Goal: Task Accomplishment & Management: Complete application form

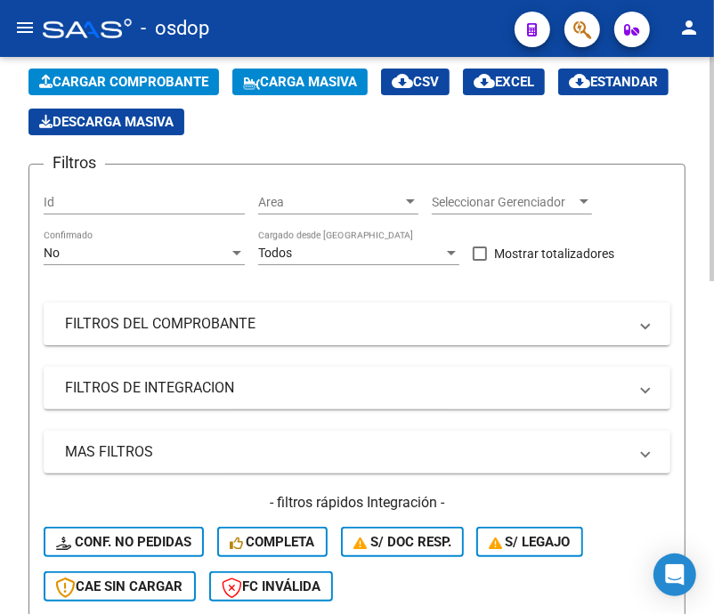
scroll to position [190, 0]
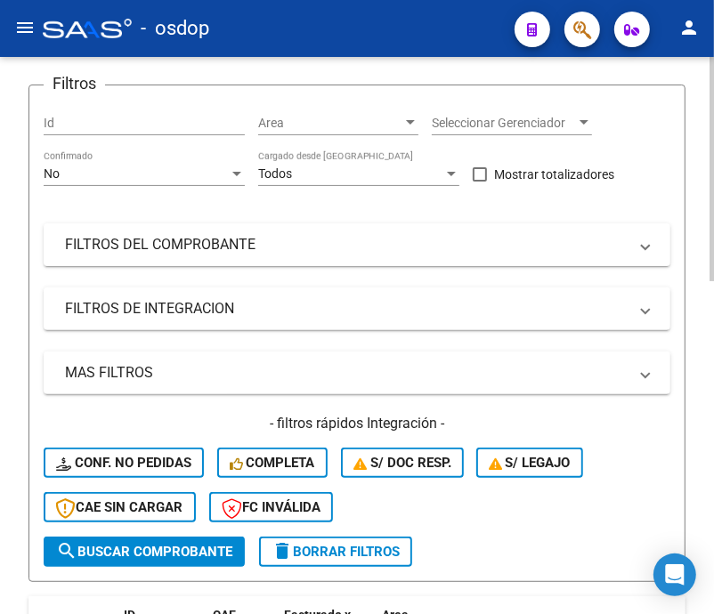
click at [699, 316] on div "Video tutorial PRESTADORES -> Listado de CPBTs Emitidos por Prestadores / Prove…" at bounding box center [359, 554] width 718 height 1375
click at [109, 306] on mat-panel-title "FILTROS DE INTEGRACION" at bounding box center [346, 309] width 562 height 20
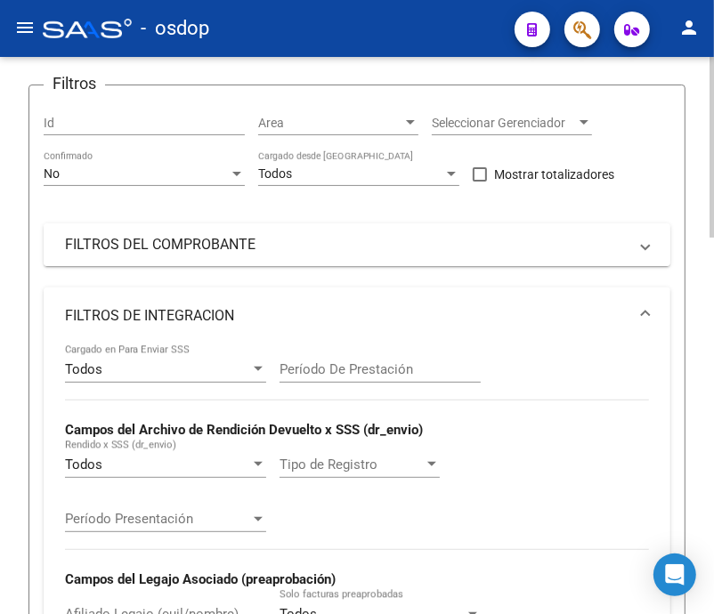
click at [196, 249] on mat-panel-title "FILTROS DEL COMPROBANTE" at bounding box center [346, 245] width 562 height 20
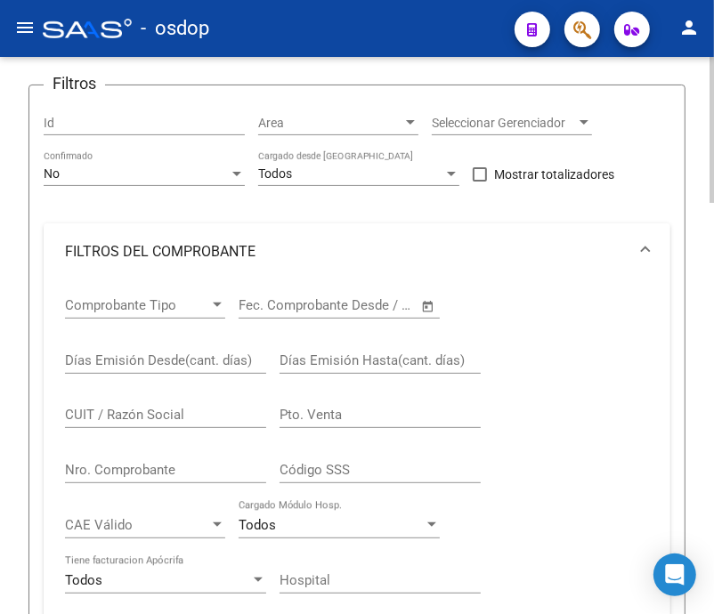
click at [138, 416] on input "CUIT / Razón Social" at bounding box center [165, 415] width 201 height 16
click at [144, 427] on div "CUIT / Razón Social" at bounding box center [165, 409] width 201 height 38
click at [145, 419] on input "CUIT / Razón Social" at bounding box center [165, 415] width 201 height 16
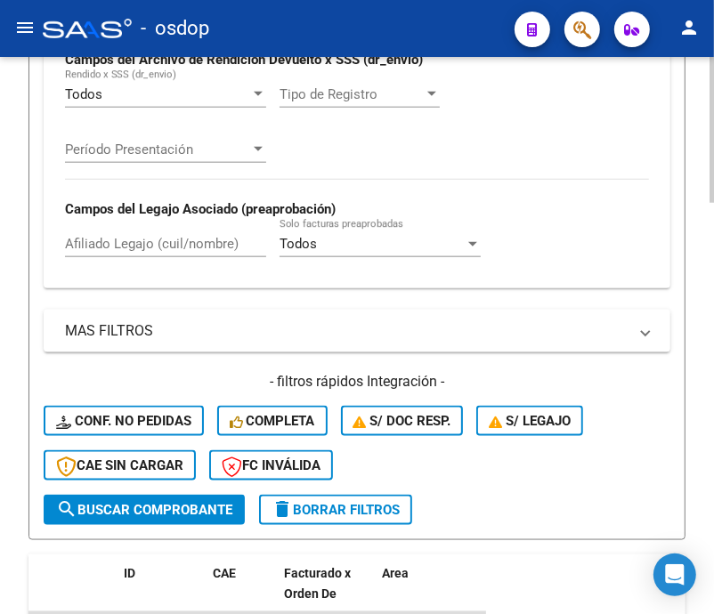
scroll to position [1007, 0]
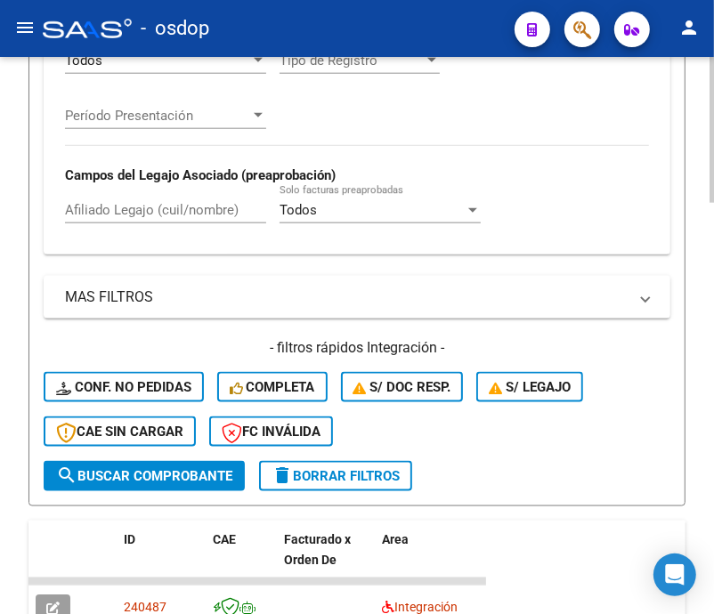
click at [709, 450] on div at bounding box center [711, 395] width 4 height 146
type input "27334255447"
click at [197, 473] on span "search Buscar Comprobante" at bounding box center [144, 476] width 176 height 16
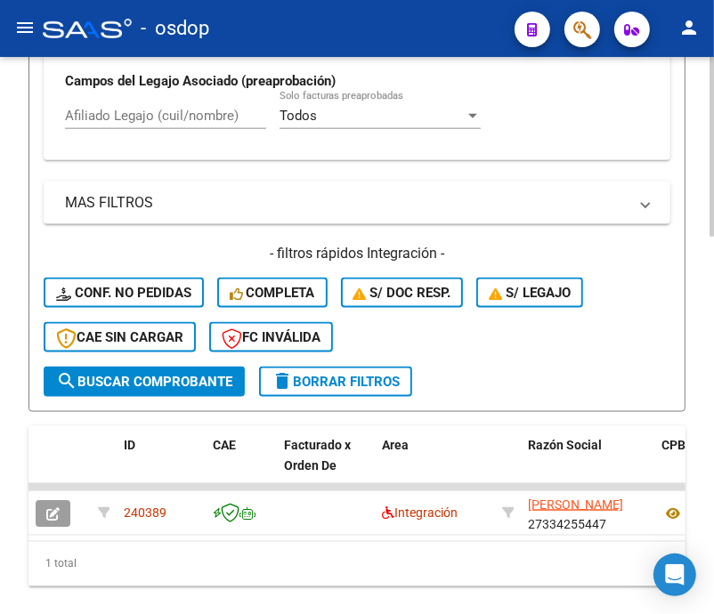
scroll to position [1141, 0]
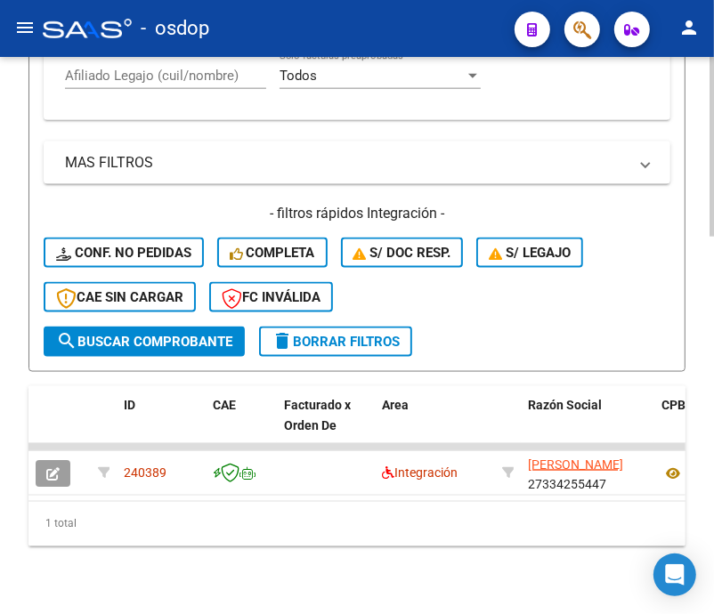
click at [712, 468] on div at bounding box center [711, 519] width 4 height 180
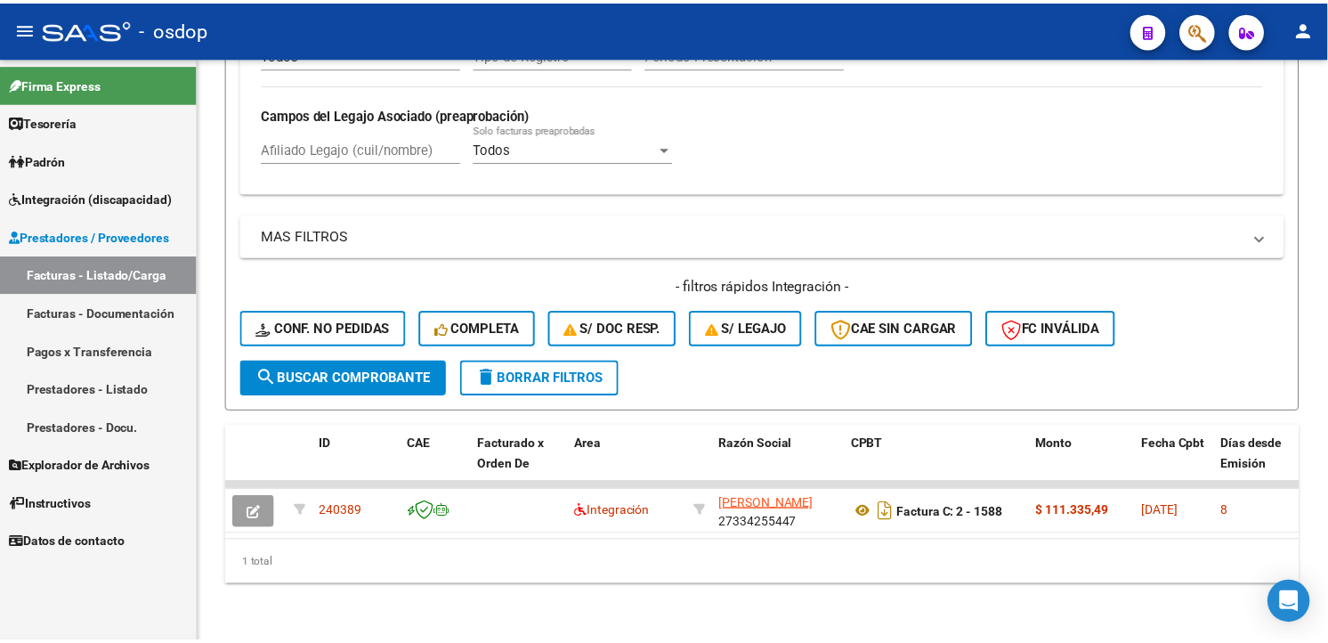
scroll to position [788, 0]
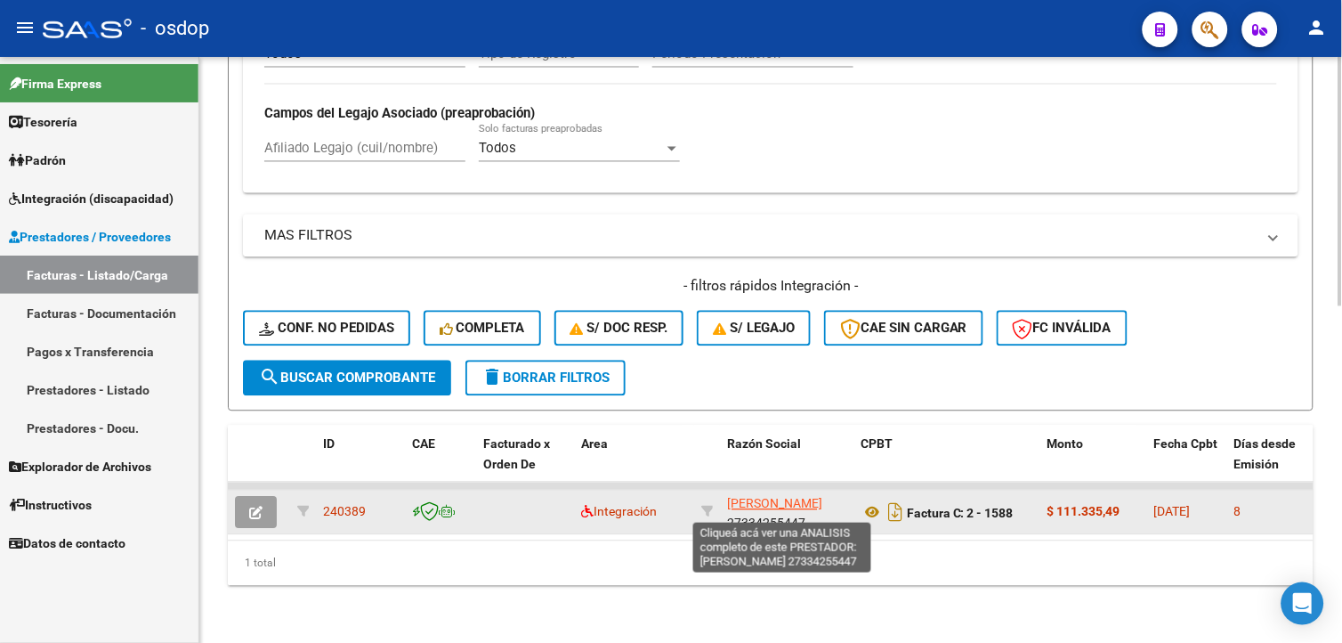
click at [812, 497] on span "[PERSON_NAME]" at bounding box center [774, 504] width 95 height 14
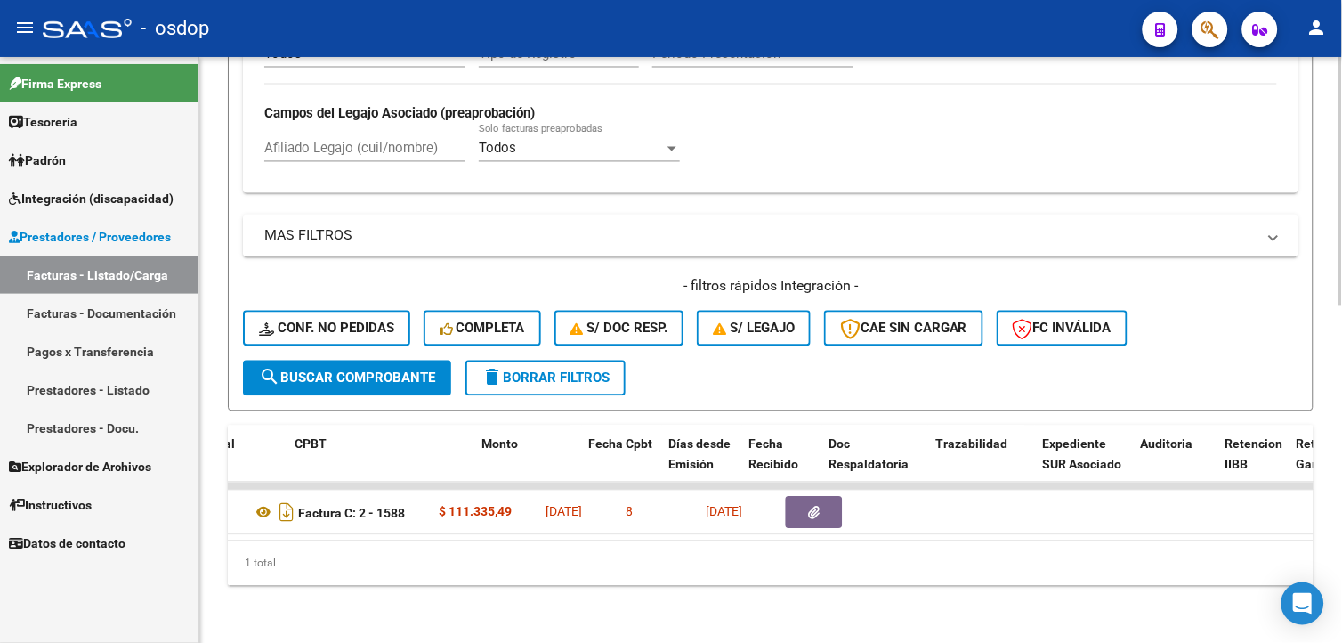
scroll to position [0, 685]
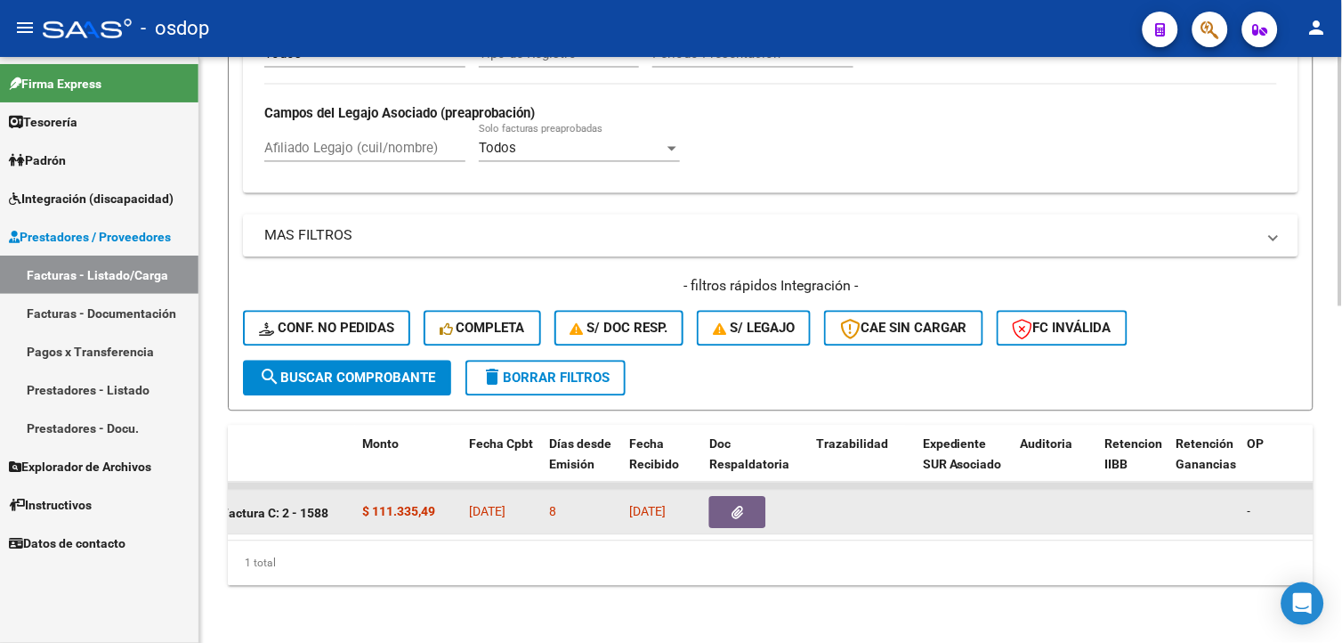
click at [740, 506] on icon "button" at bounding box center [738, 512] width 12 height 13
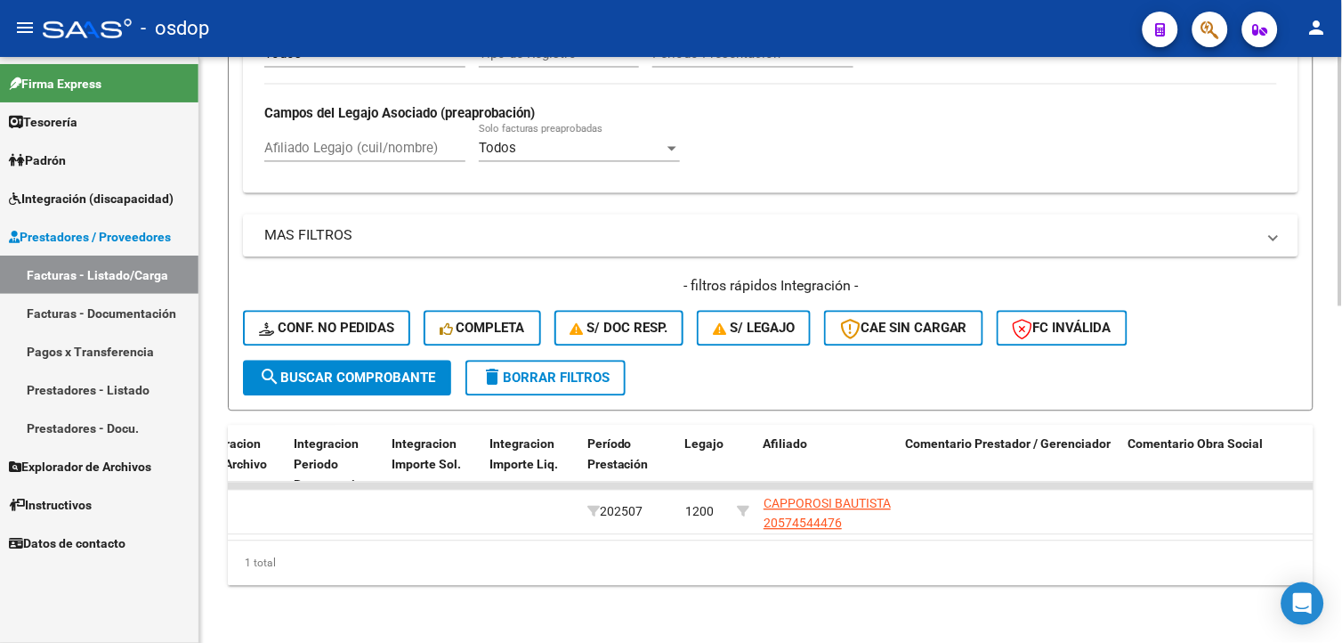
scroll to position [0, 2026]
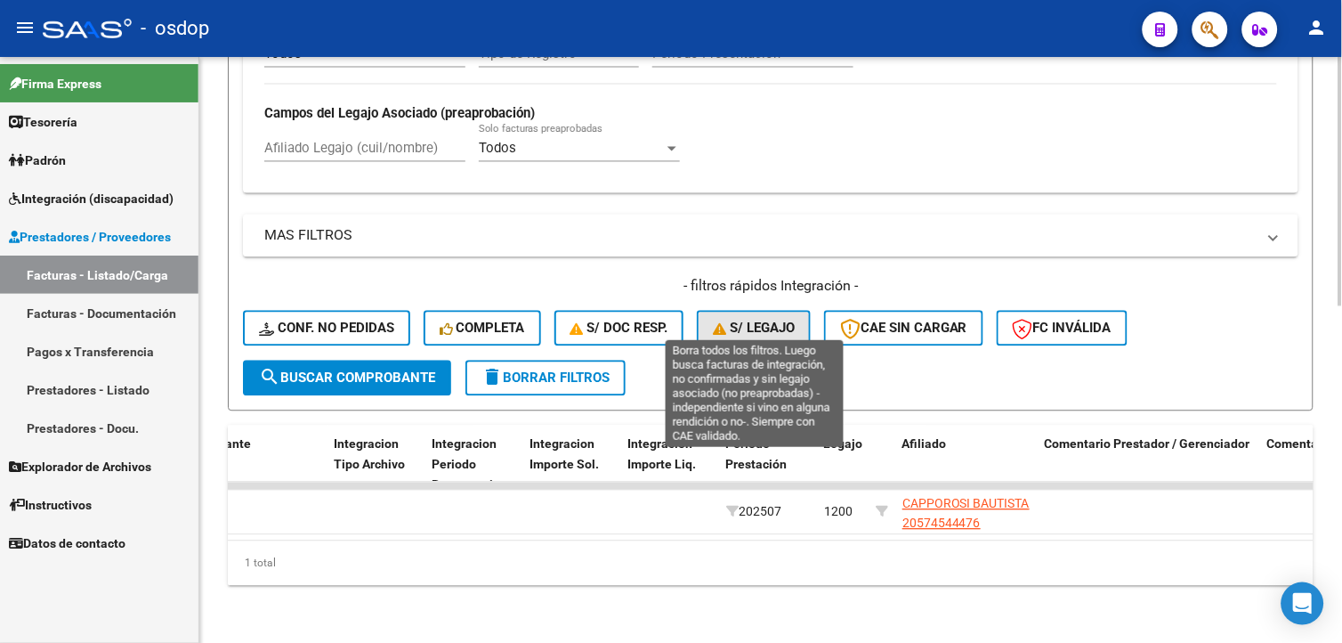
click at [768, 320] on span "S/ legajo" at bounding box center [754, 328] width 82 height 16
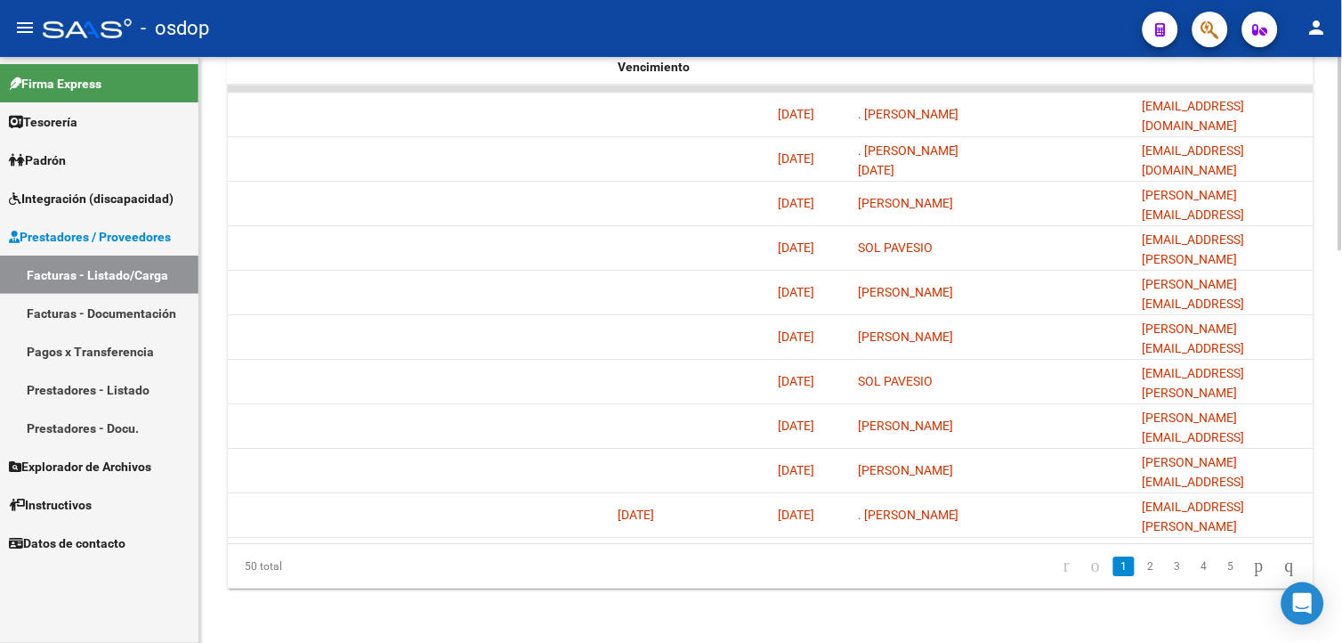
scroll to position [1148, 0]
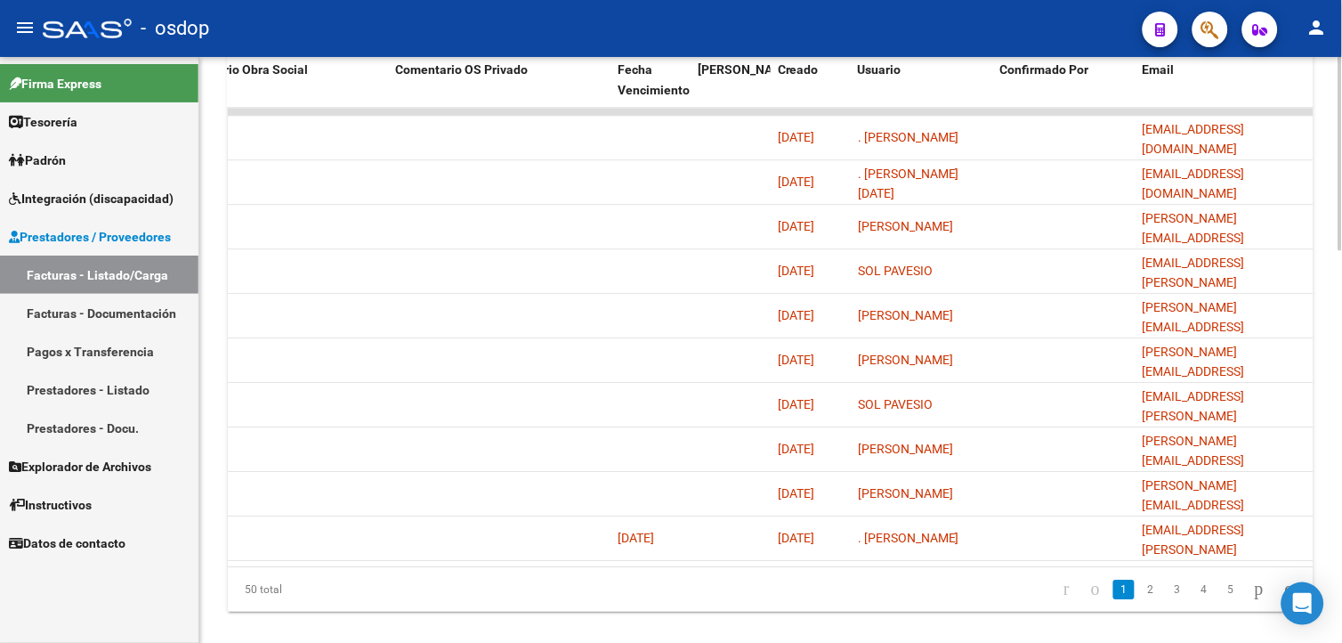
click at [1341, 458] on html "menu - osdop person Firma Express Tesorería Extractos Procesados (csv) Extracto…" at bounding box center [671, 321] width 1342 height 643
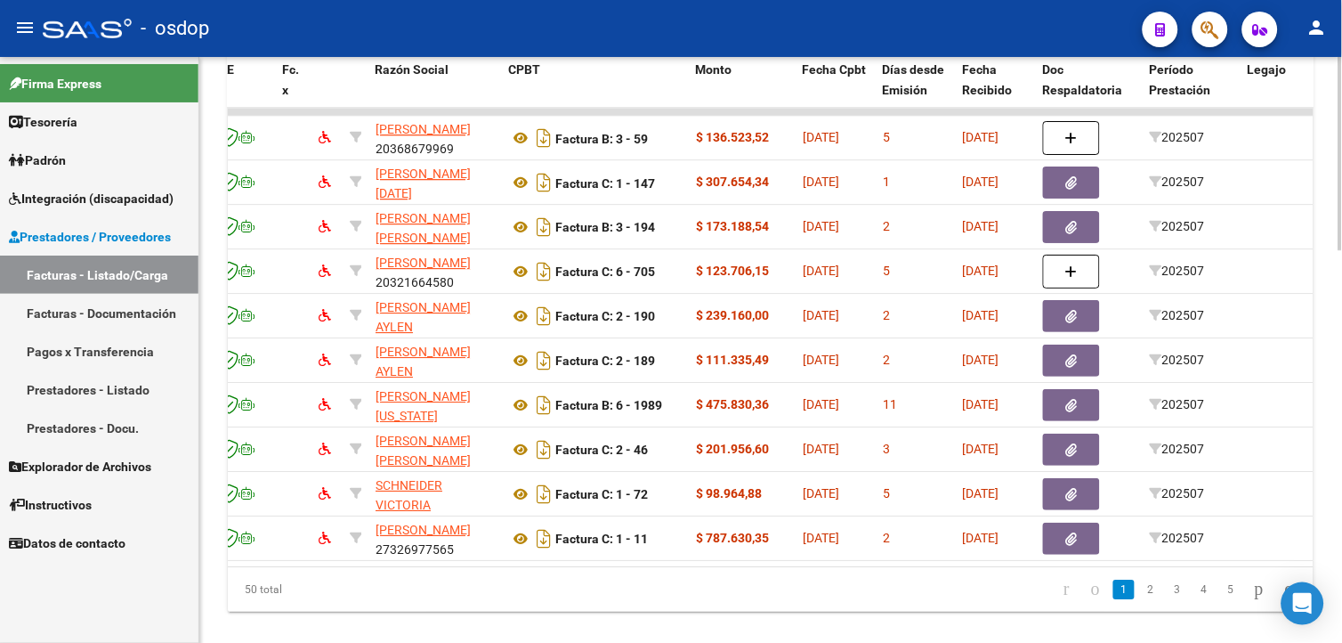
scroll to position [0, 147]
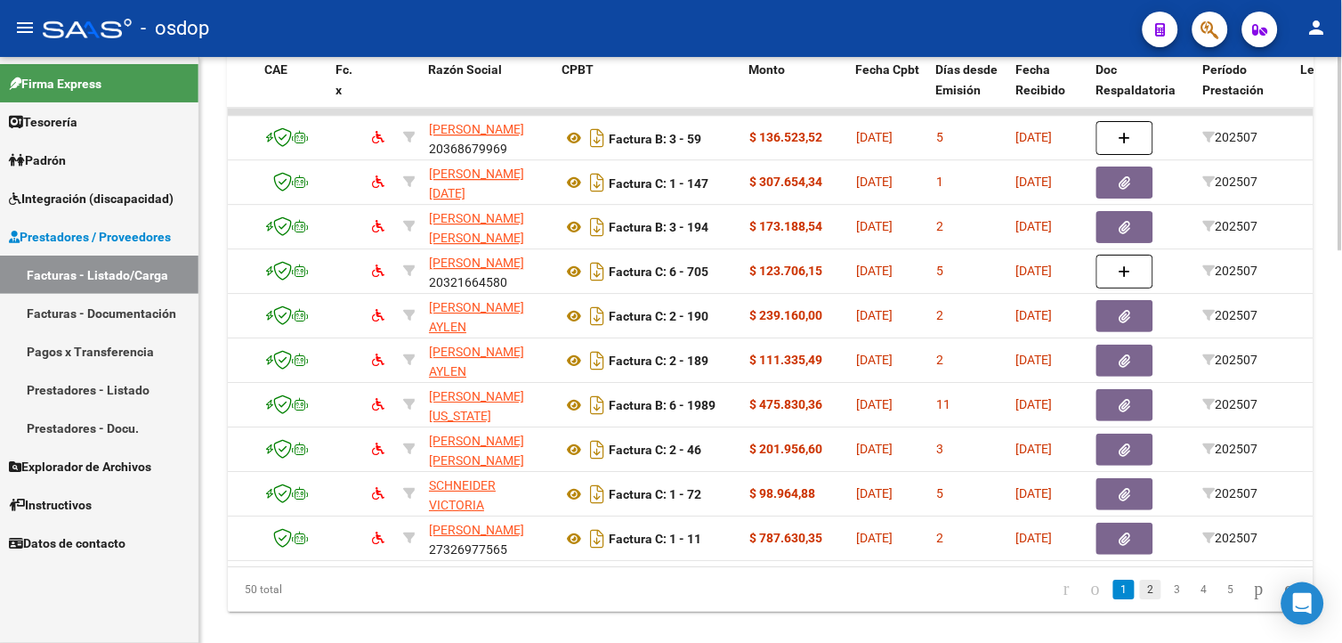
click at [1140, 599] on link "2" at bounding box center [1150, 589] width 21 height 20
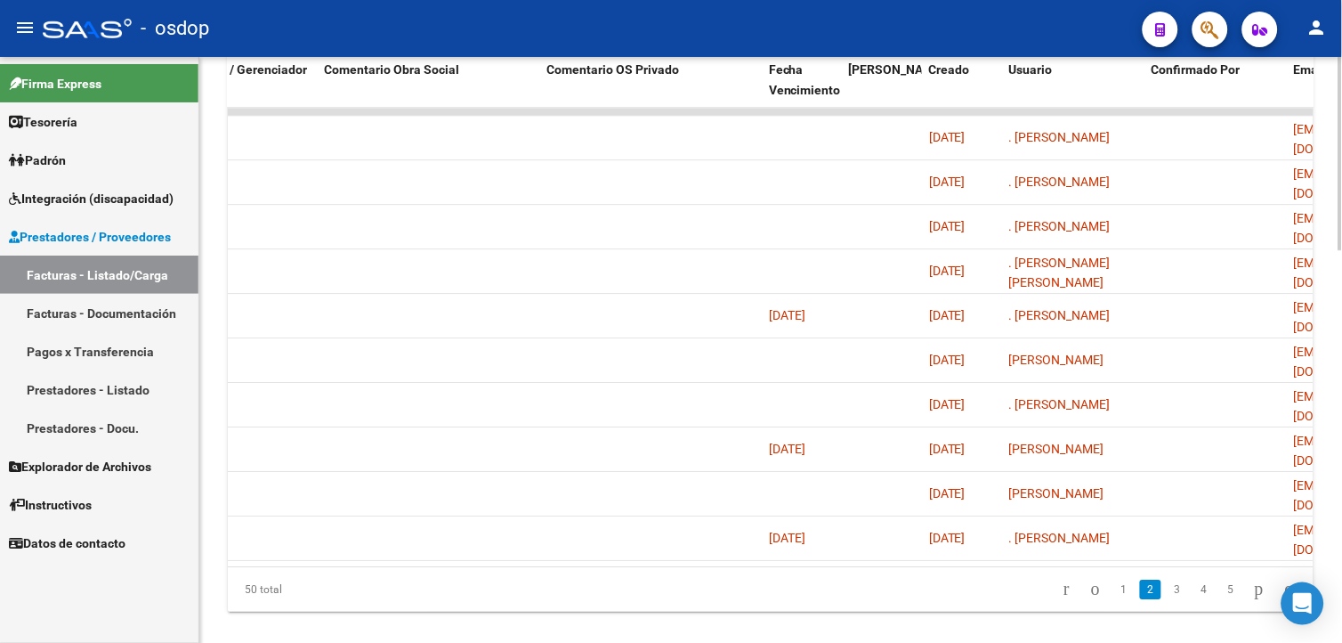
scroll to position [0, 1609]
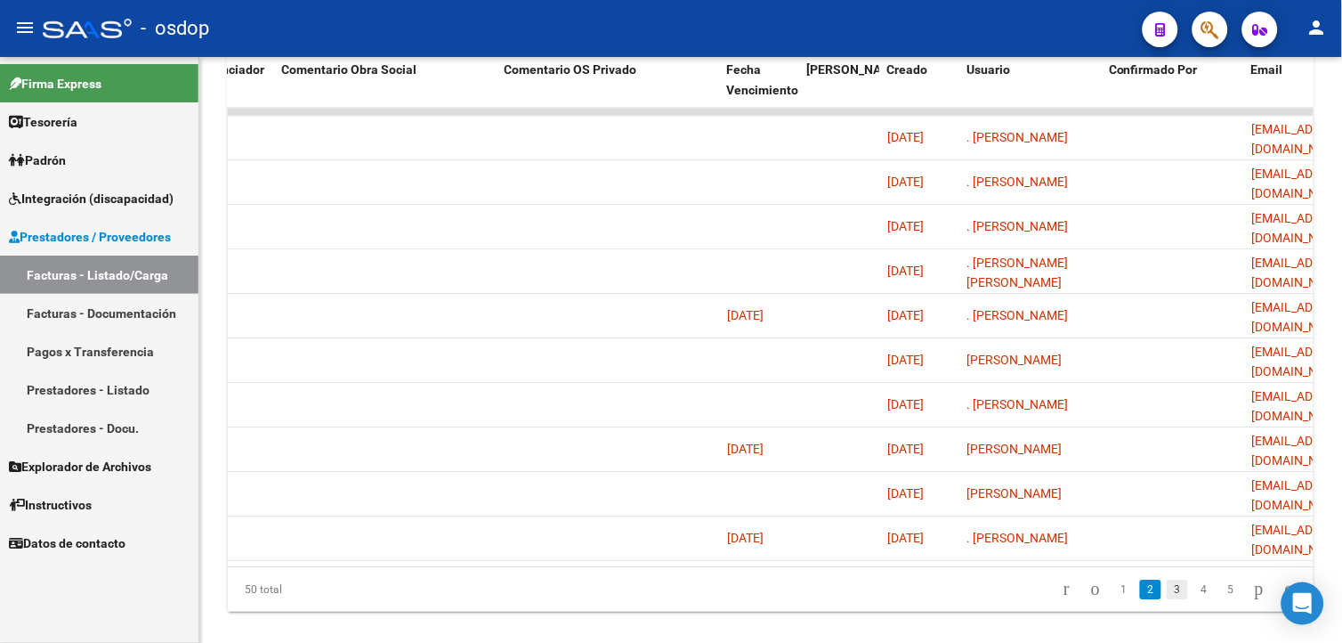
click at [1167, 599] on link "3" at bounding box center [1177, 589] width 21 height 20
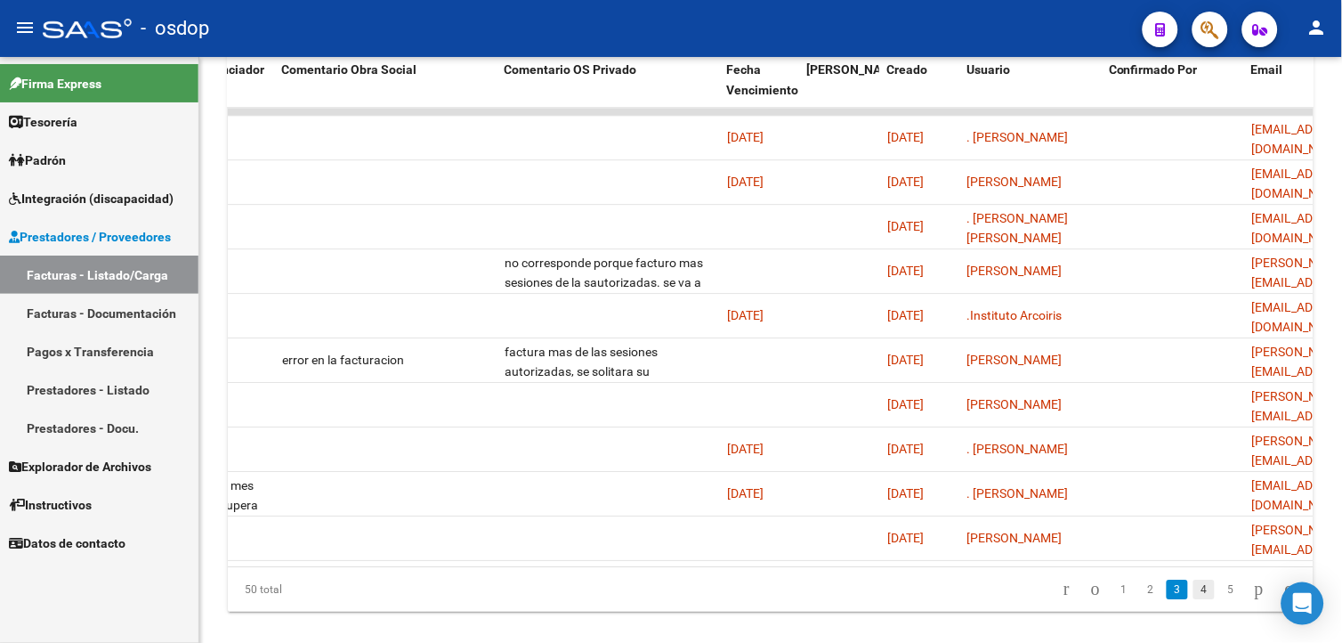
click at [1193, 599] on link "4" at bounding box center [1203, 589] width 21 height 20
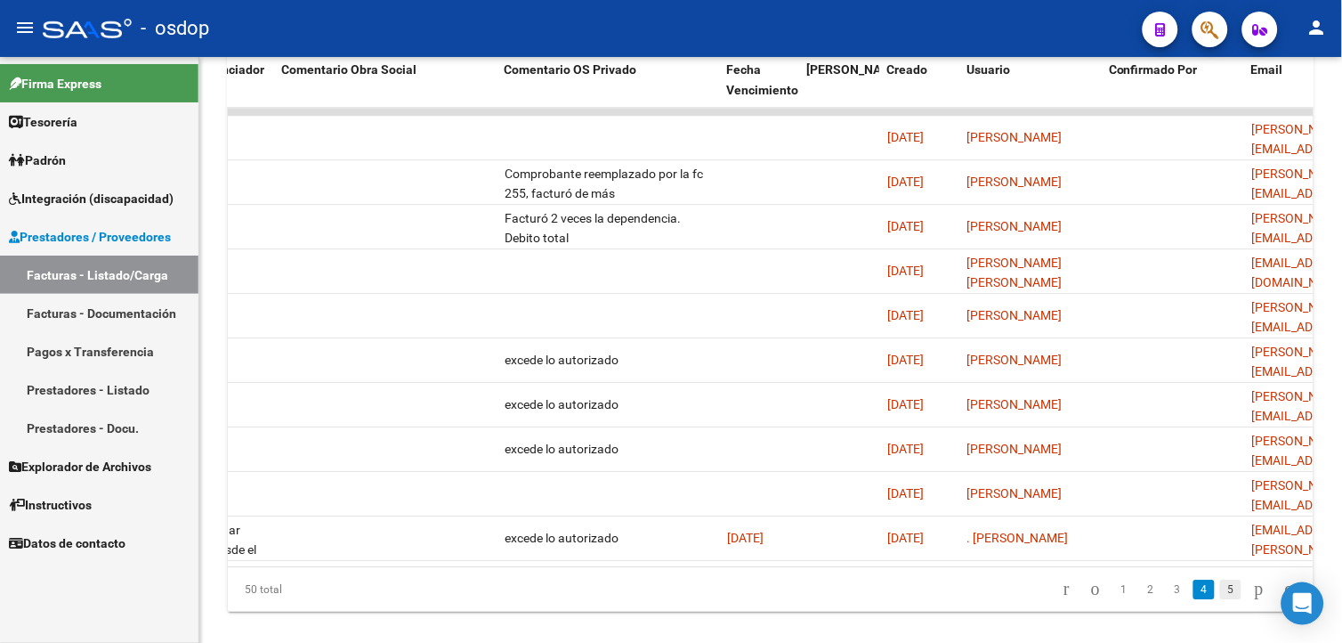
click at [1220, 599] on link "5" at bounding box center [1230, 589] width 21 height 20
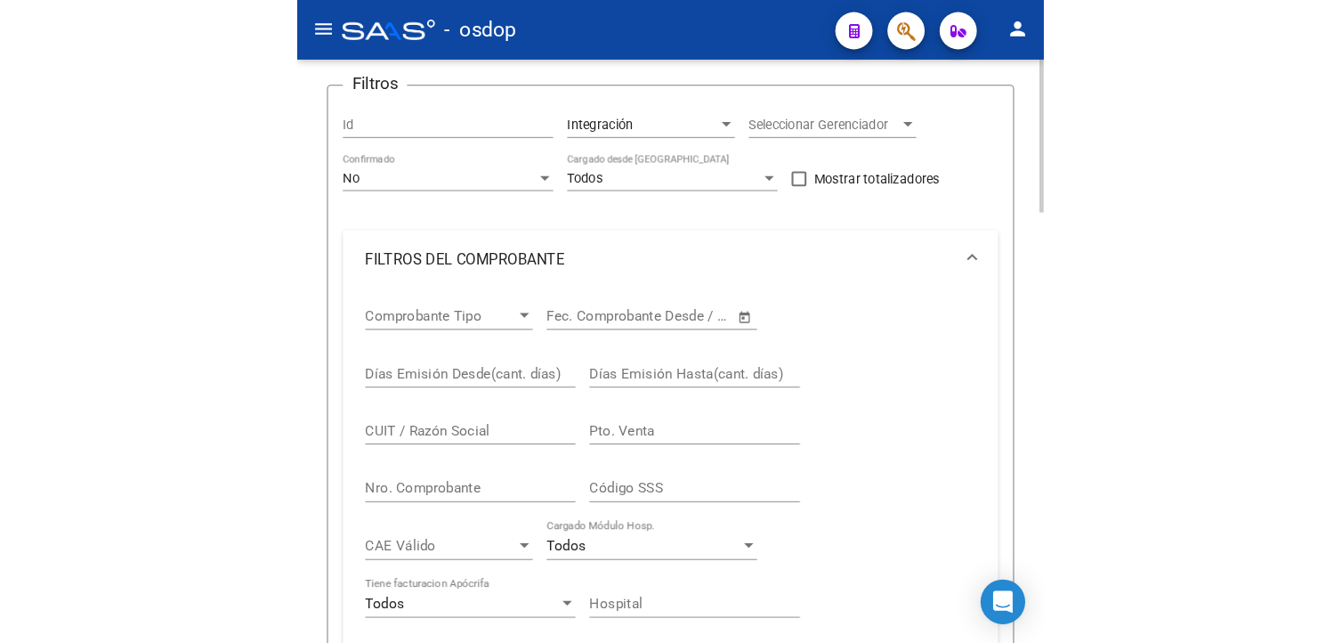
scroll to position [0, 0]
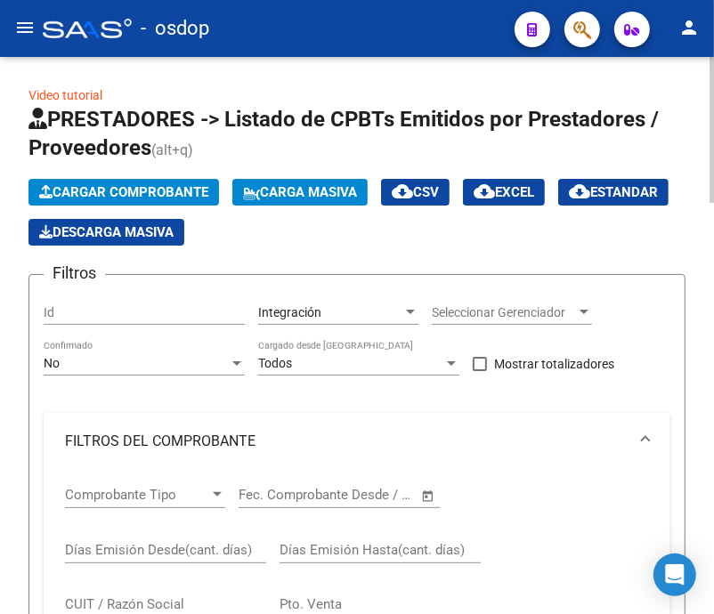
click at [709, 133] on div at bounding box center [711, 130] width 4 height 146
click at [133, 192] on span "Cargar Comprobante" at bounding box center [123, 192] width 169 height 16
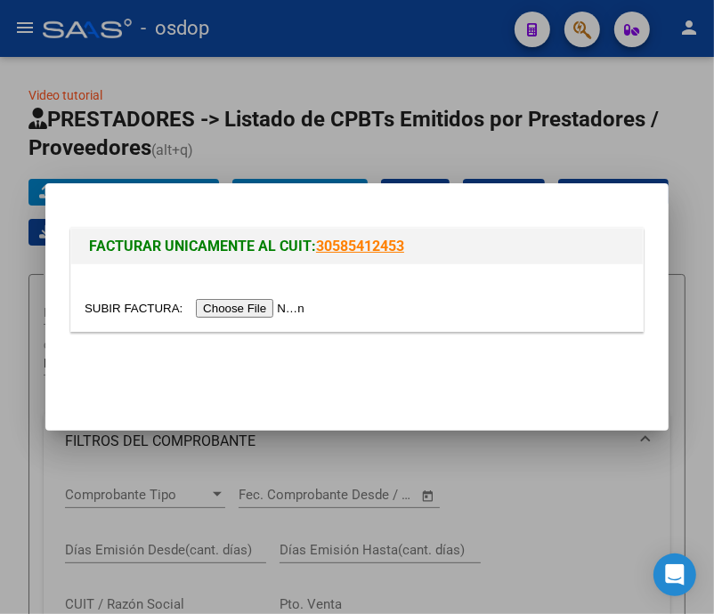
click at [242, 310] on input "file" at bounding box center [197, 308] width 225 height 19
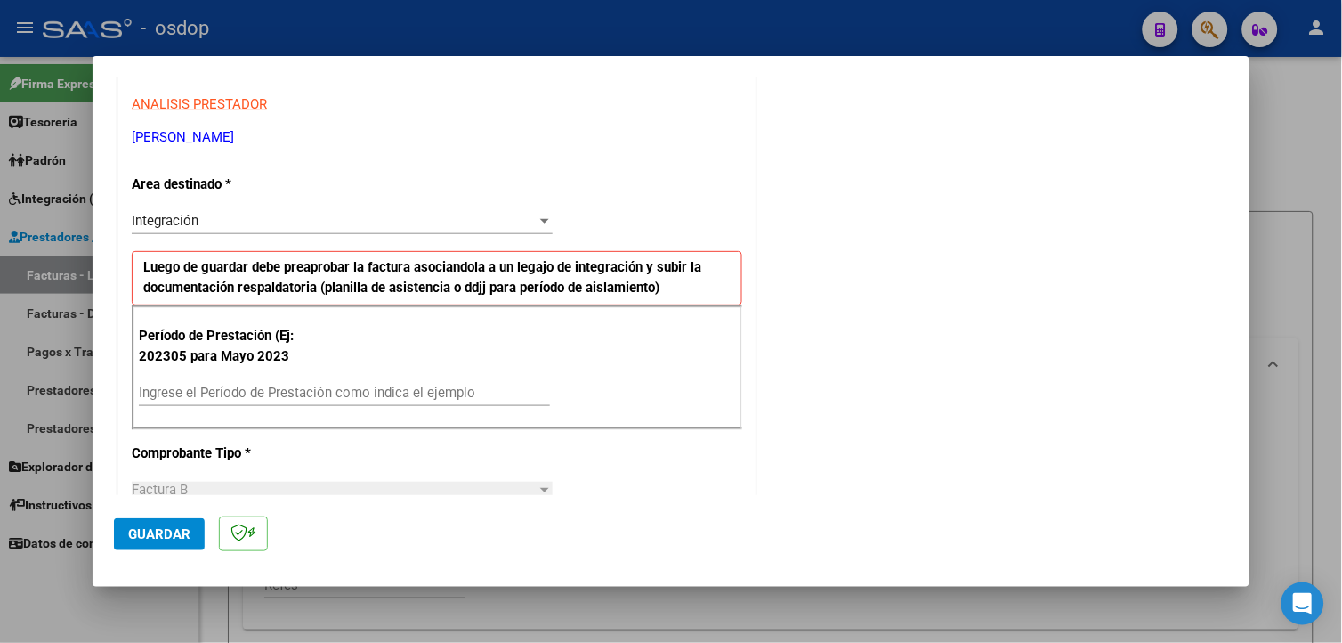
scroll to position [372, 0]
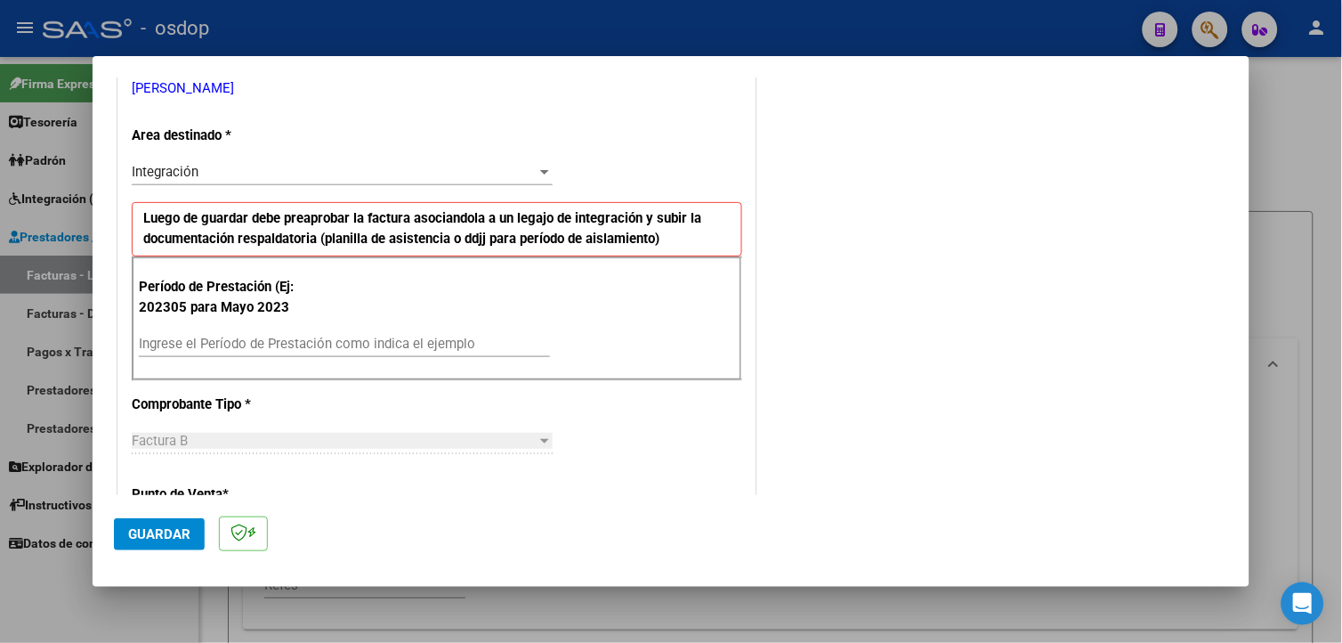
click at [321, 316] on div "Período de Prestación (Ej: 202305 para Mayo 2023 Ingrese el Período de Prestaci…" at bounding box center [437, 318] width 610 height 125
click at [321, 327] on div "Período de Prestación (Ej: 202305 para Mayo 2023 Ingrese el Período de Prestaci…" at bounding box center [437, 318] width 610 height 125
click at [295, 348] on input "Ingrese el Período de Prestación como indica el ejemplo" at bounding box center [344, 344] width 411 height 16
type input "202507"
click at [612, 389] on div "CUIT * 27-34820126-9 Ingresar CUIT ANALISIS PRESTADOR [PERSON_NAME] [PERSON_NAM…" at bounding box center [436, 649] width 637 height 1440
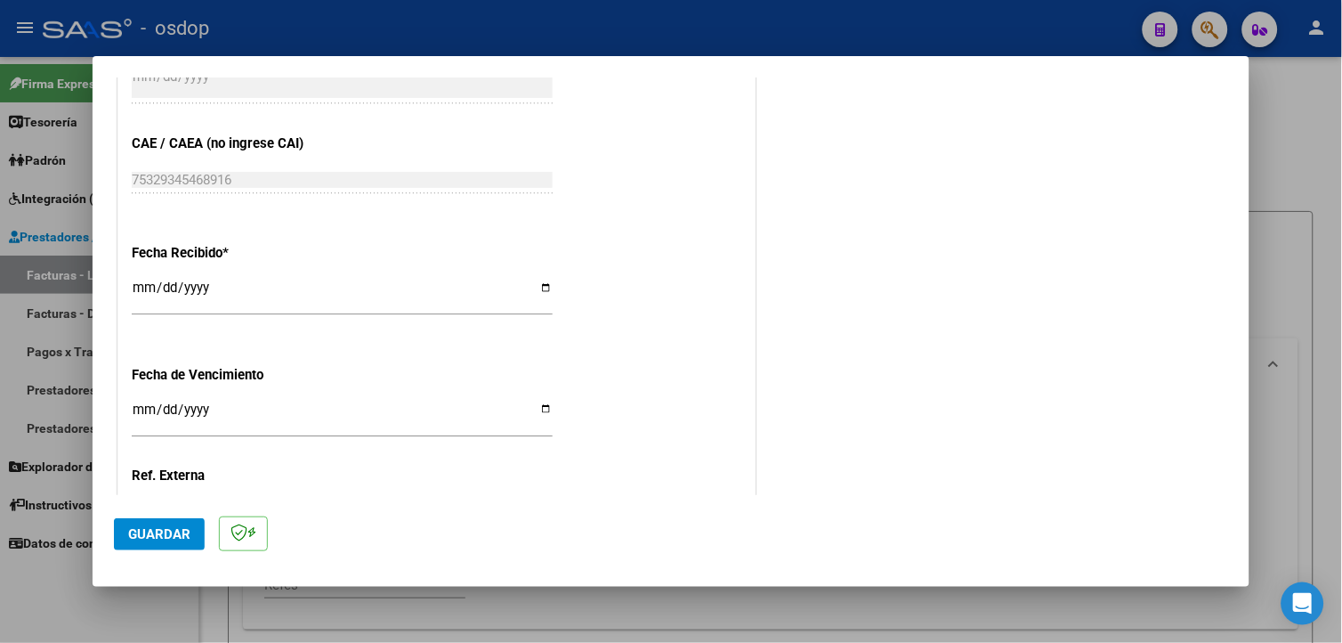
scroll to position [1249, 0]
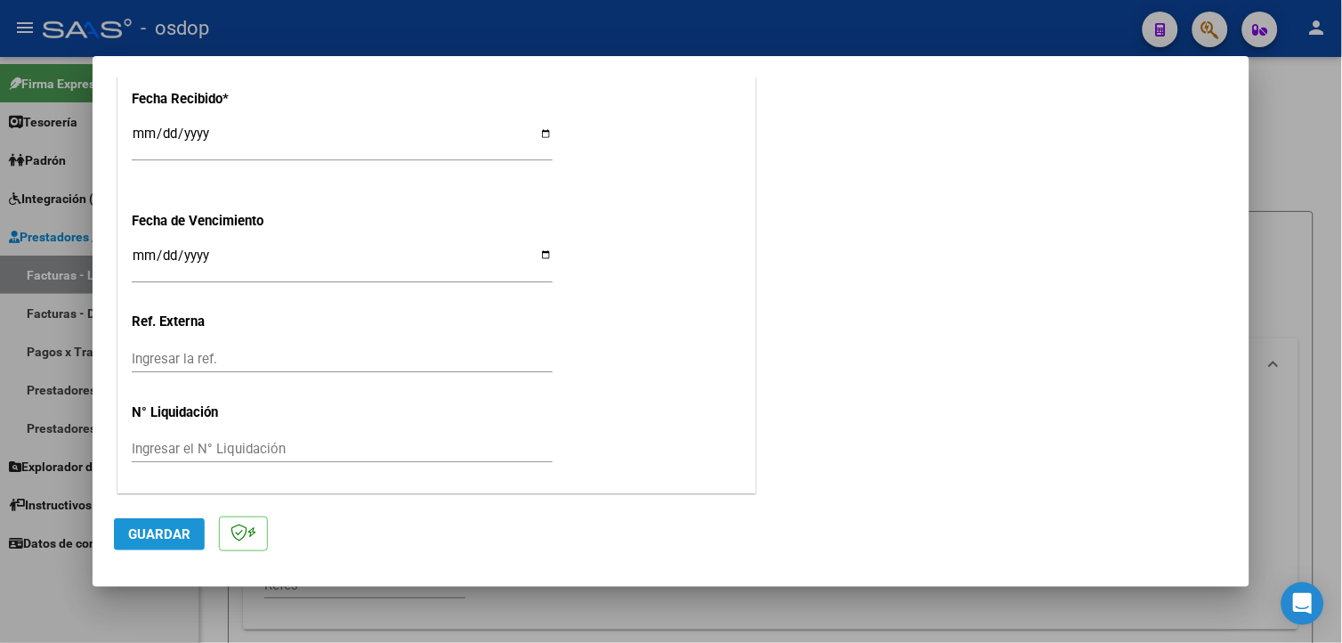
click at [143, 538] on span "Guardar" at bounding box center [159, 534] width 62 height 16
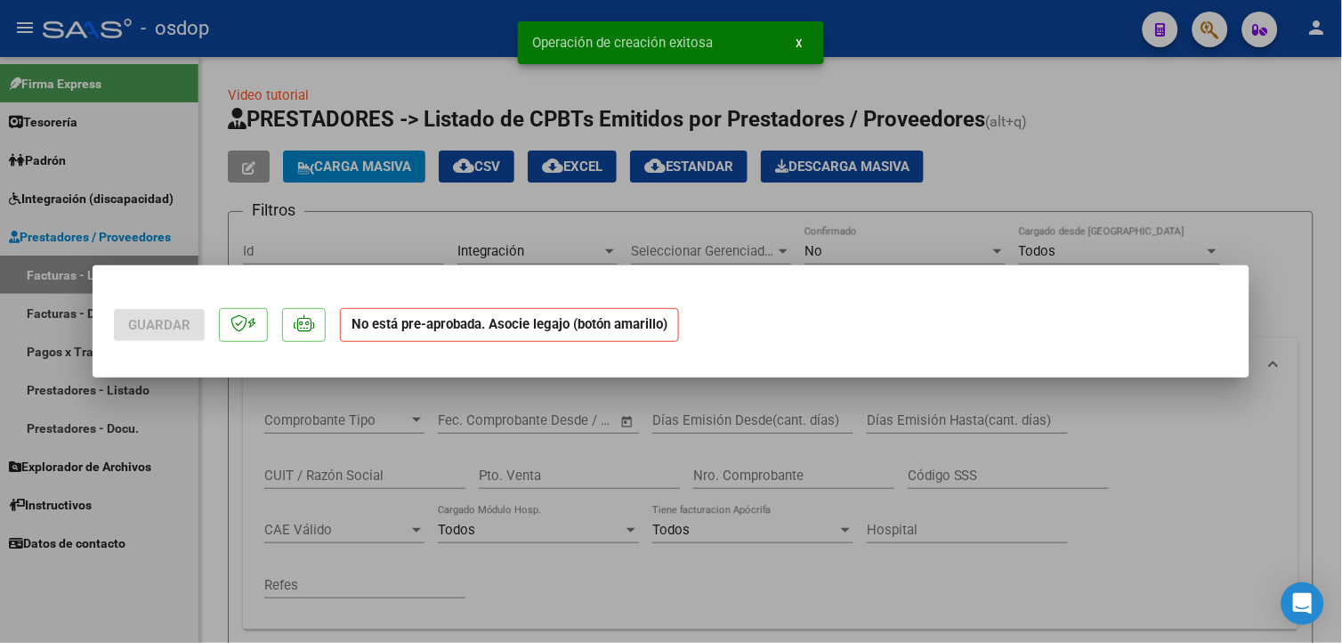
scroll to position [0, 0]
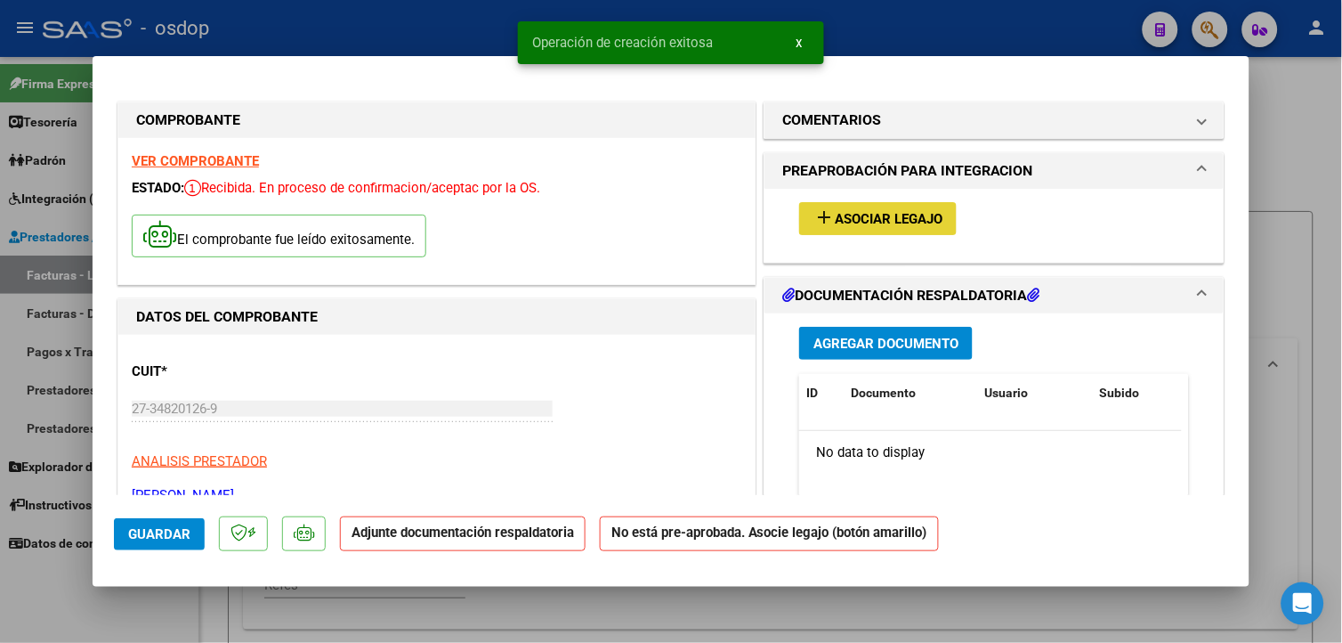
click at [909, 220] on span "Asociar Legajo" at bounding box center [889, 219] width 108 height 16
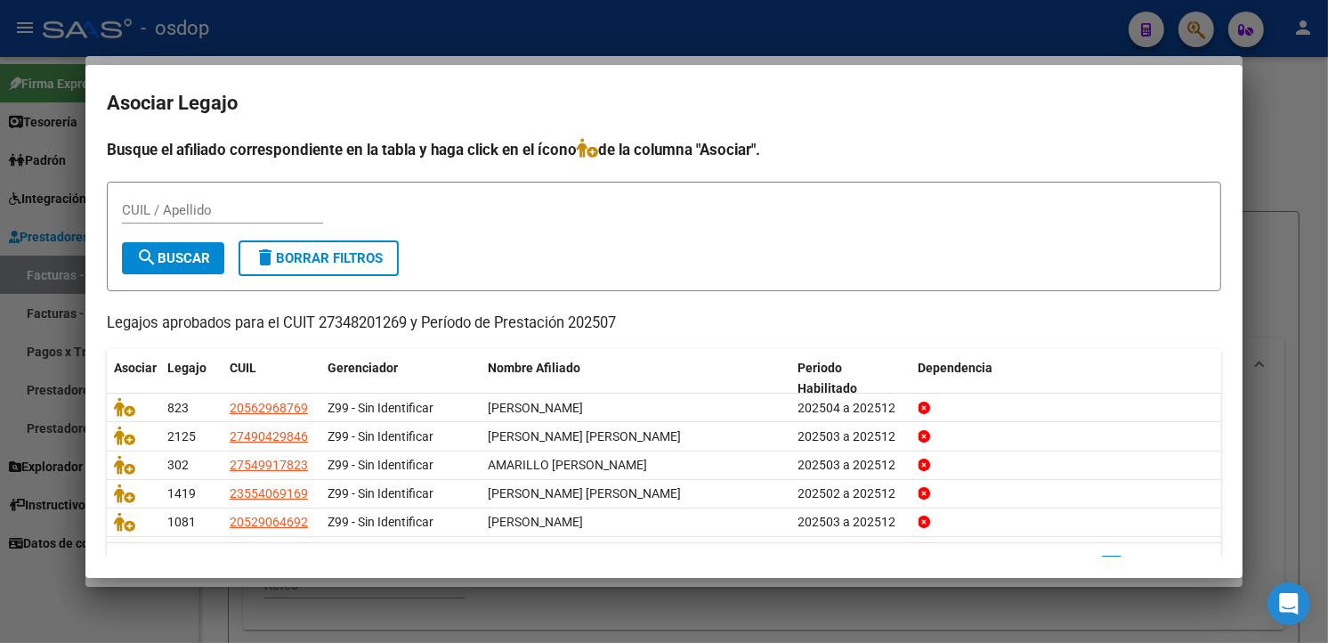
click at [493, 245] on form "CUIL / Apellido search Buscar delete Borrar Filtros" at bounding box center [664, 236] width 1114 height 109
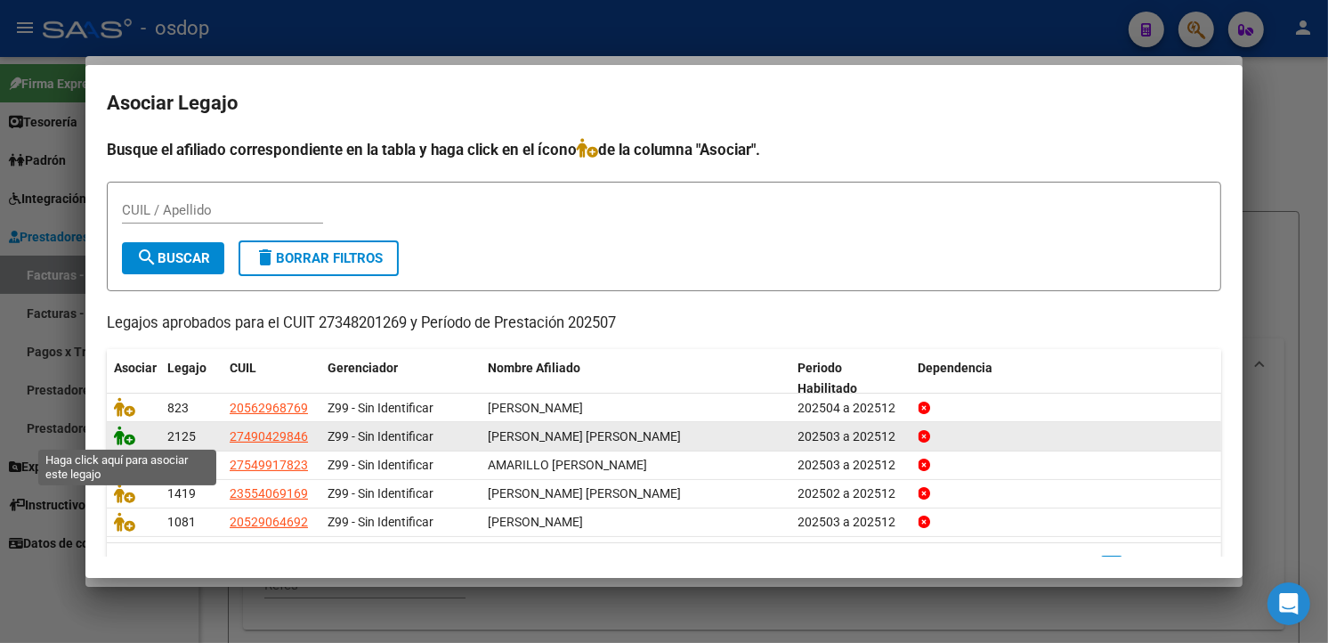
click at [125, 438] on icon at bounding box center [124, 435] width 21 height 20
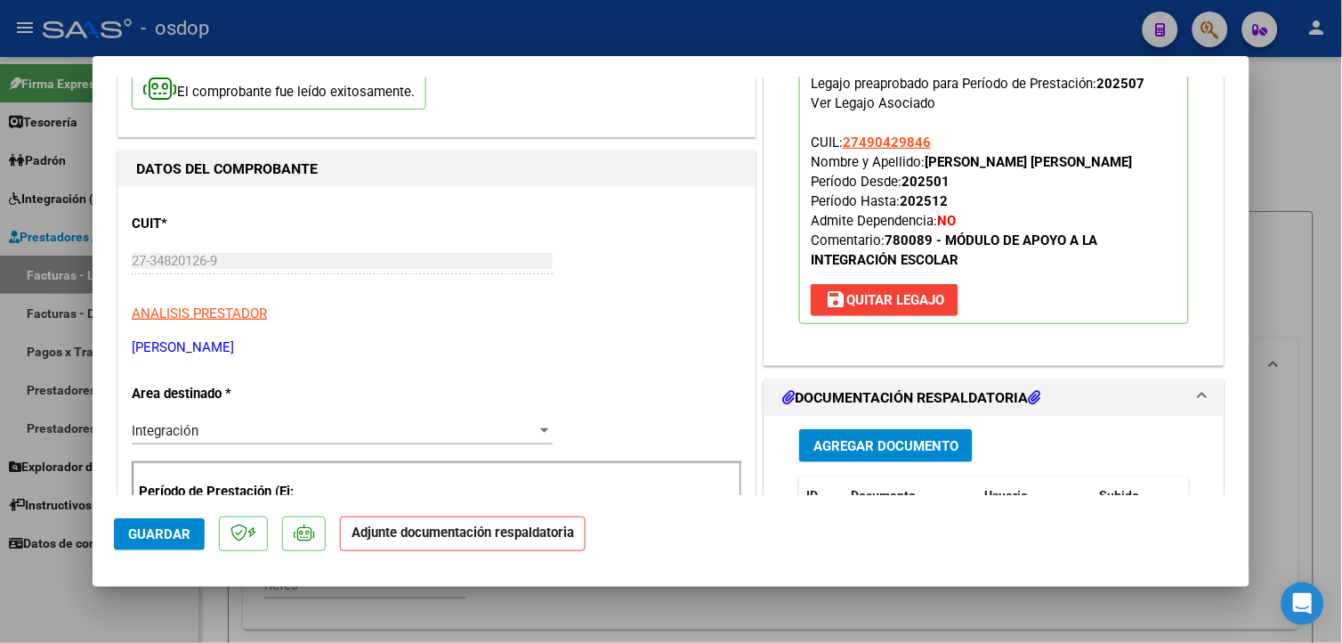
scroll to position [350, 0]
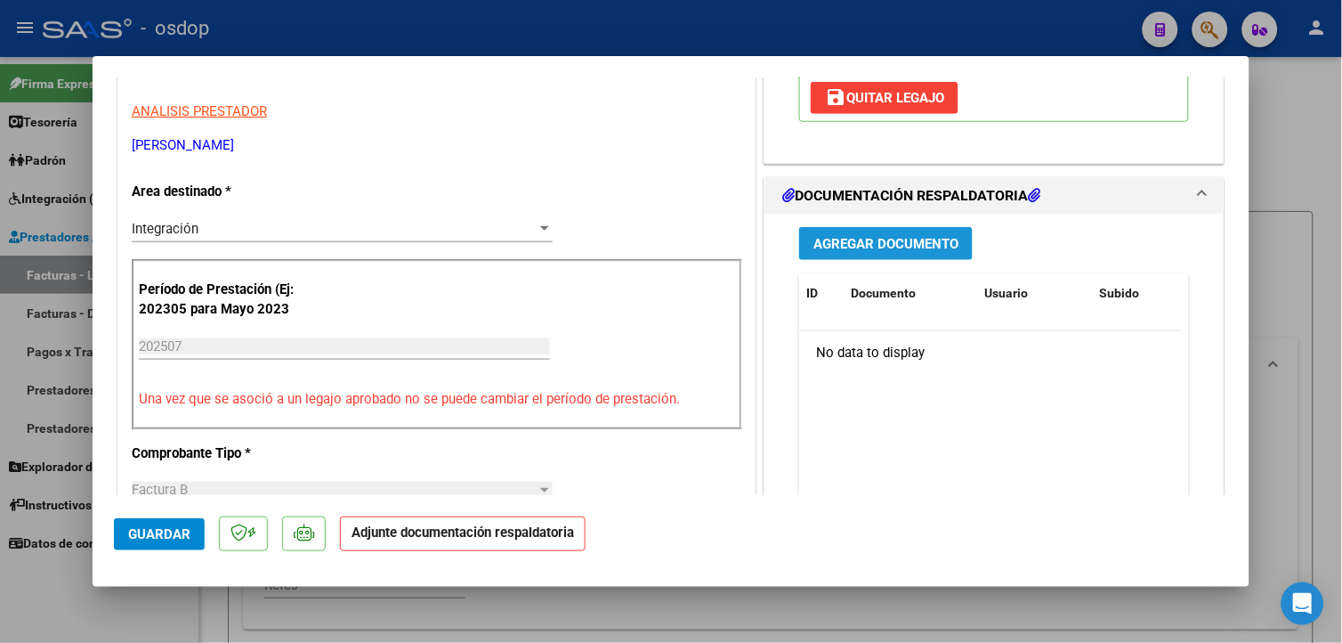
click at [841, 247] on span "Agregar Documento" at bounding box center [885, 244] width 145 height 16
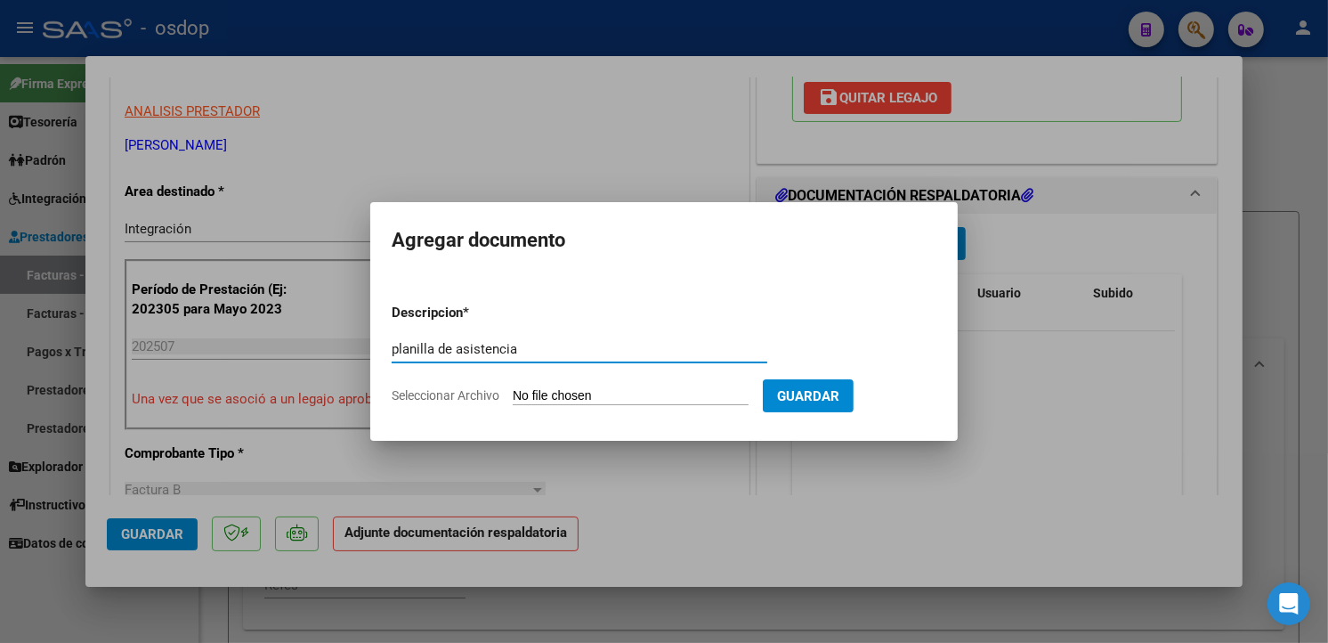
type input "planilla de asistencia"
click at [632, 395] on input "Seleccionar Archivo" at bounding box center [631, 396] width 236 height 17
type input "C:\fakepath\asistencia.pdf"
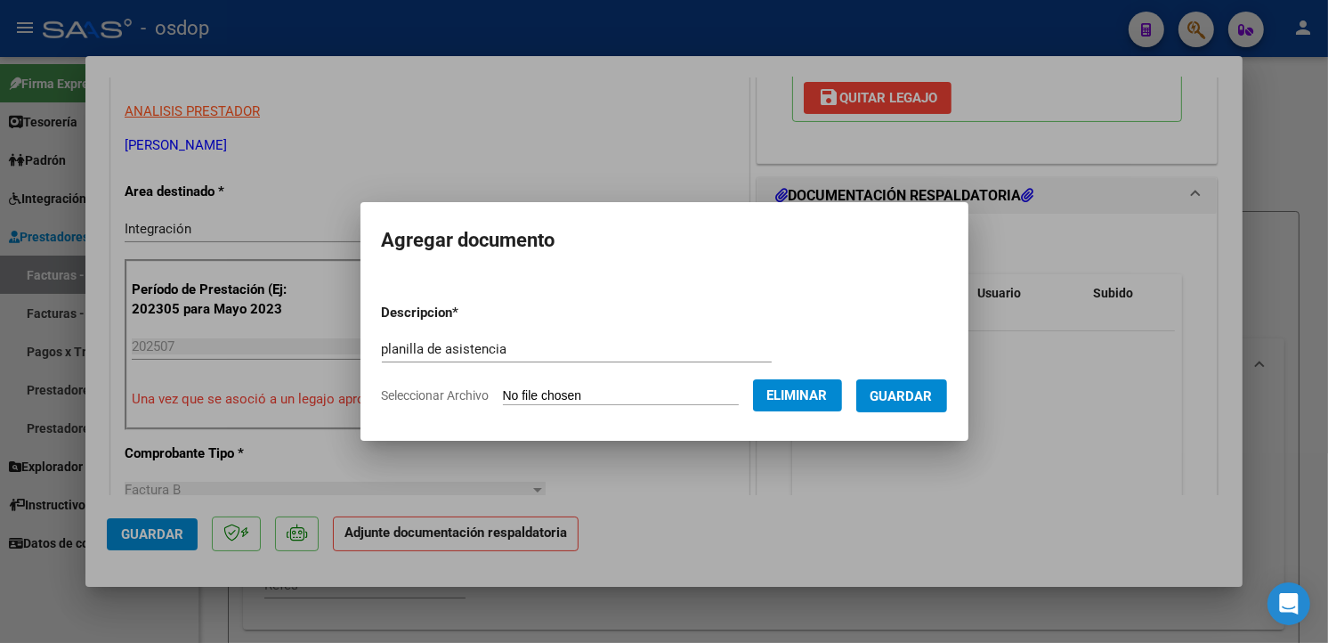
click at [933, 400] on span "Guardar" at bounding box center [901, 396] width 62 height 16
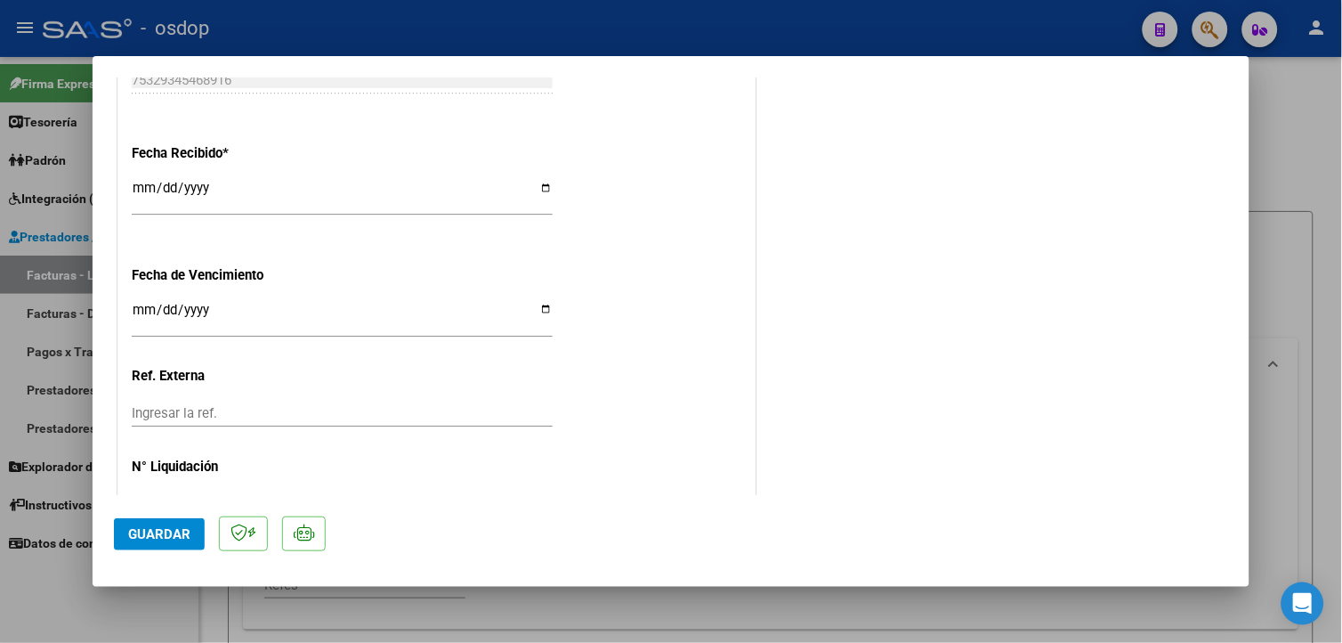
scroll to position [1275, 0]
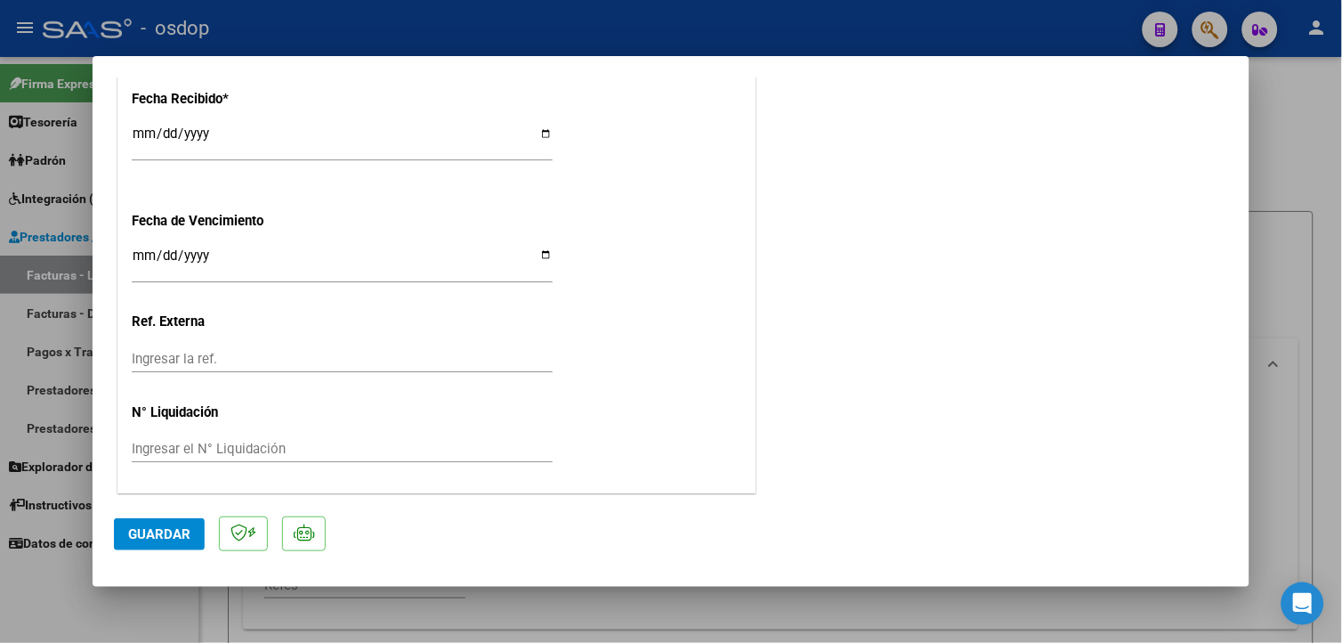
click at [143, 537] on span "Guardar" at bounding box center [159, 534] width 62 height 16
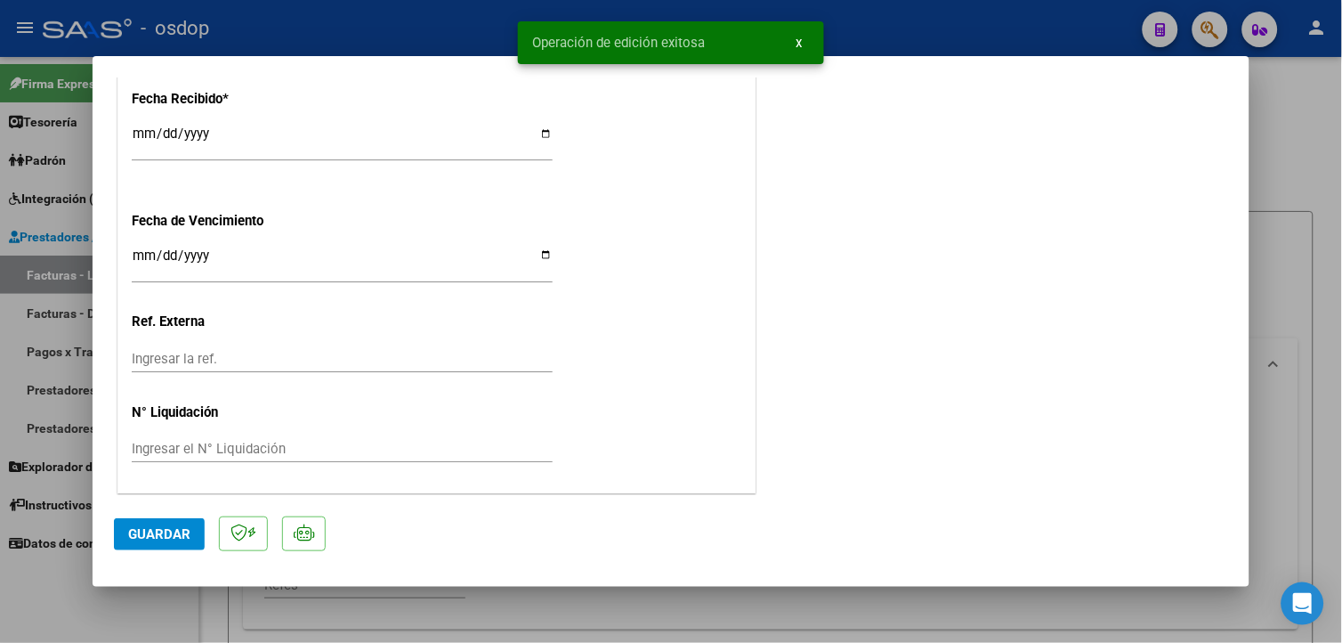
type input "$ 0,00"
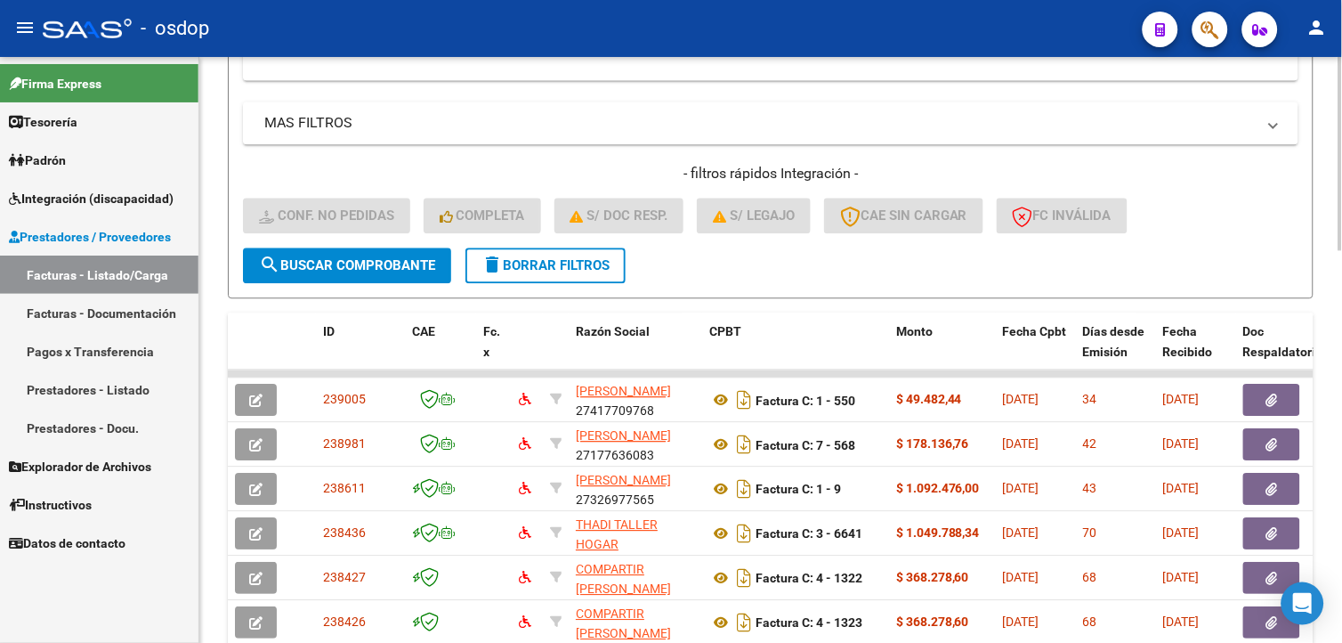
scroll to position [980, 0]
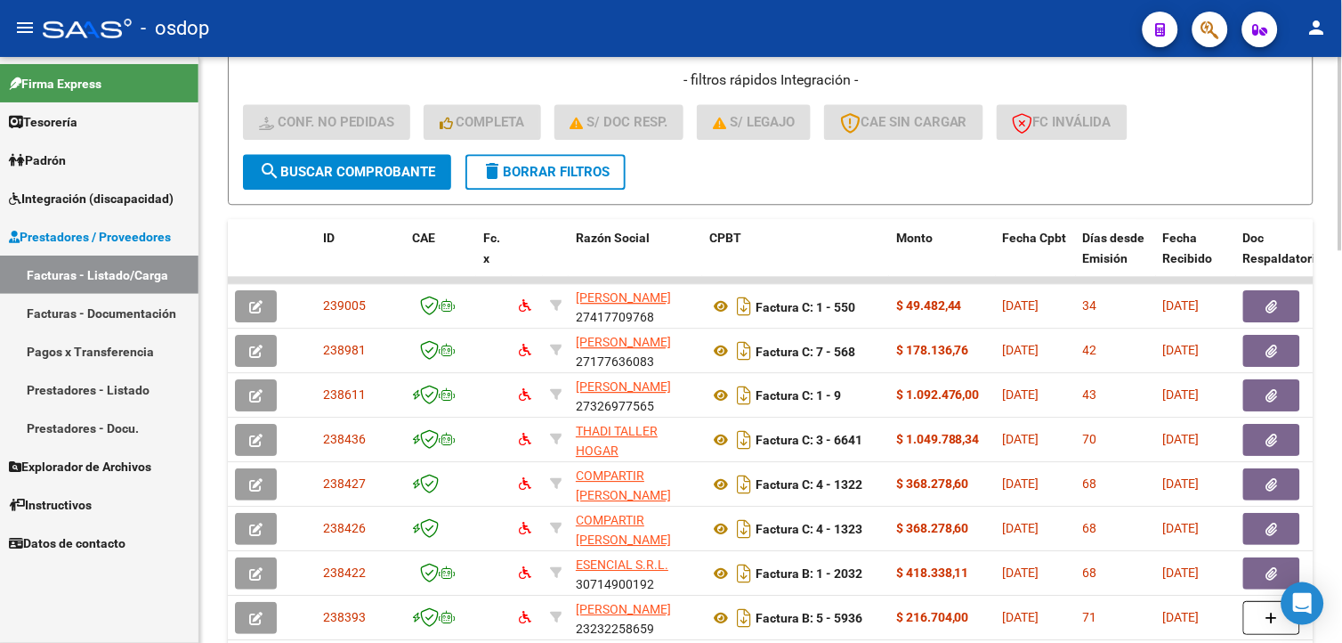
click at [553, 181] on button "delete Borrar Filtros" at bounding box center [545, 172] width 160 height 36
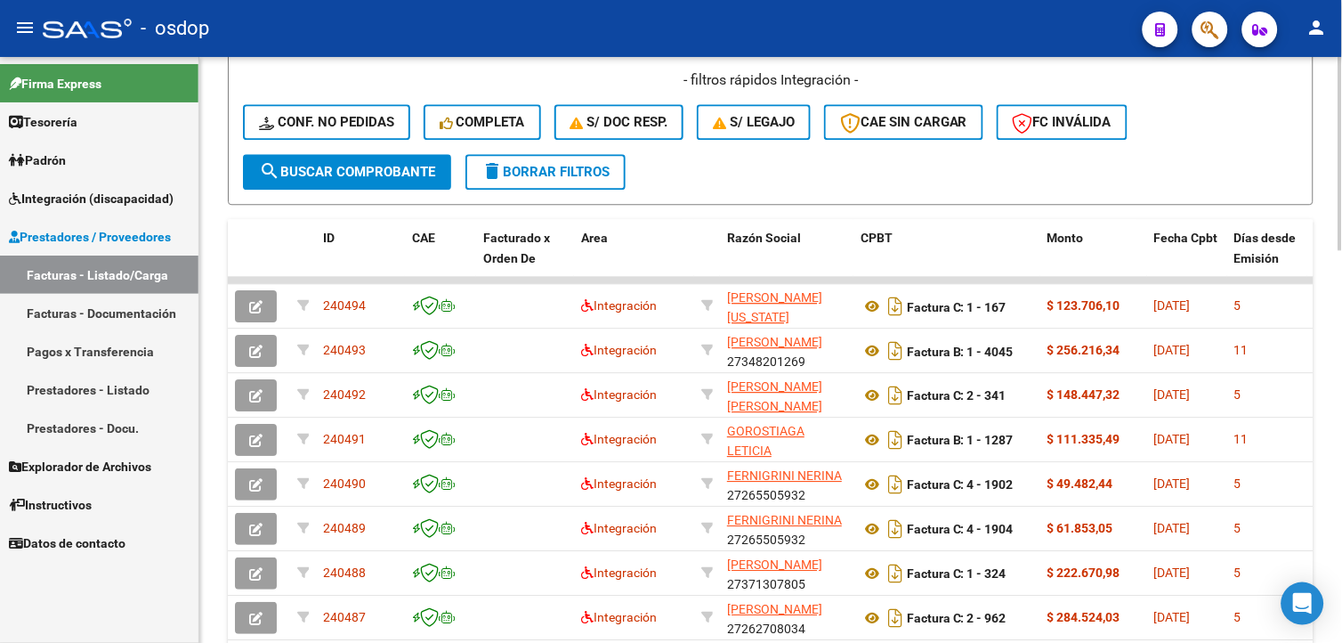
scroll to position [394, 0]
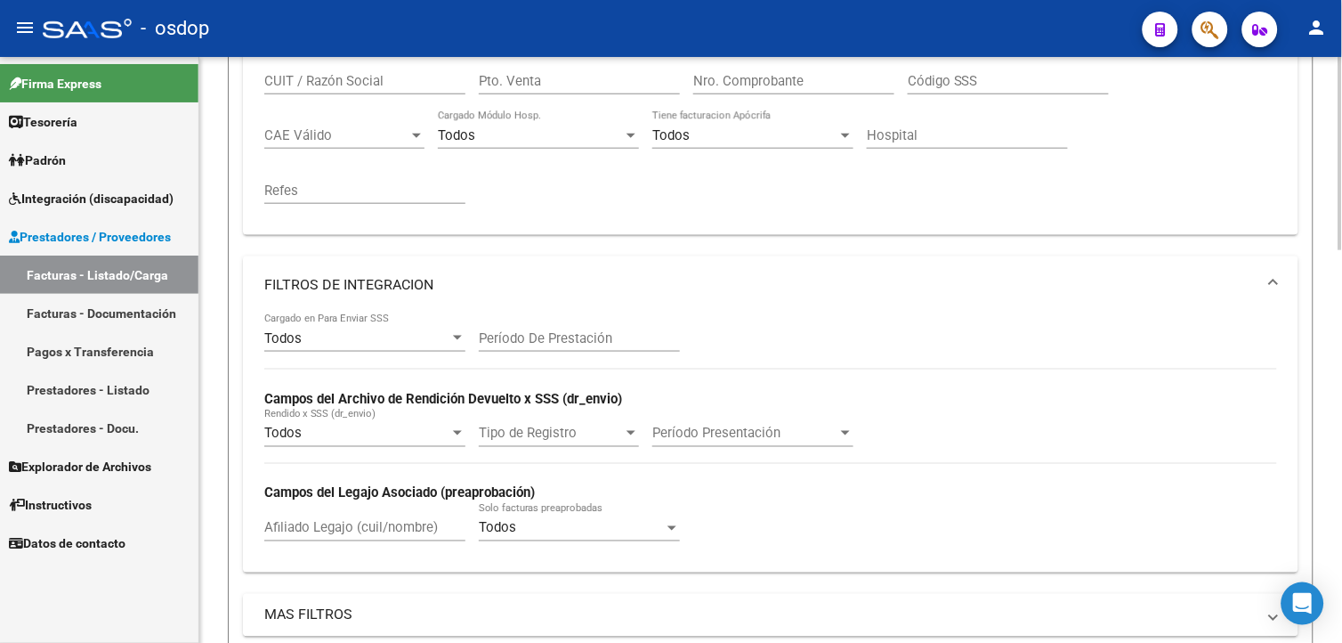
click at [1341, 279] on html "menu - osdop person Firma Express Tesorería Extractos Procesados (csv) Extracto…" at bounding box center [671, 321] width 1342 height 643
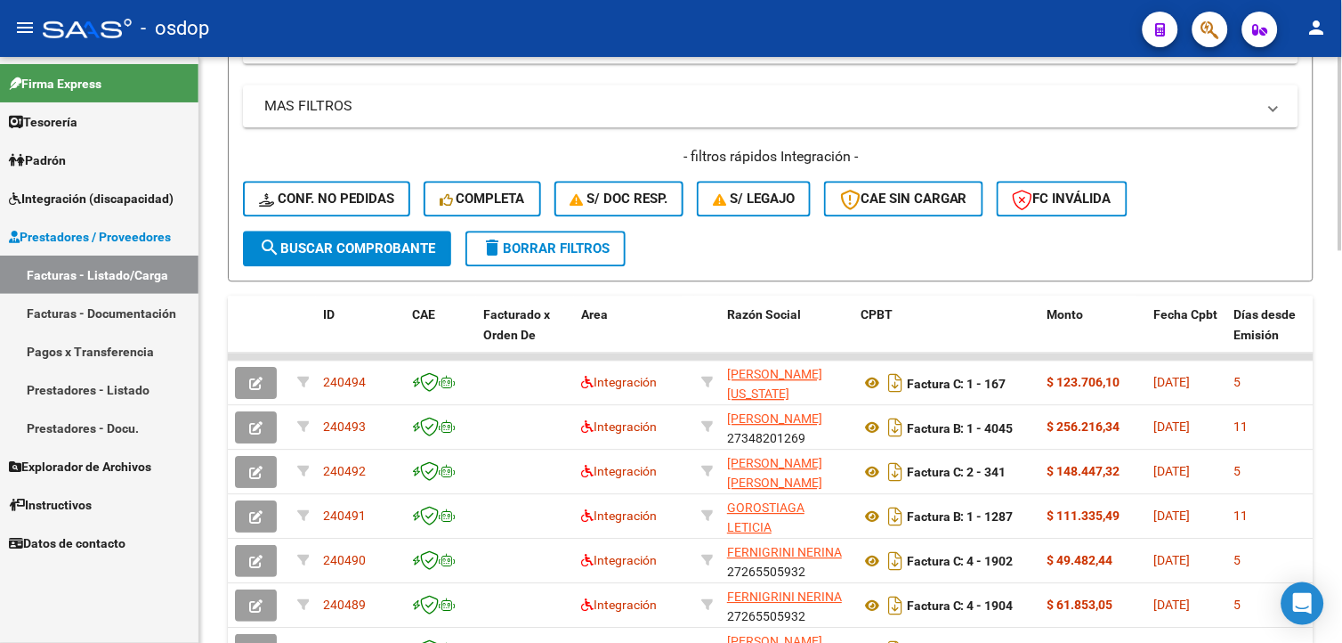
scroll to position [924, 0]
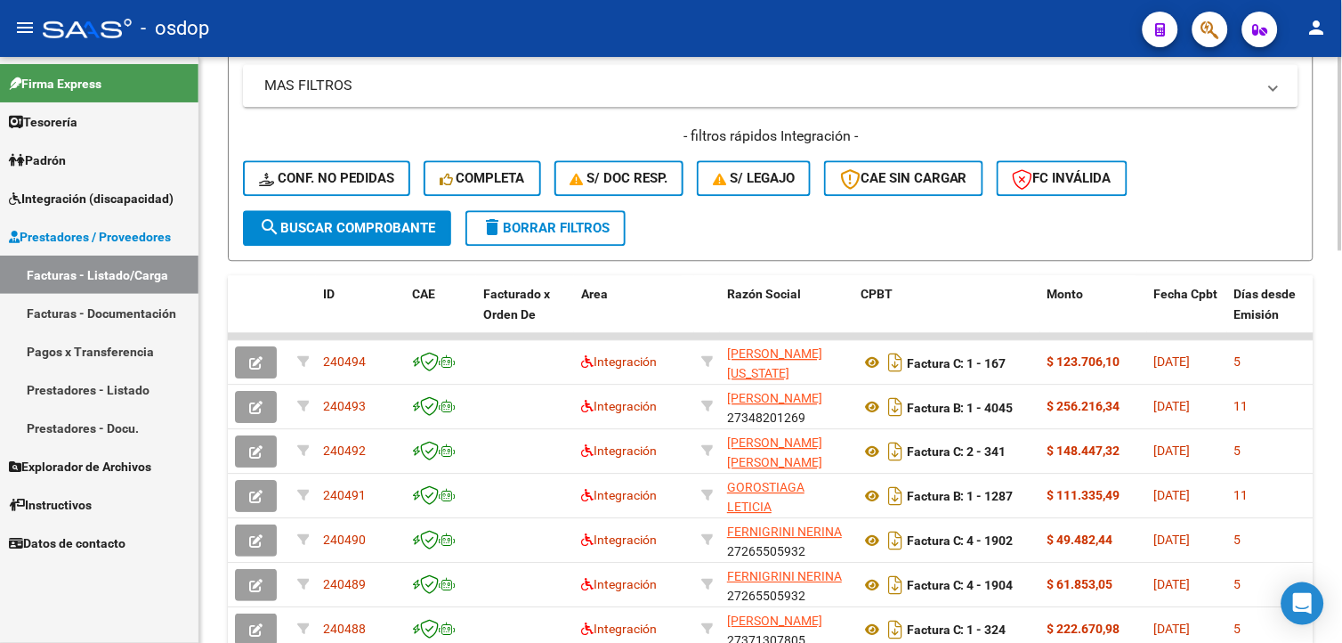
click at [1339, 447] on div at bounding box center [1340, 462] width 4 height 193
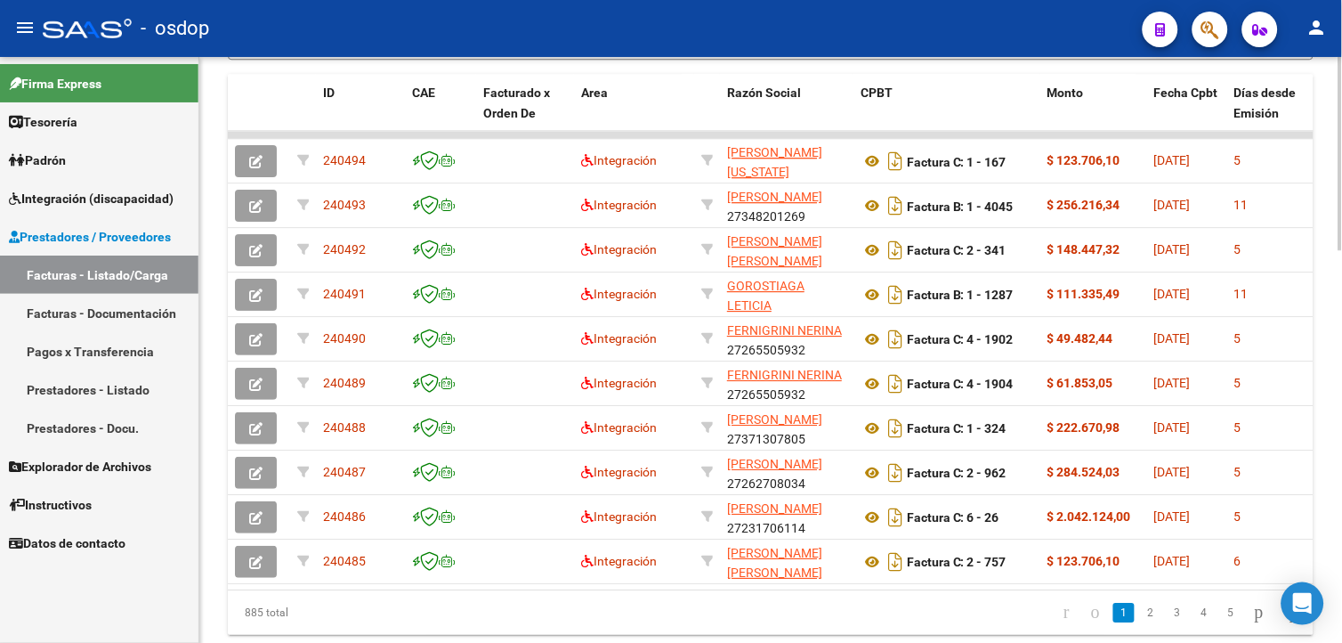
scroll to position [1188, 0]
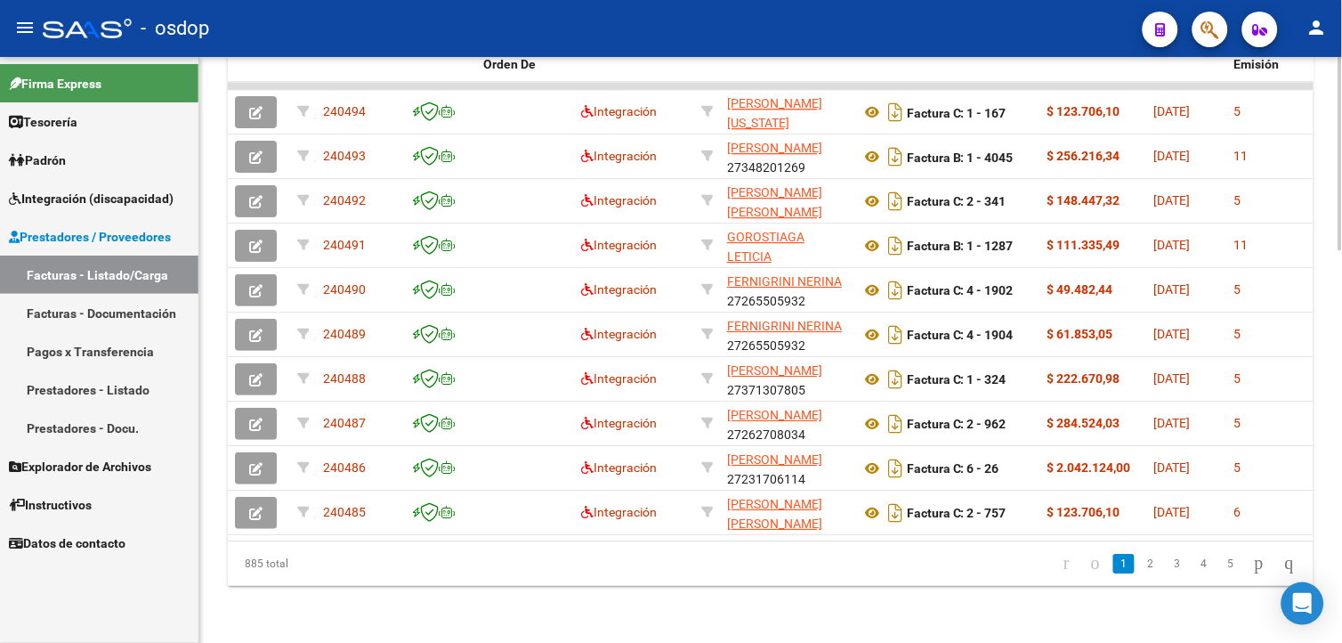
click at [1341, 523] on html "menu - osdop person Firma Express Tesorería Extractos Procesados (csv) Extracto…" at bounding box center [671, 321] width 1342 height 643
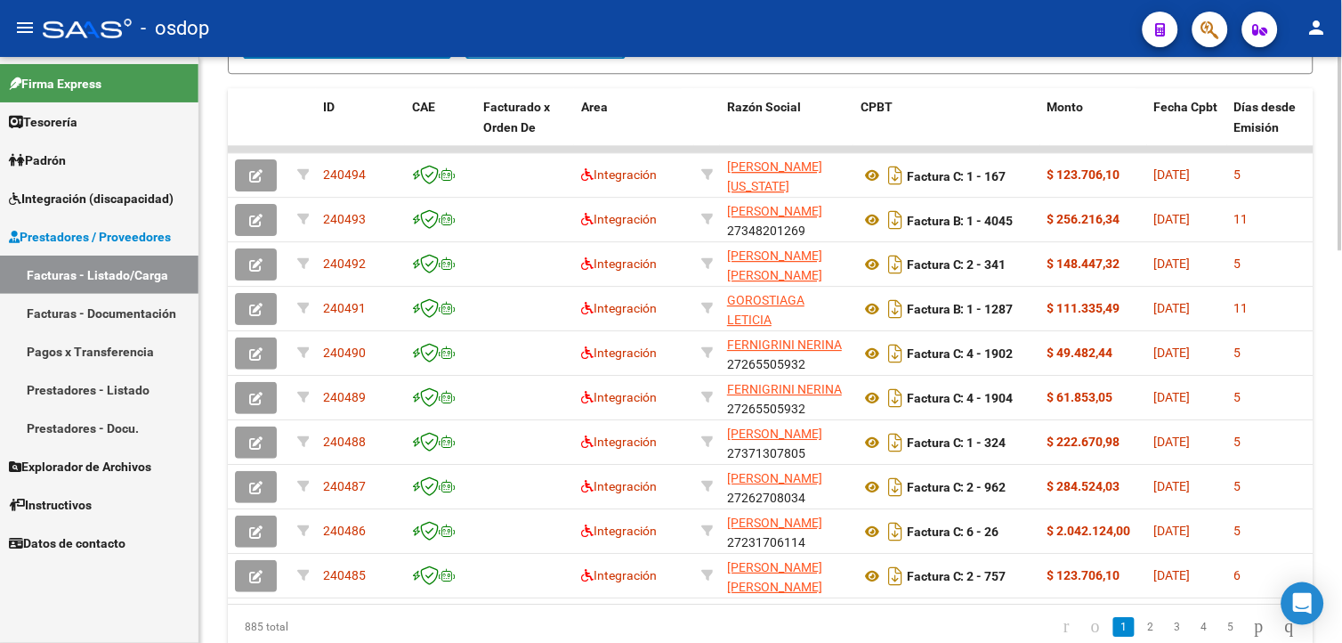
click at [1338, 437] on div at bounding box center [1340, 524] width 4 height 193
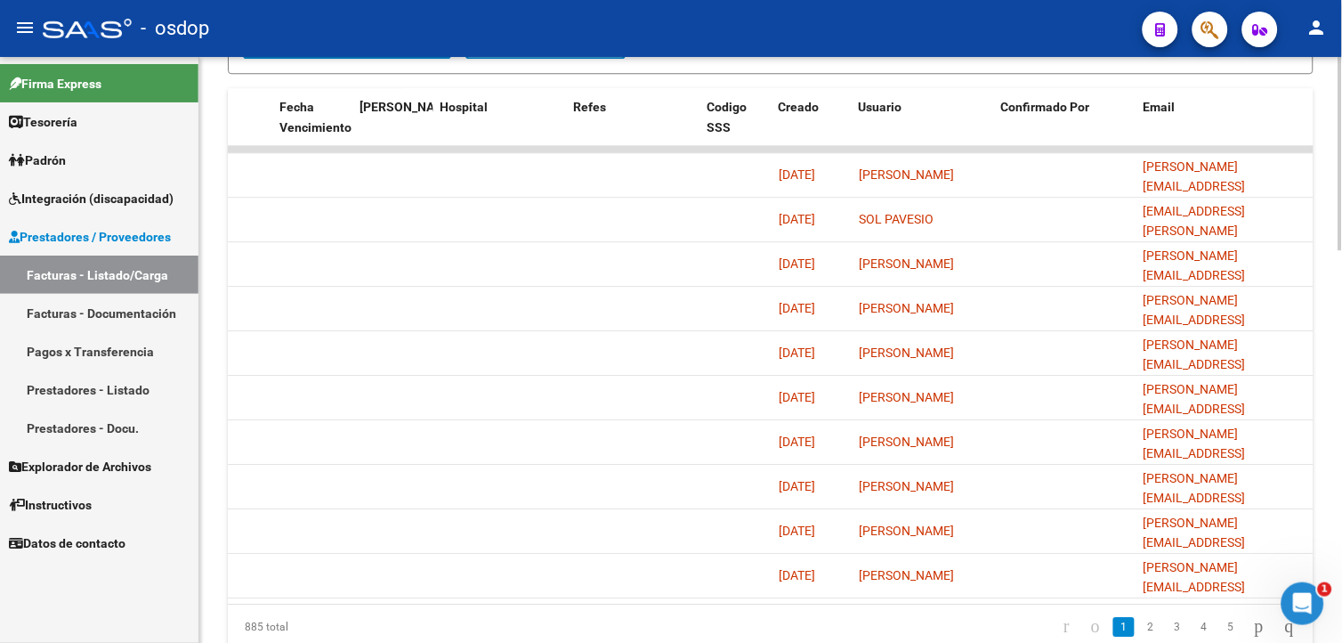
scroll to position [0, 0]
click at [1319, 600] on div "Abrir Intercom Messenger" at bounding box center [1302, 602] width 59 height 59
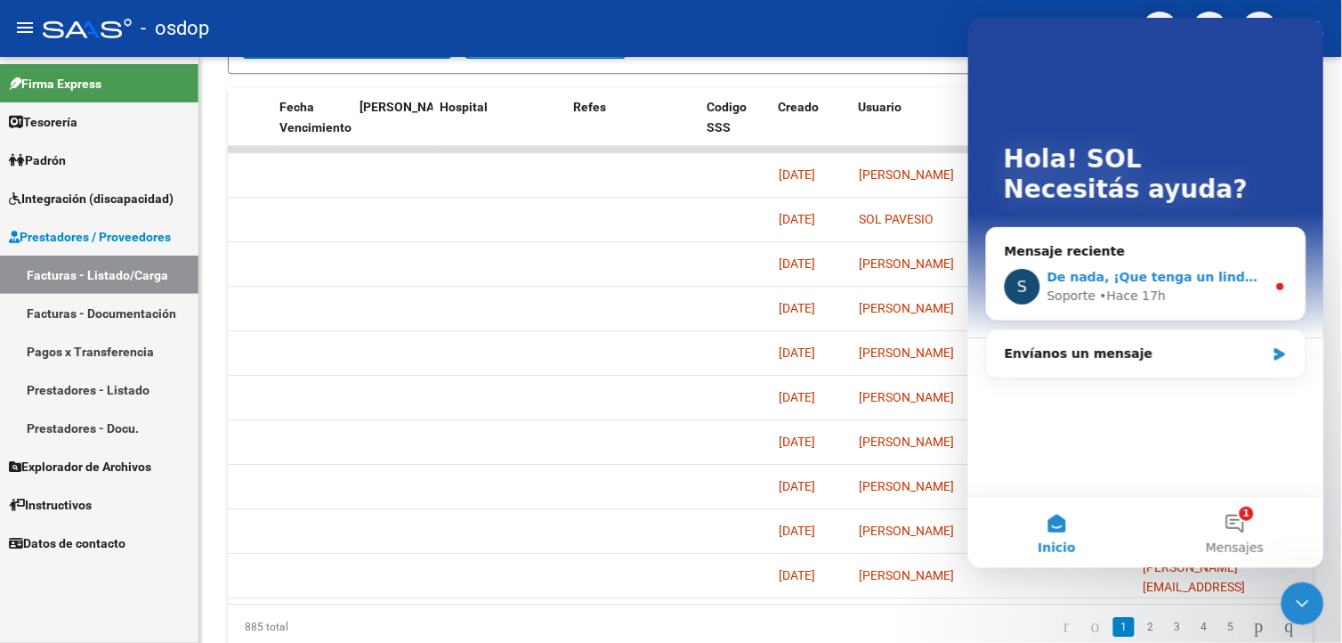
click at [1164, 292] on div "Soporte • Hace 17h" at bounding box center [1156, 295] width 219 height 19
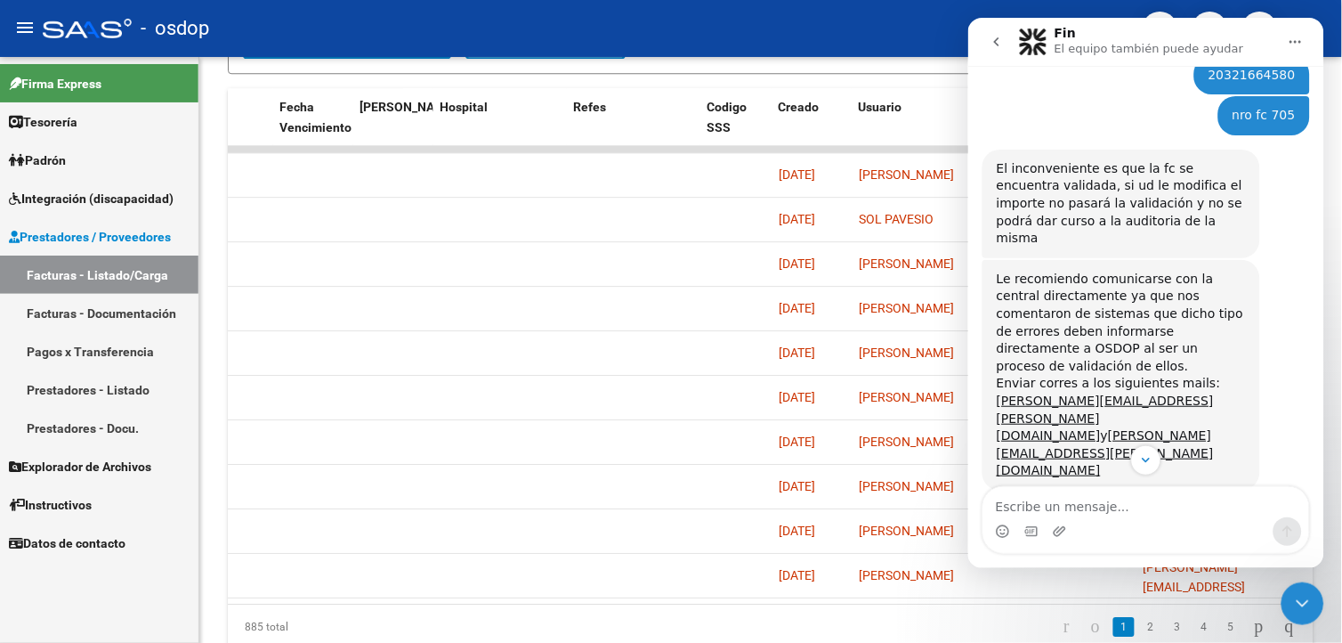
scroll to position [651, 0]
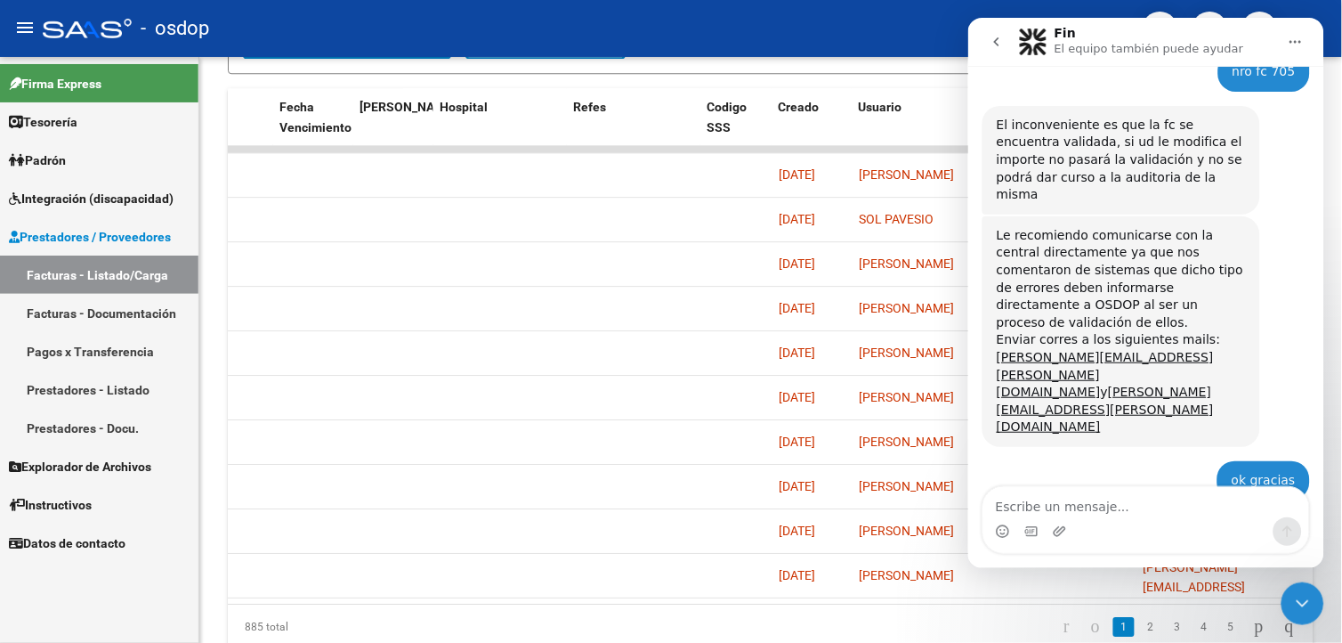
click at [674, 39] on div "- osdop" at bounding box center [586, 28] width 1086 height 39
click at [1295, 594] on icon "Cerrar Intercom Messenger" at bounding box center [1301, 602] width 21 height 21
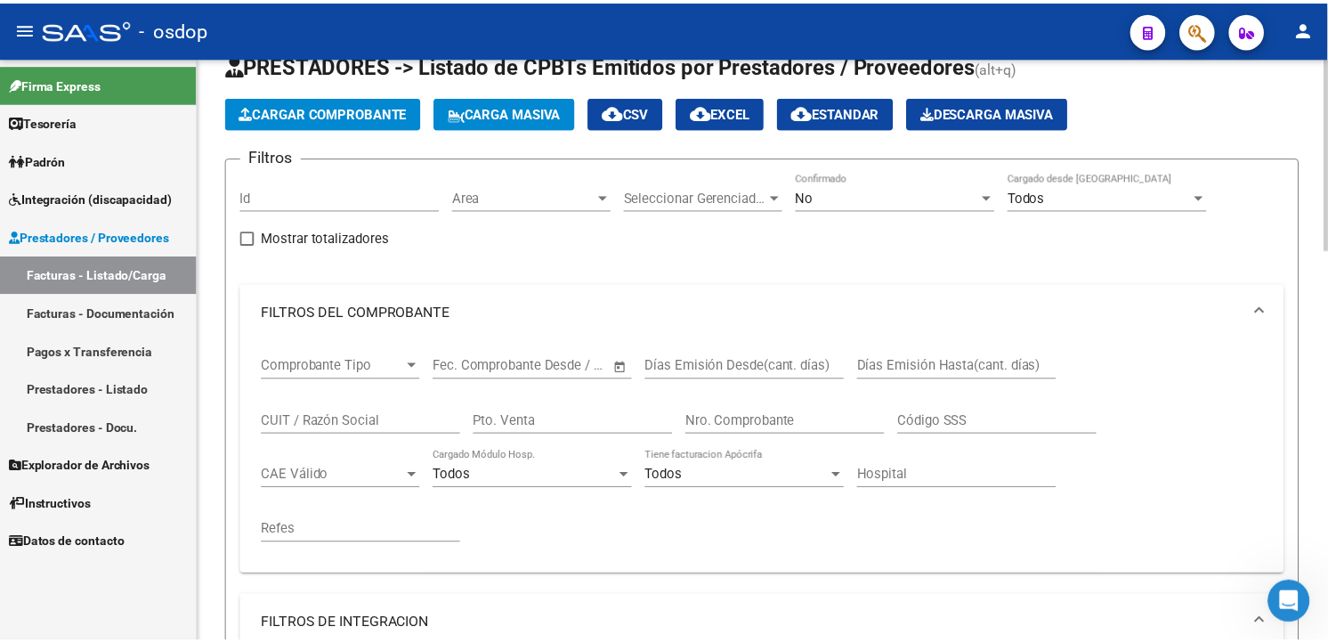
scroll to position [0, 0]
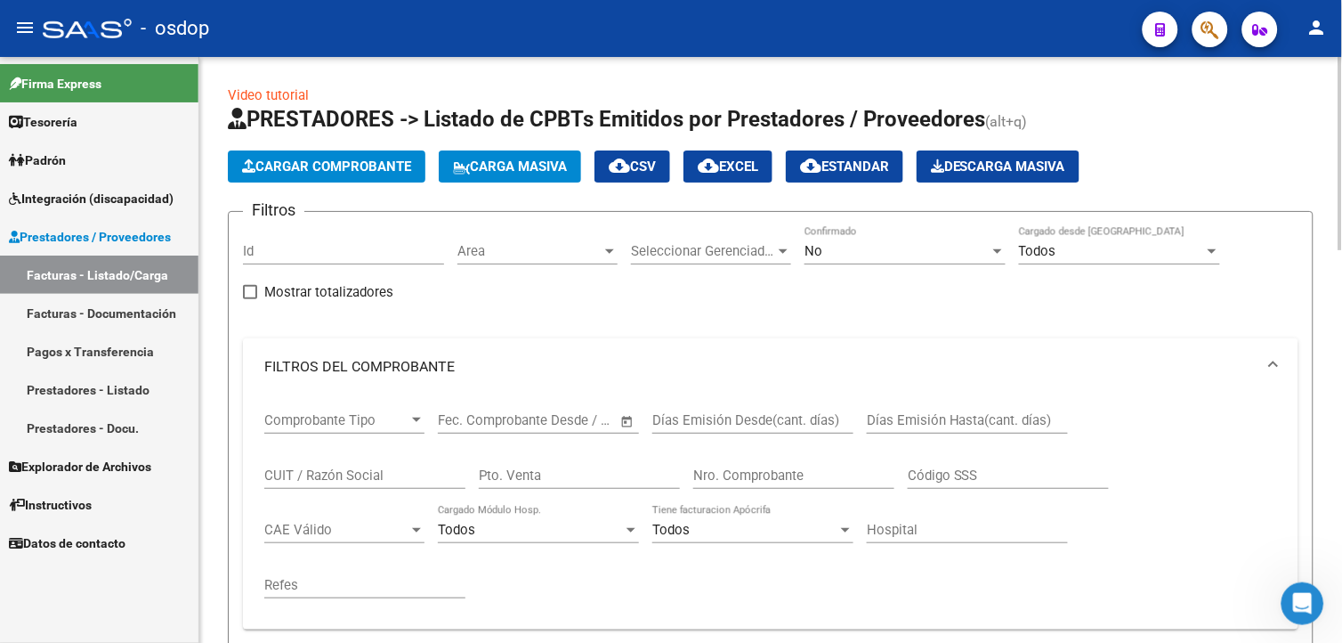
click at [1341, 91] on html "menu - osdop person Firma Express Tesorería Extractos Procesados (csv) Extracto…" at bounding box center [671, 321] width 1342 height 643
click at [377, 164] on span "Cargar Comprobante" at bounding box center [326, 166] width 169 height 16
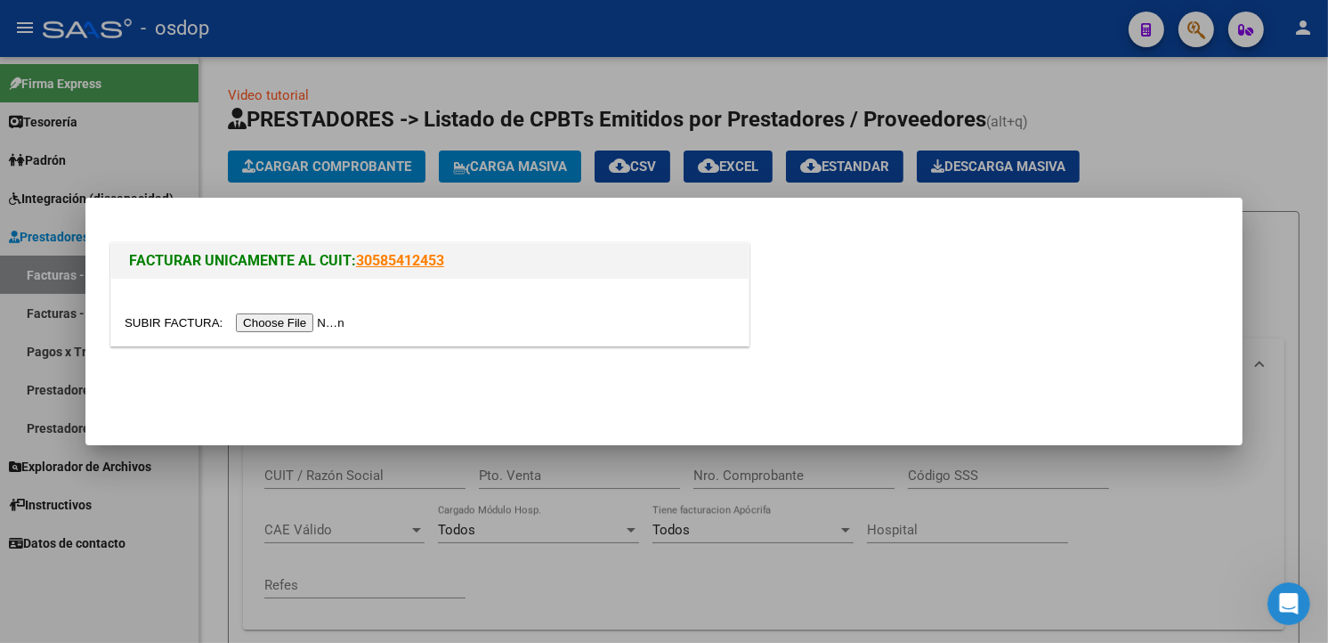
click at [296, 321] on input "file" at bounding box center [237, 322] width 225 height 19
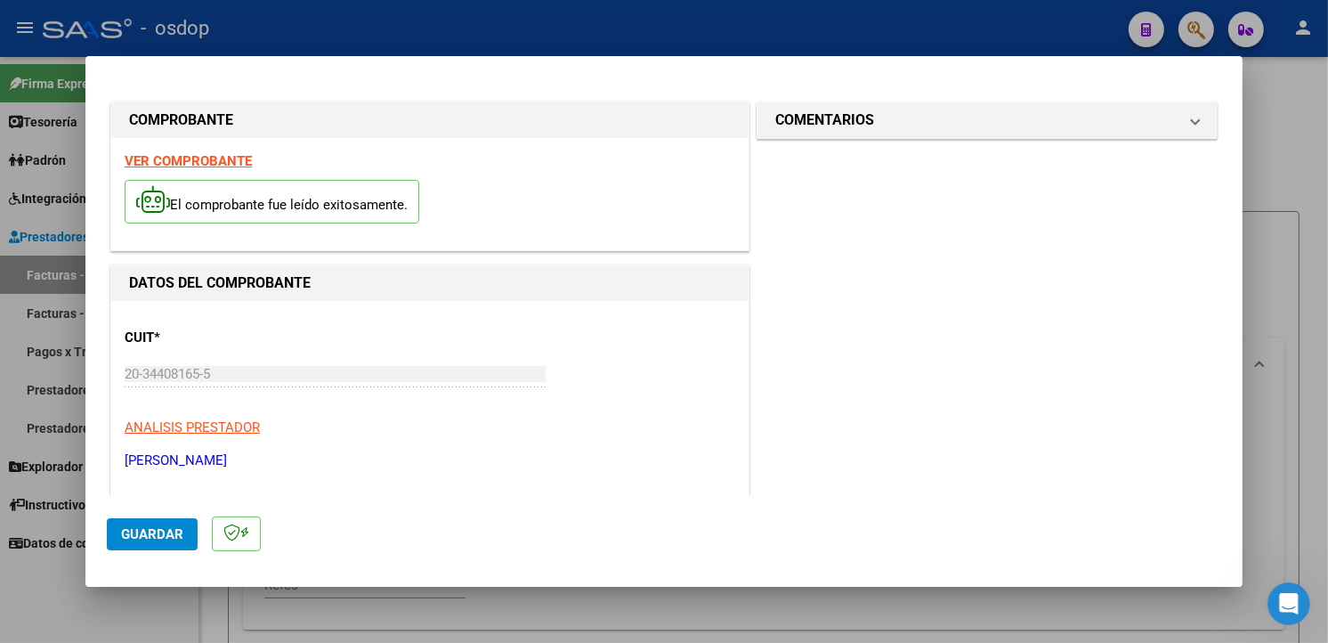
scroll to position [314, 0]
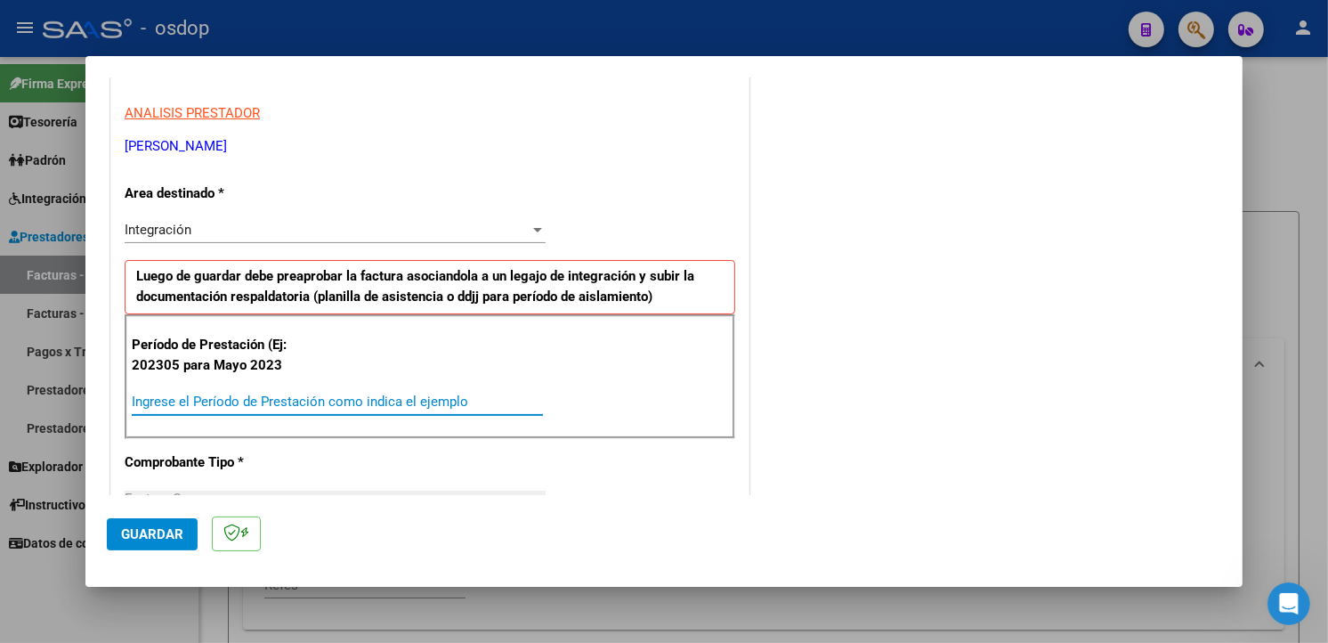
click at [347, 396] on input "Ingrese el Período de Prestación como indica el ejemplo" at bounding box center [337, 401] width 411 height 16
type input "202507"
click at [835, 352] on div "COMENTARIOS Comentarios De la Obra Social: Comentarios de la Obra Social (no vi…" at bounding box center [987, 607] width 468 height 1647
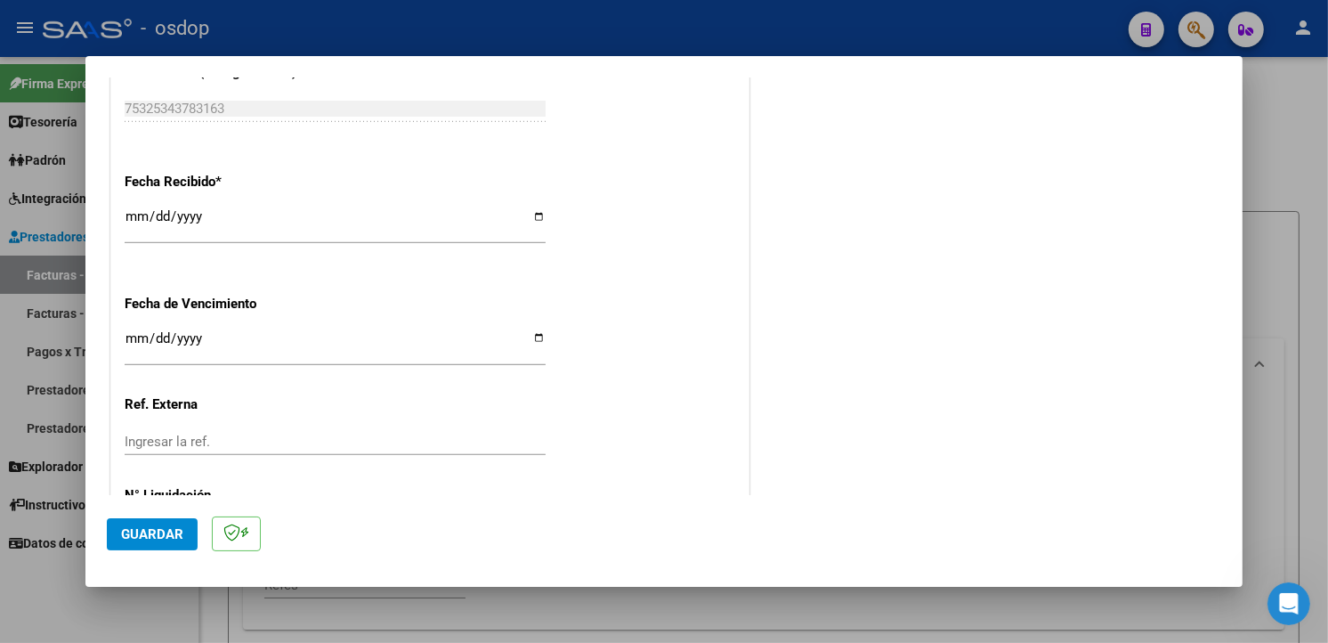
scroll to position [1249, 0]
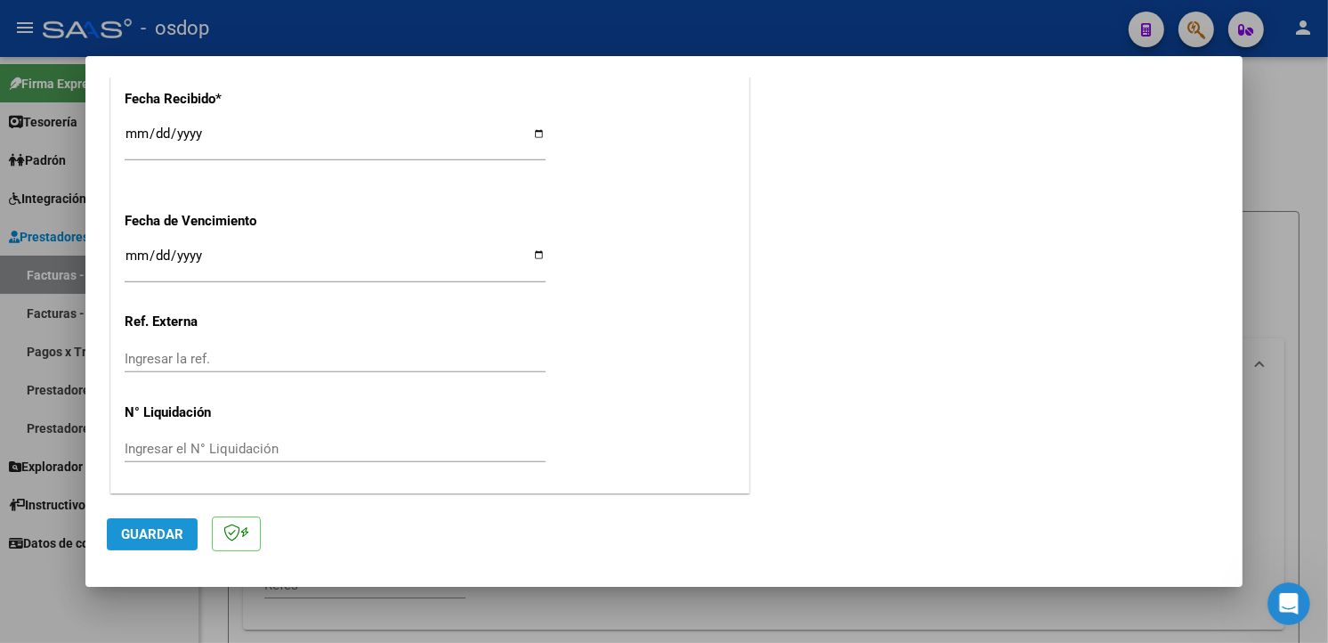
click at [127, 539] on span "Guardar" at bounding box center [152, 534] width 62 height 16
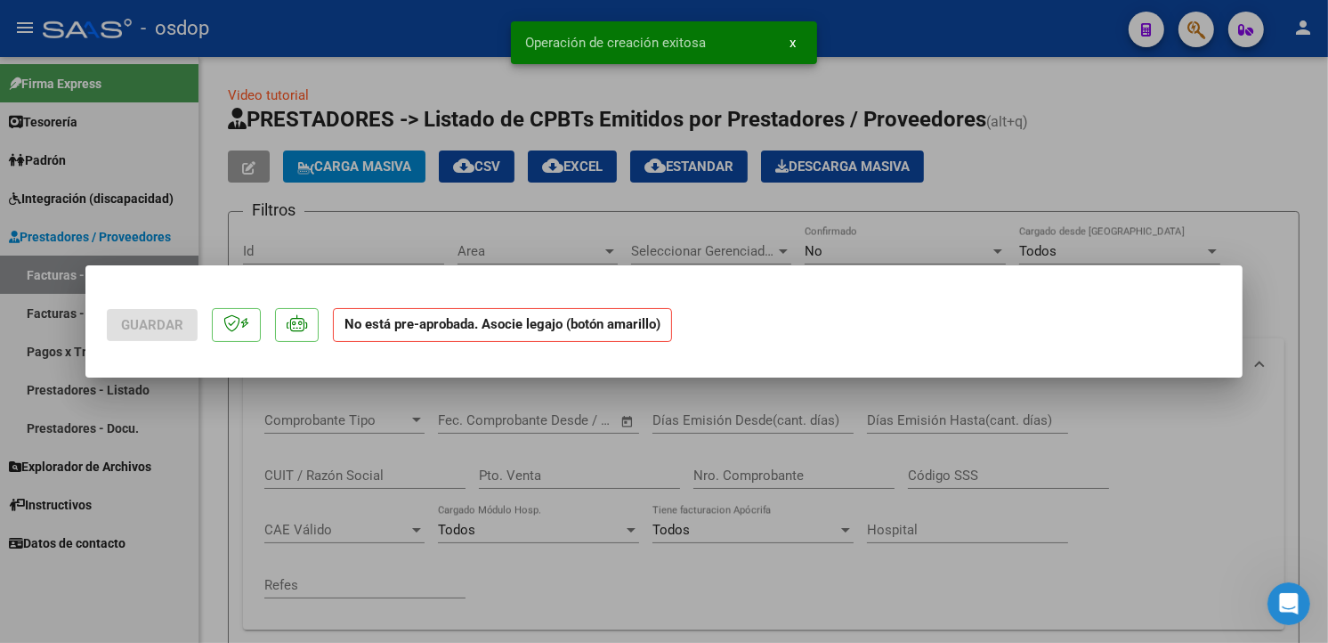
scroll to position [0, 0]
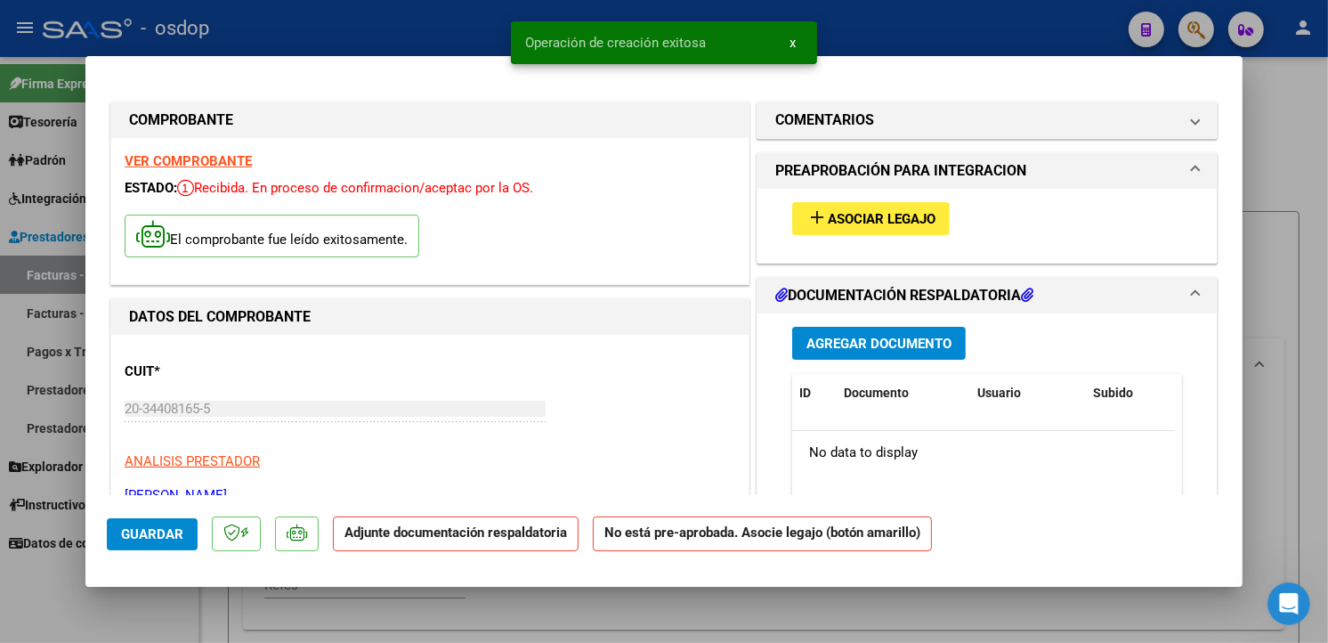
click at [885, 211] on span "Asociar Legajo" at bounding box center [882, 219] width 108 height 16
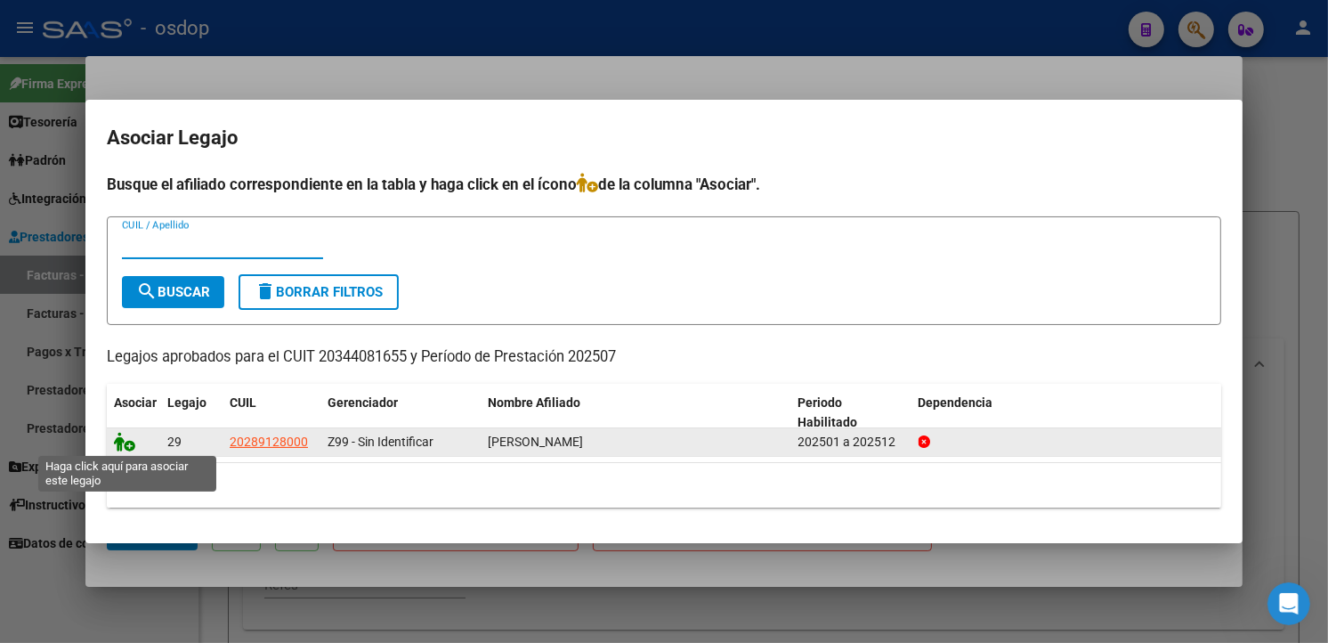
click at [133, 441] on icon at bounding box center [124, 442] width 21 height 20
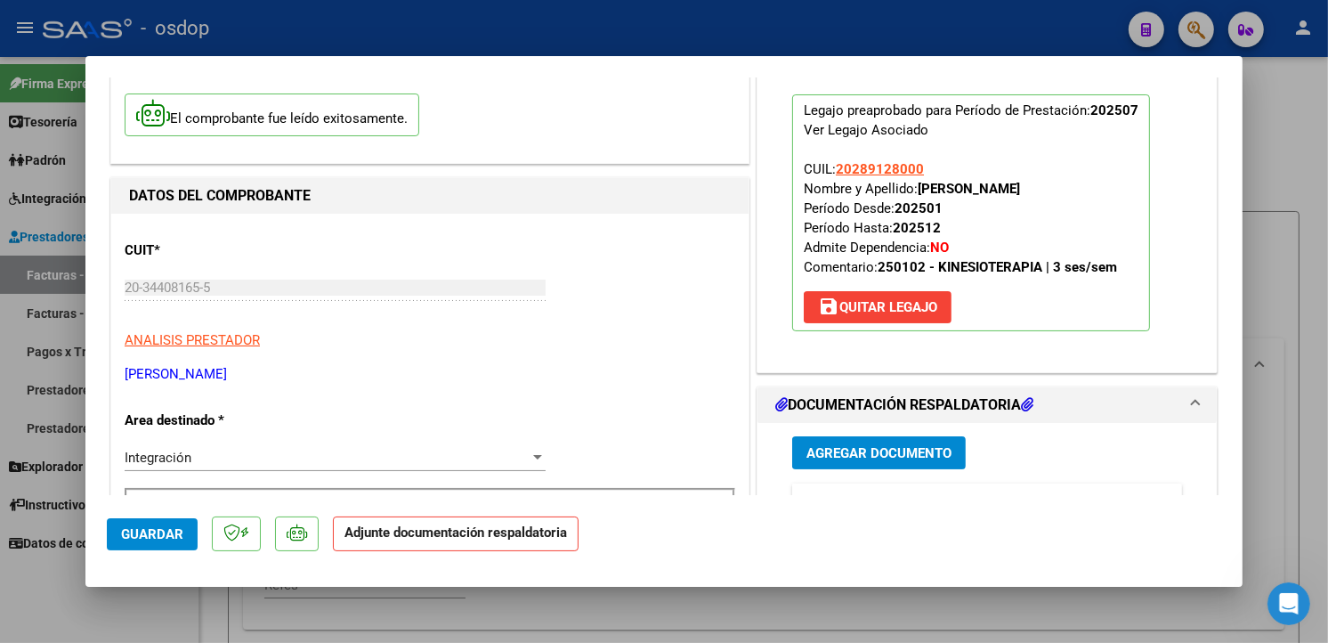
scroll to position [309, 0]
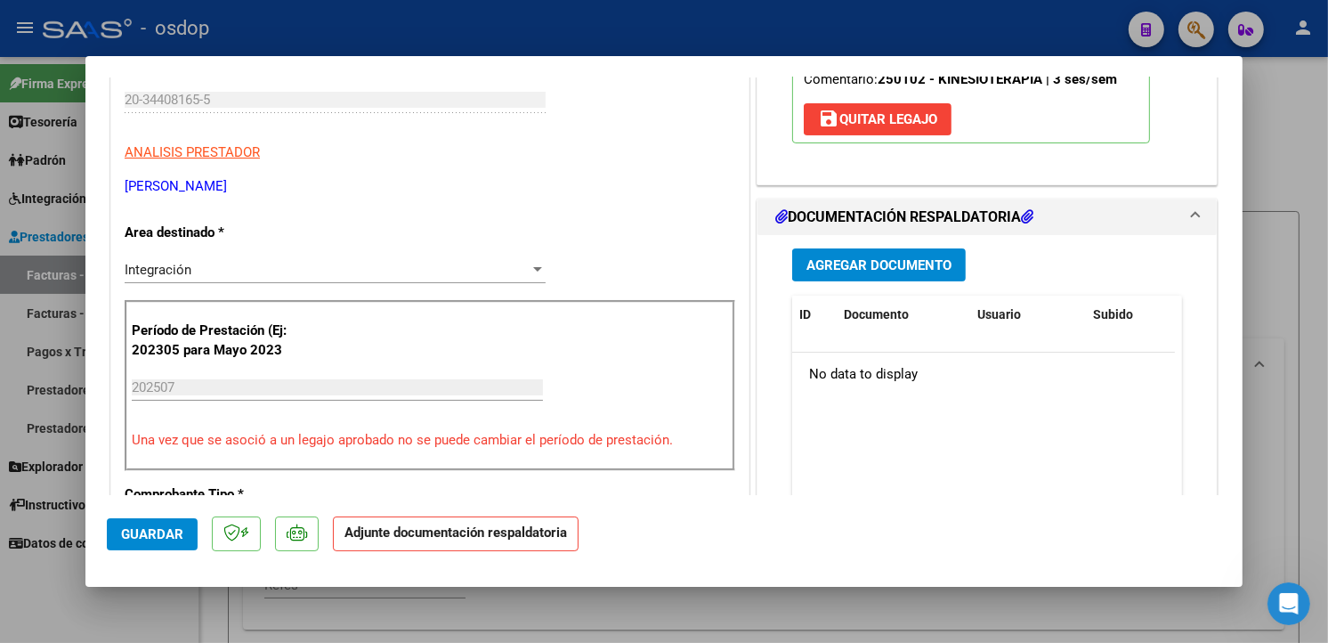
click at [900, 278] on button "Agregar Documento" at bounding box center [879, 264] width 174 height 33
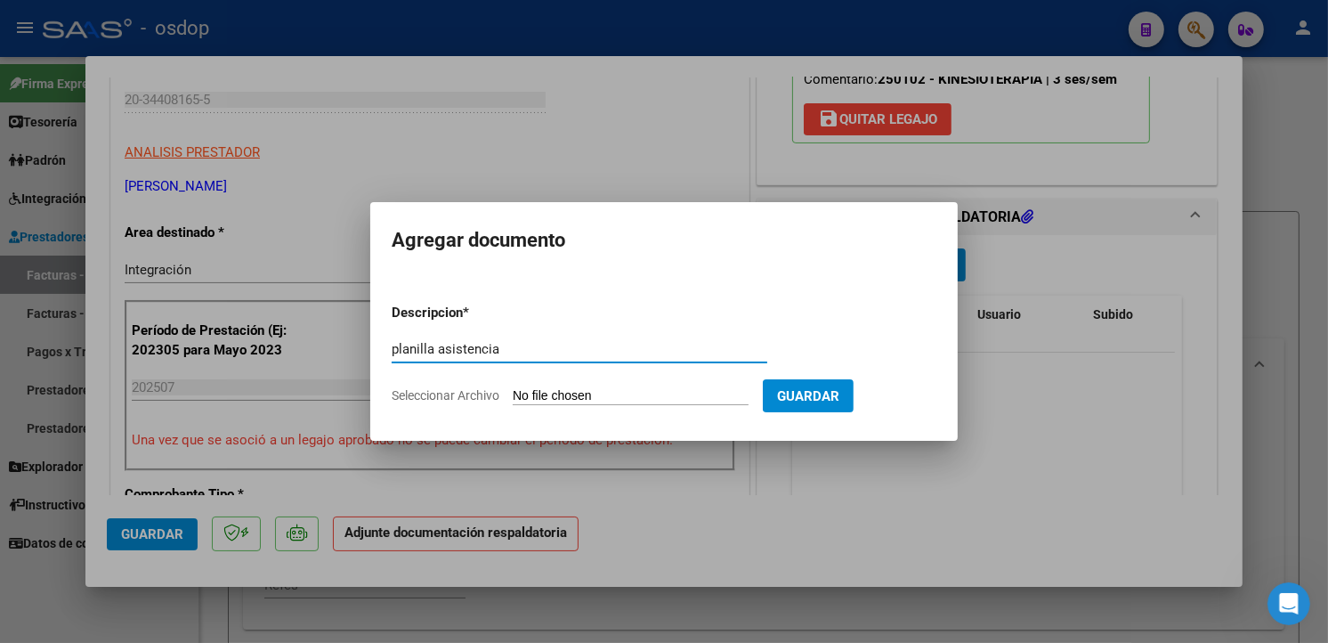
type input "planilla asistencia"
click at [583, 390] on input "Seleccionar Archivo" at bounding box center [631, 396] width 236 height 17
type input "C:\fakepath\asistencia [DATE] [PERSON_NAME].pdf"
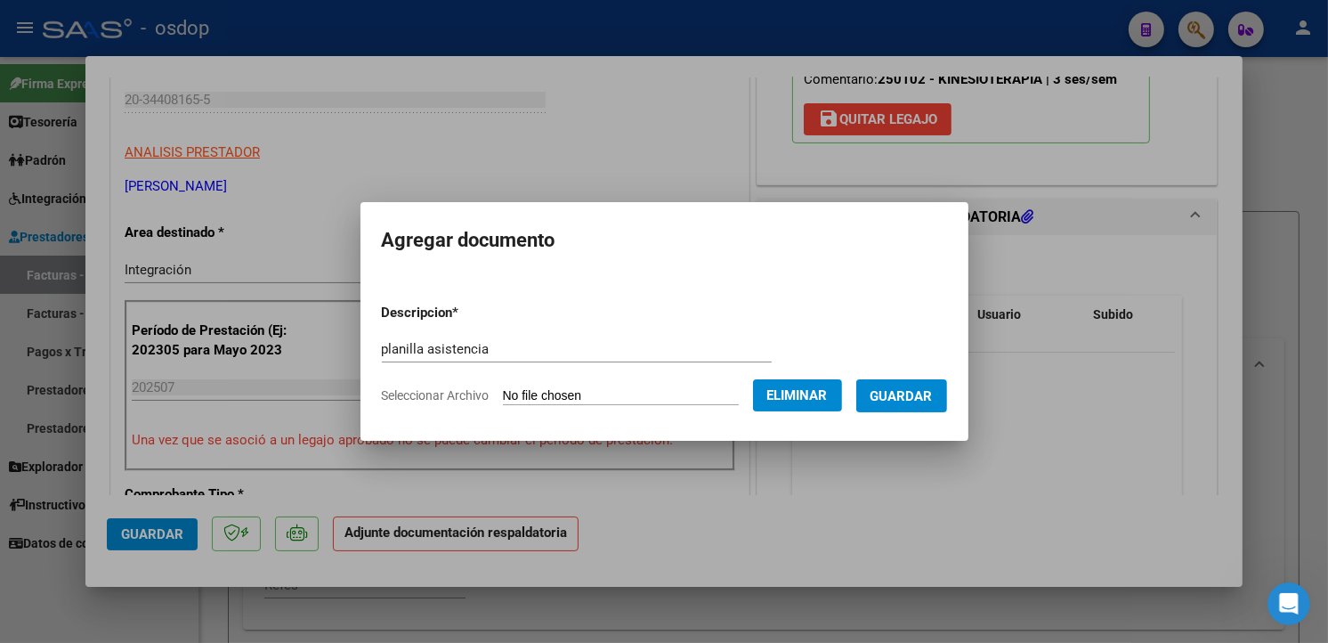
click at [911, 387] on span "Guardar" at bounding box center [901, 395] width 62 height 16
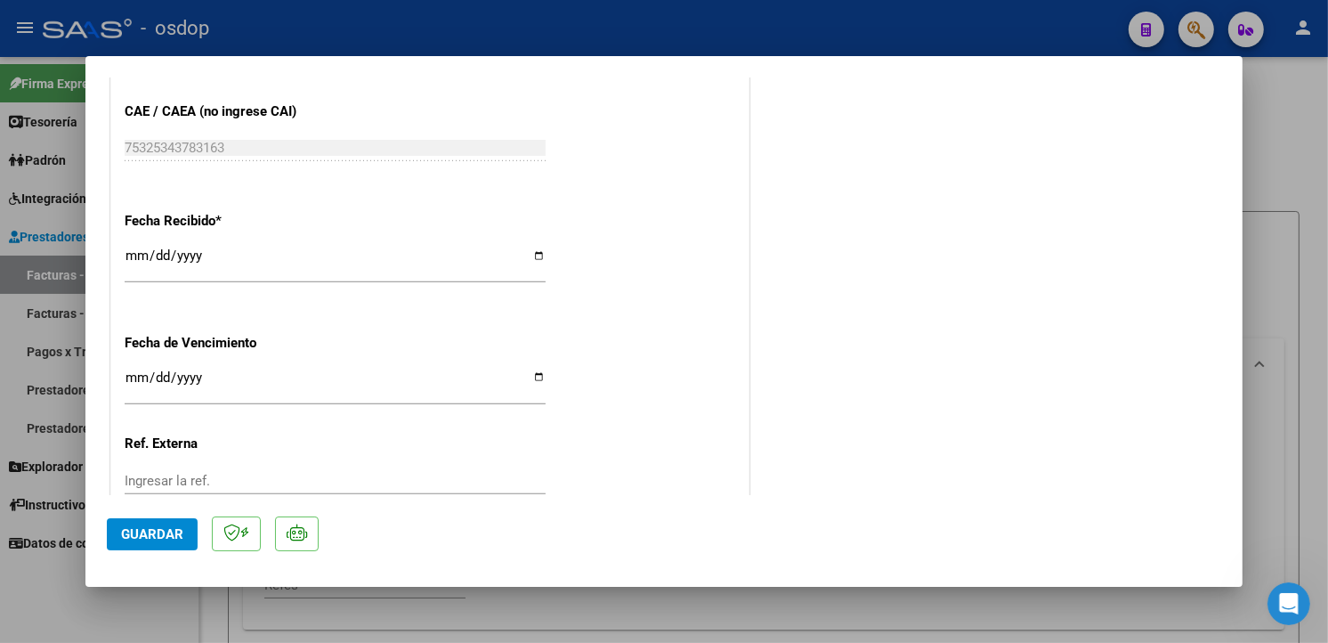
scroll to position [1275, 0]
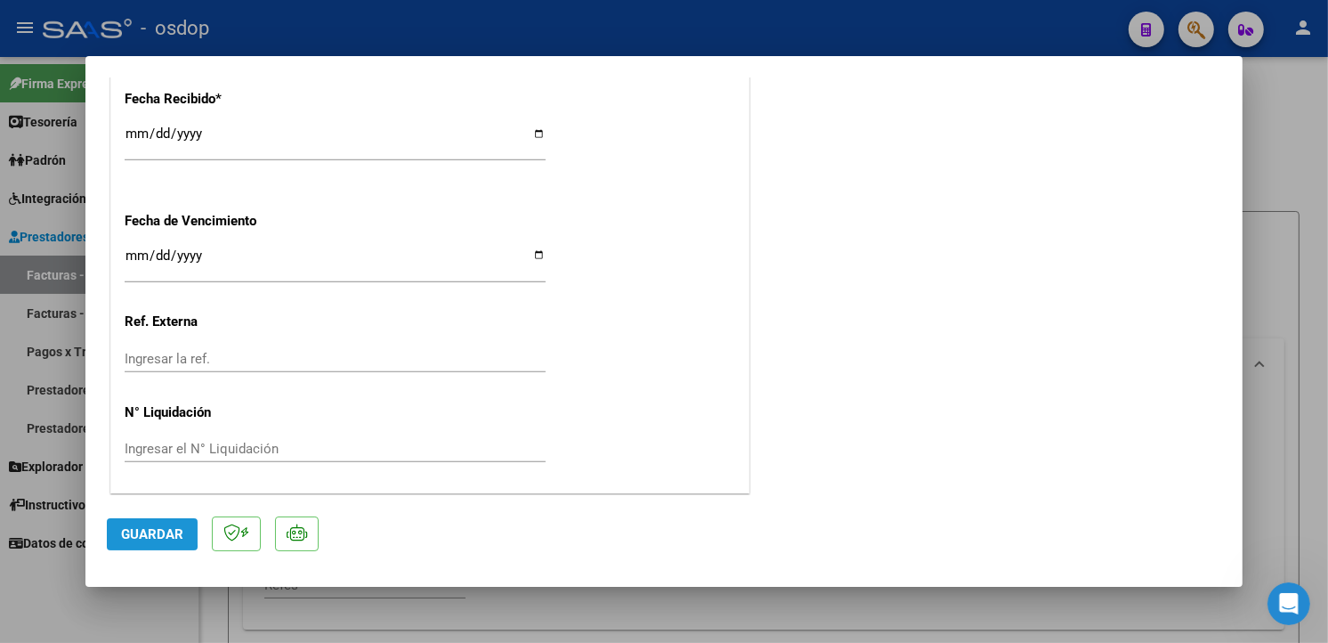
click at [121, 532] on span "Guardar" at bounding box center [152, 534] width 62 height 16
type input "$ 0,00"
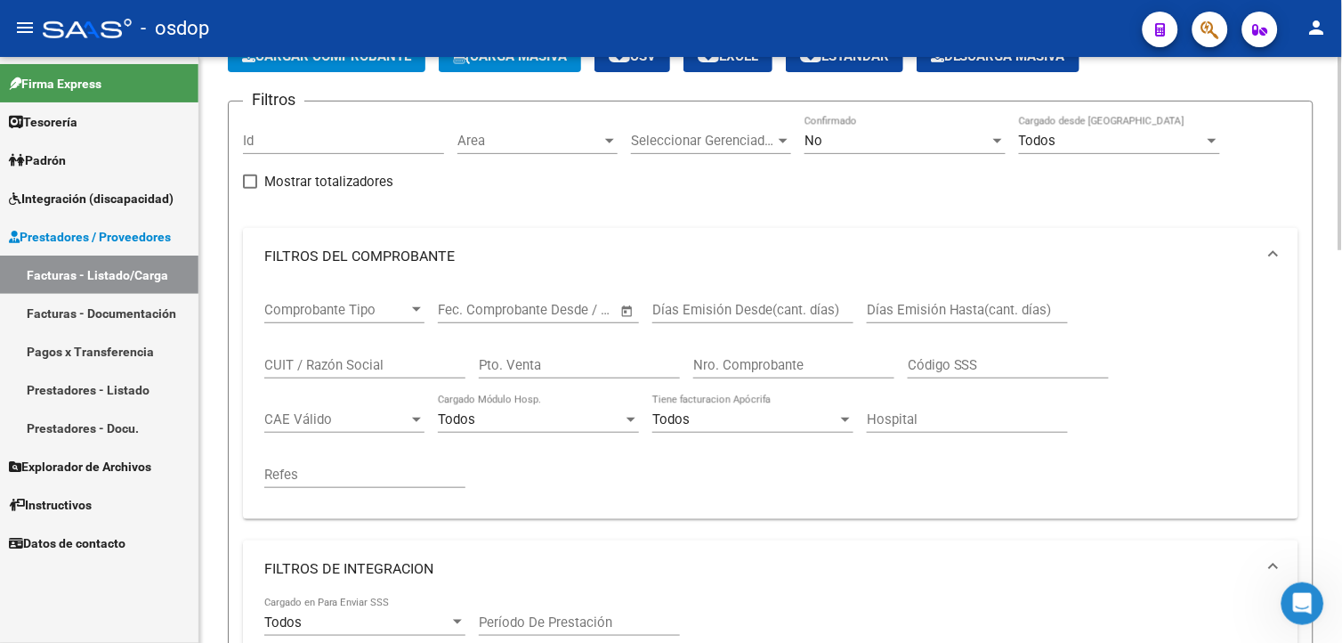
scroll to position [128, 0]
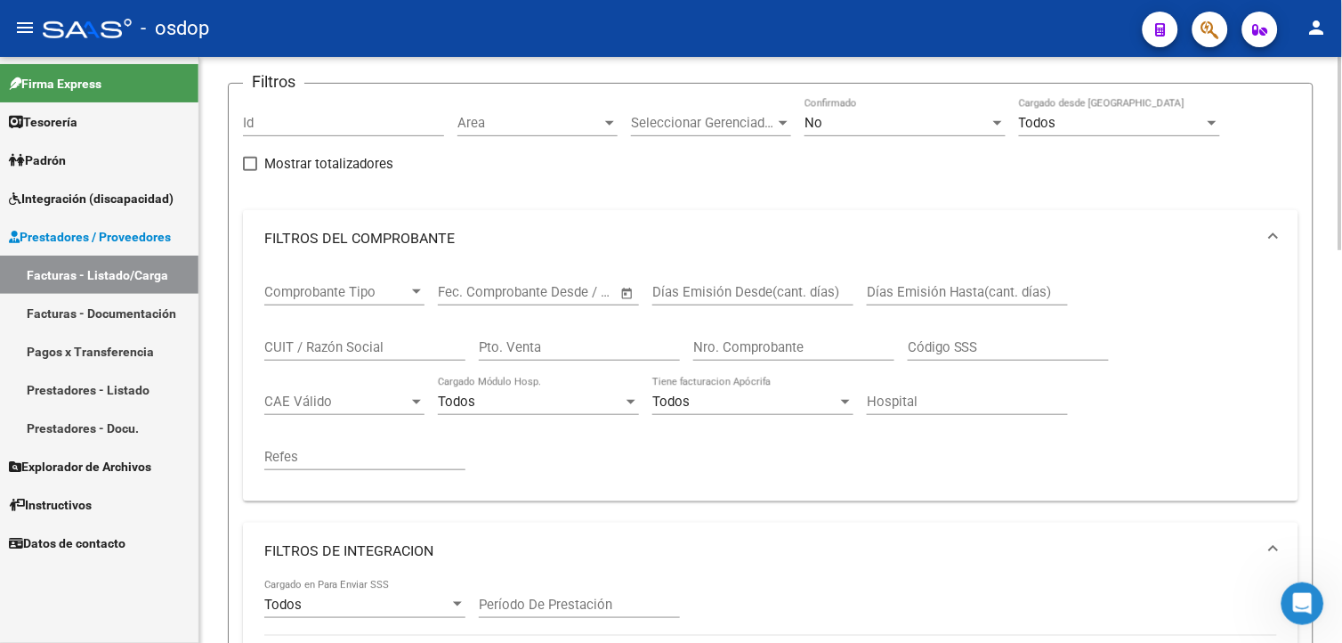
click at [1338, 255] on div at bounding box center [1340, 196] width 4 height 193
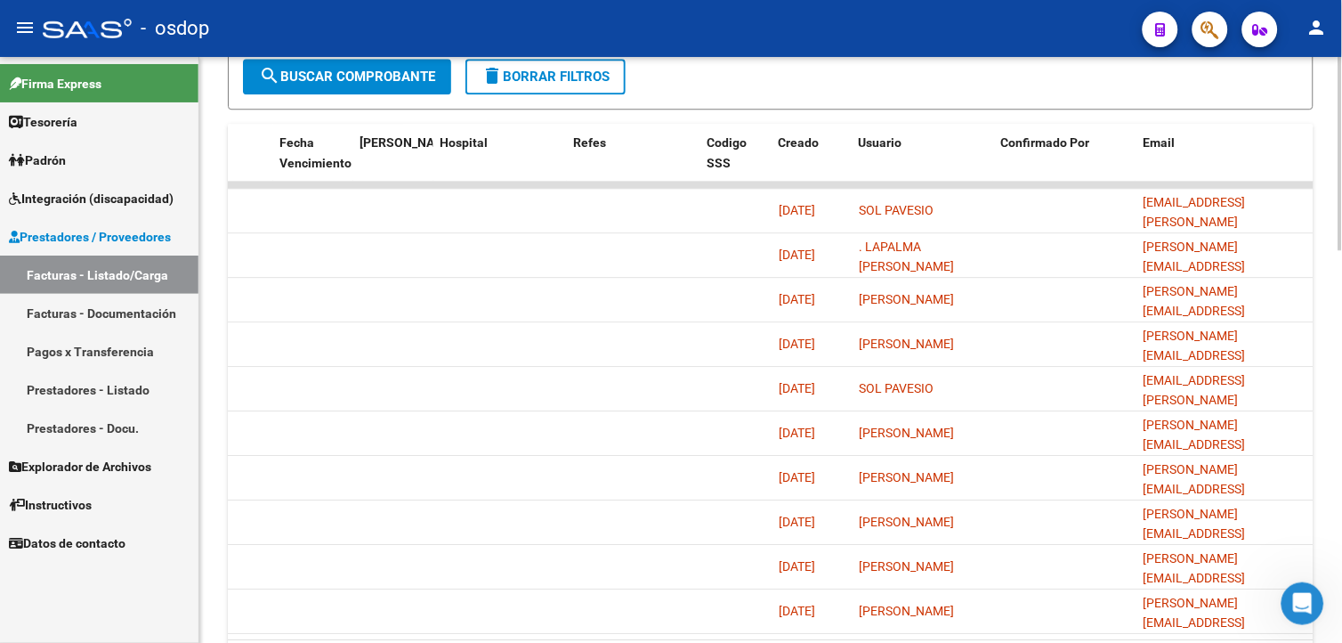
scroll to position [1188, 0]
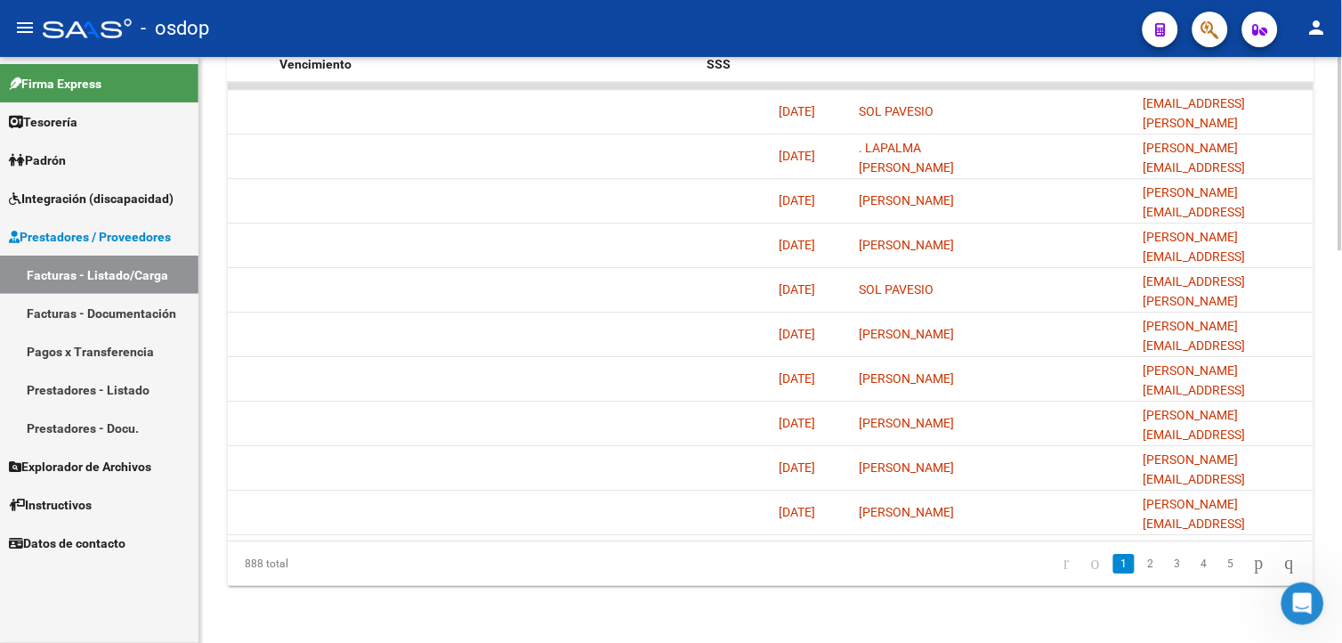
click at [1340, 642] on html "menu - osdop person Firma Express Tesorería Extractos Procesados (csv) Extracto…" at bounding box center [671, 321] width 1342 height 643
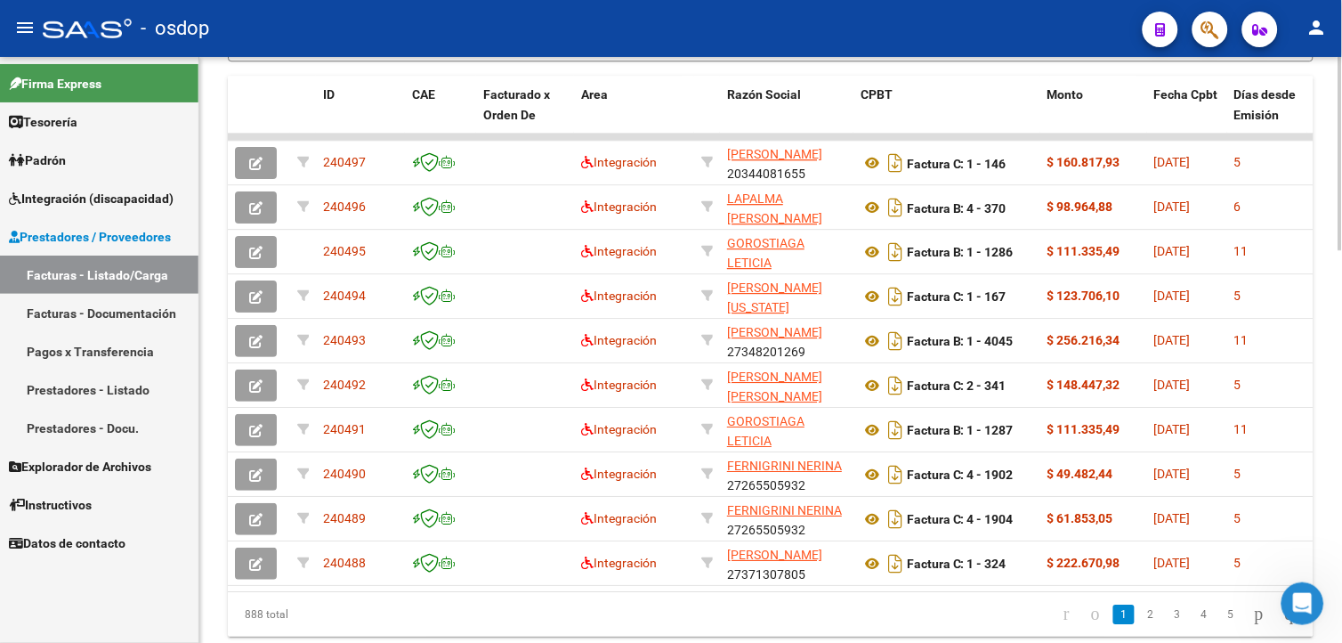
scroll to position [1126, 0]
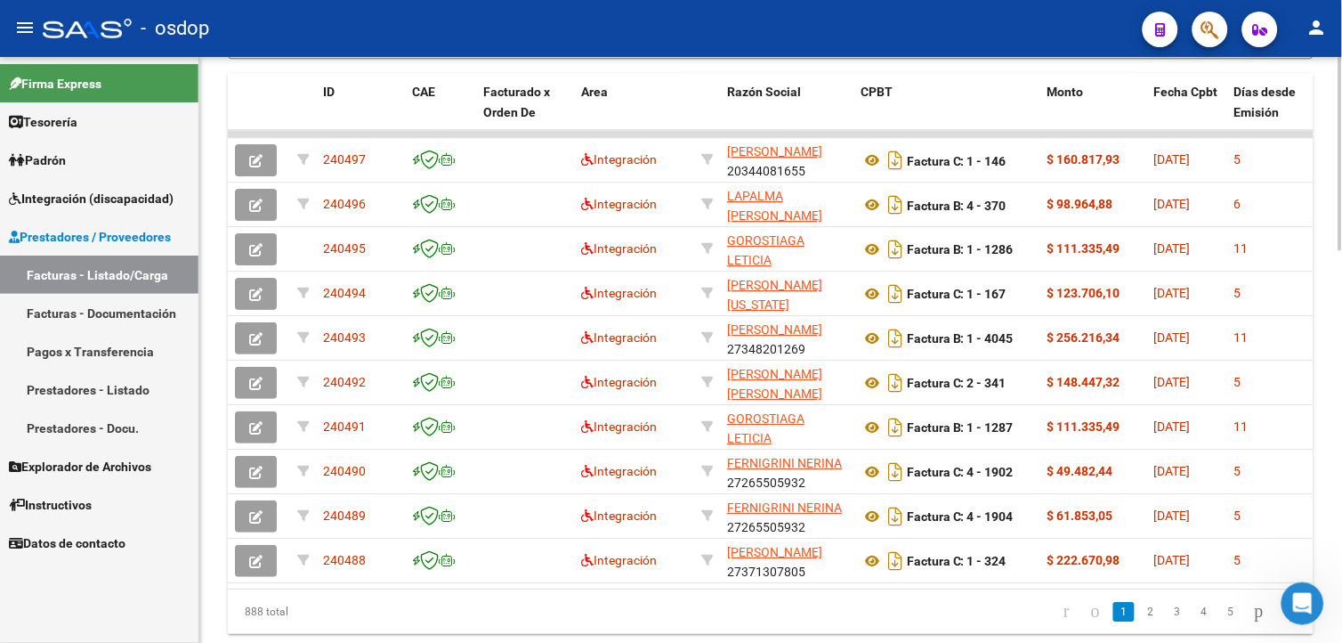
click at [1341, 456] on html "menu - osdop person Firma Express Tesorería Extractos Procesados (csv) Extracto…" at bounding box center [671, 321] width 1342 height 643
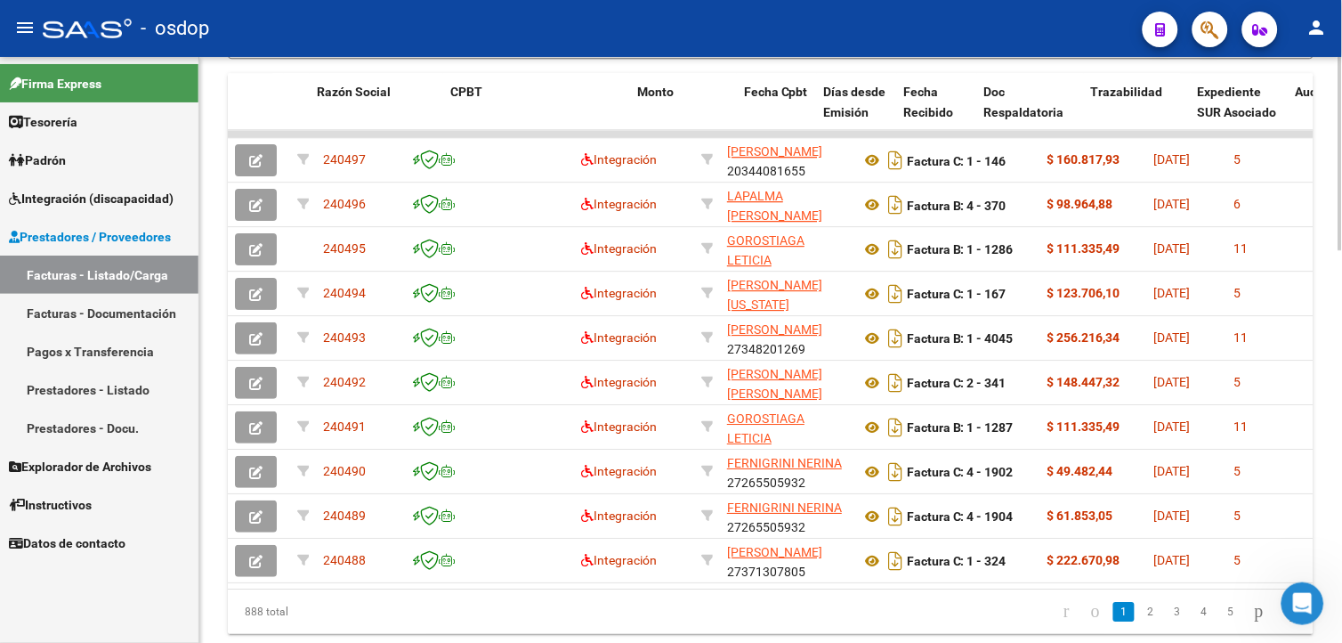
scroll to position [0, 600]
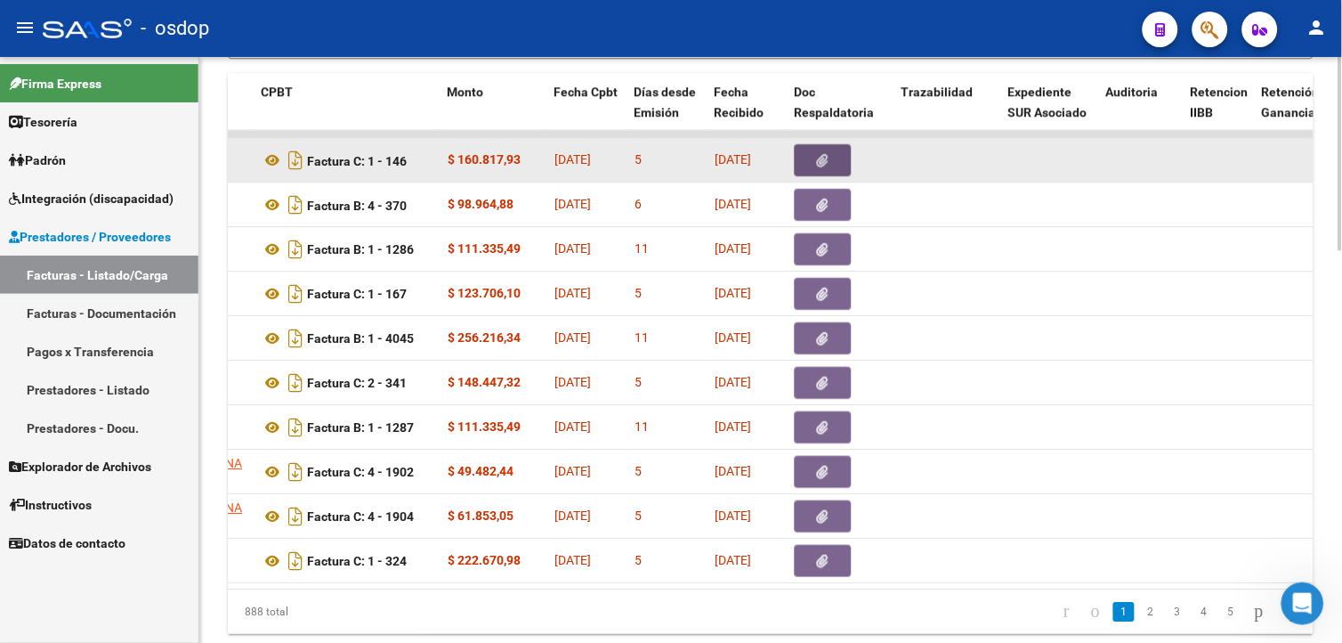
click at [831, 165] on button "button" at bounding box center [823, 160] width 57 height 32
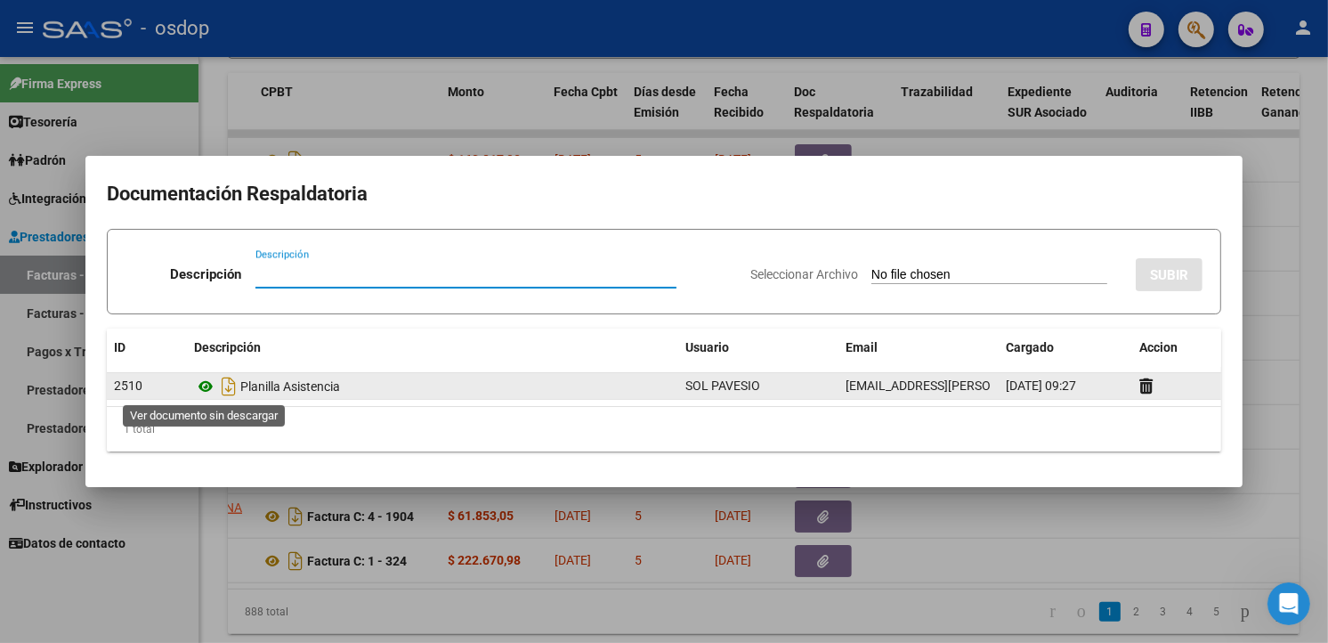
click at [210, 386] on icon at bounding box center [205, 386] width 23 height 21
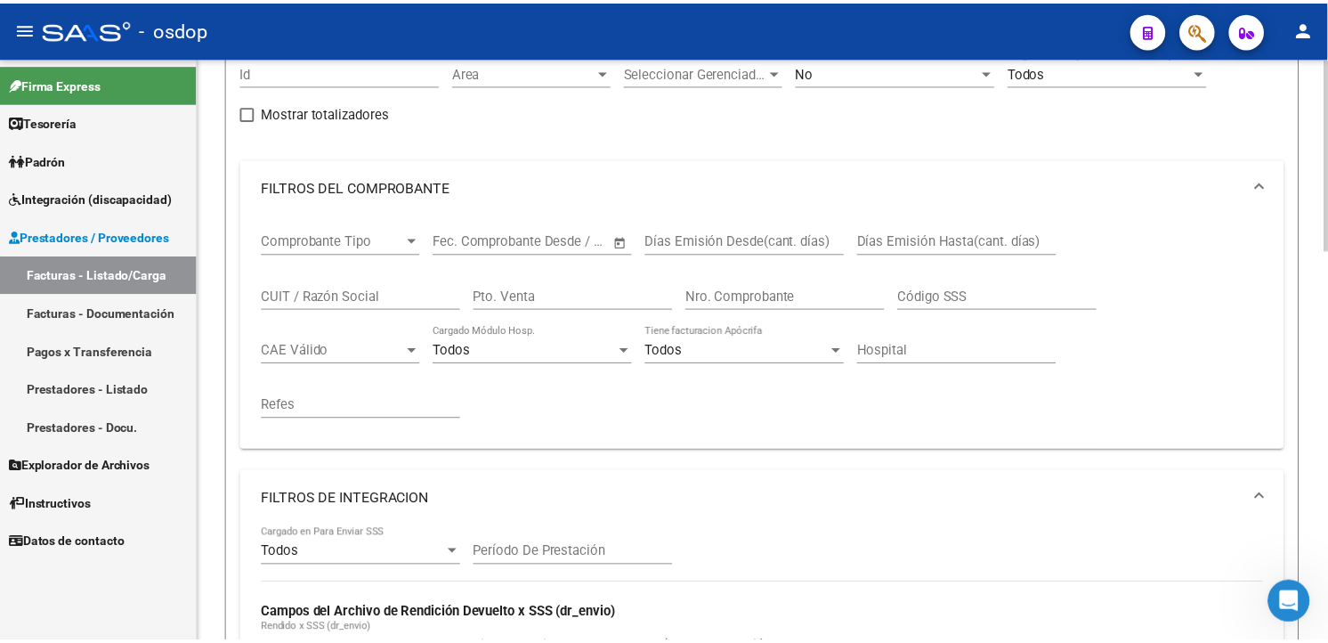
scroll to position [0, 0]
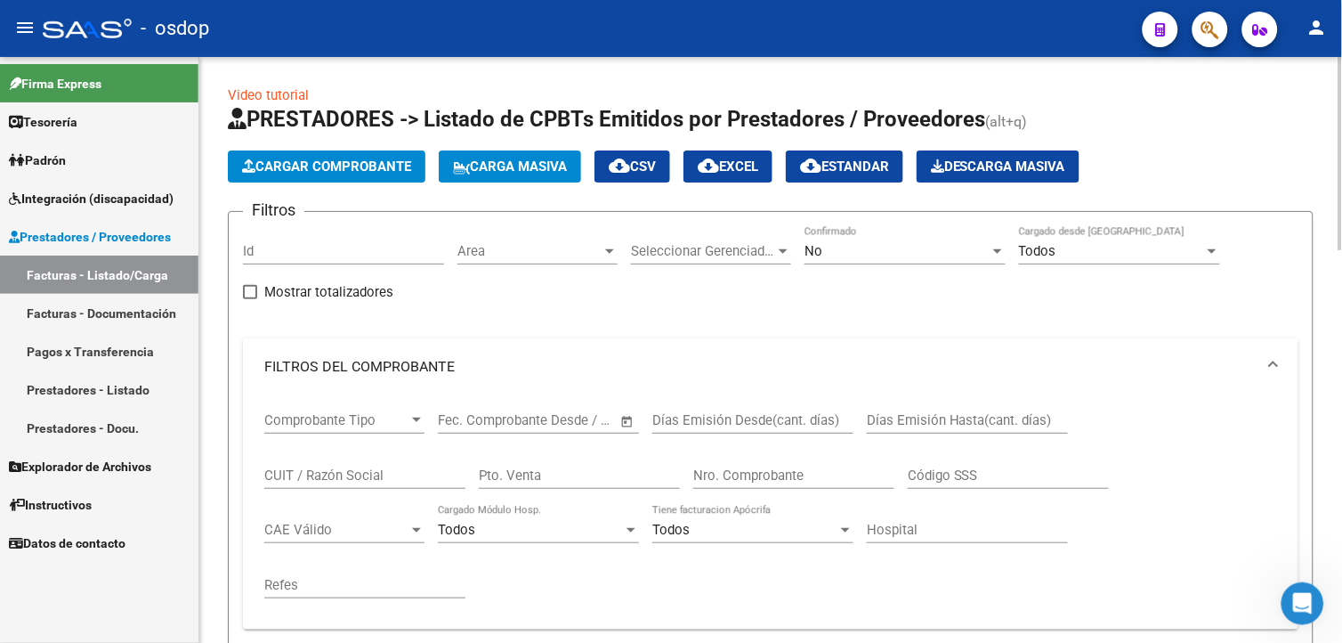
click at [1341, 93] on html "menu - osdop person Firma Express Tesorería Extractos Procesados (csv) Extracto…" at bounding box center [671, 321] width 1342 height 643
click at [398, 162] on span "Cargar Comprobante" at bounding box center [326, 166] width 169 height 16
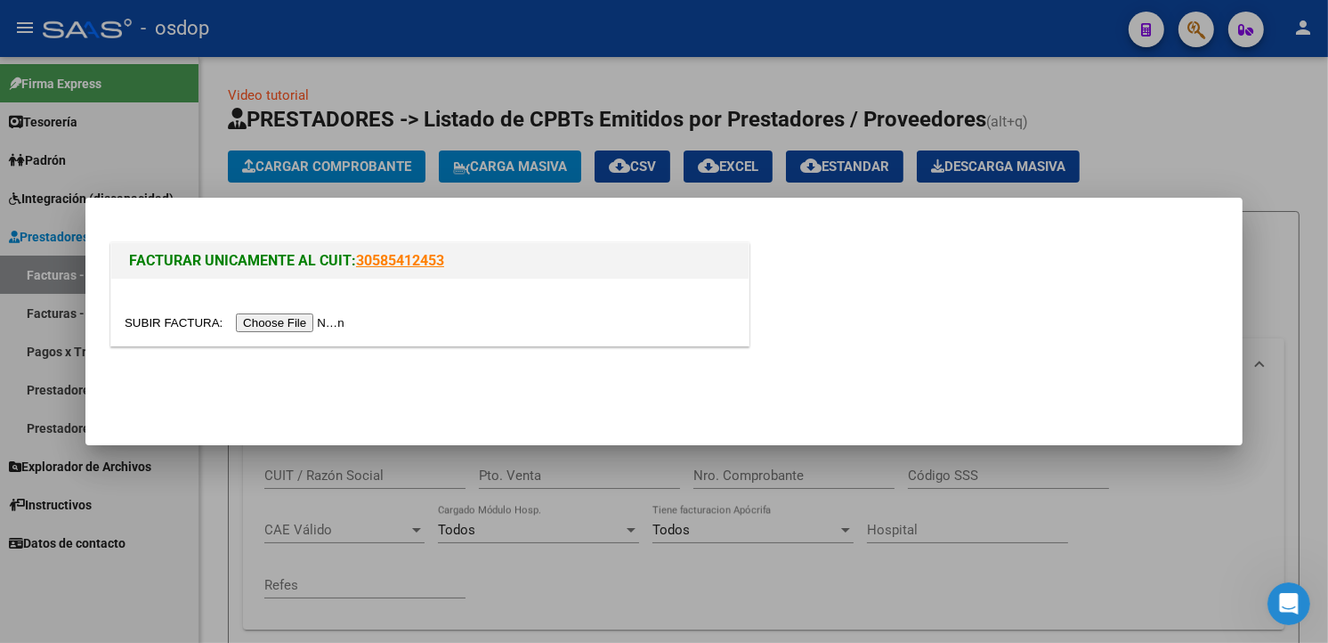
click at [270, 316] on input "file" at bounding box center [237, 322] width 225 height 19
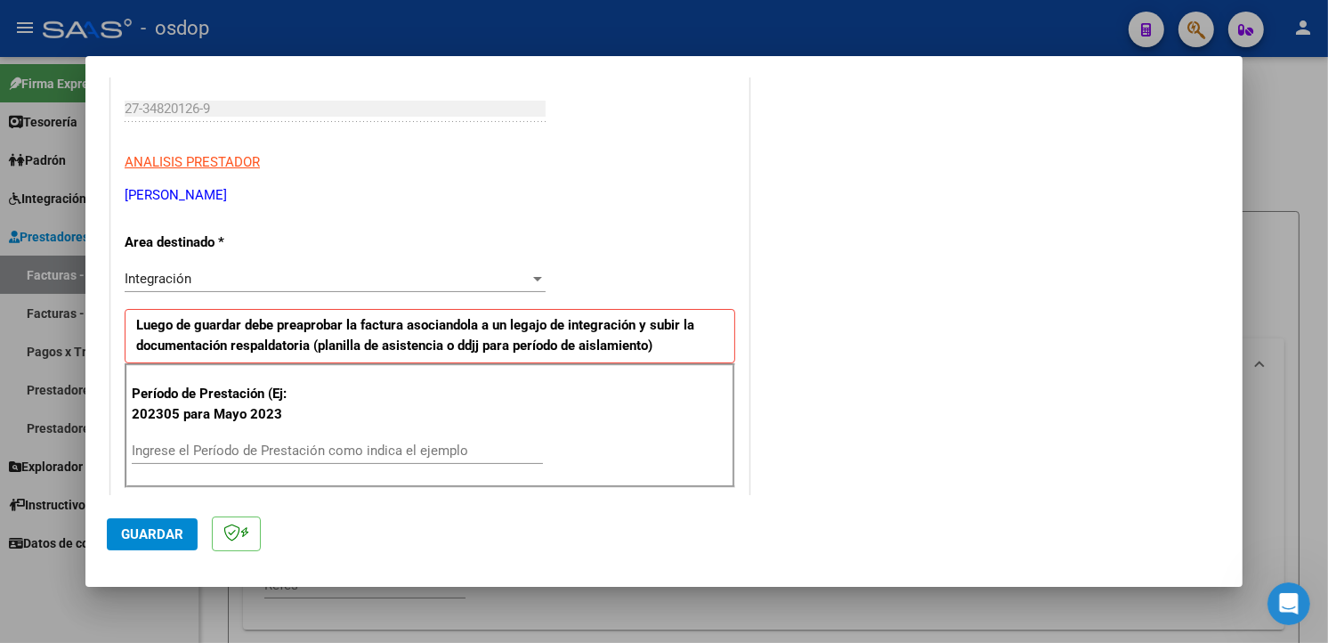
scroll to position [287, 0]
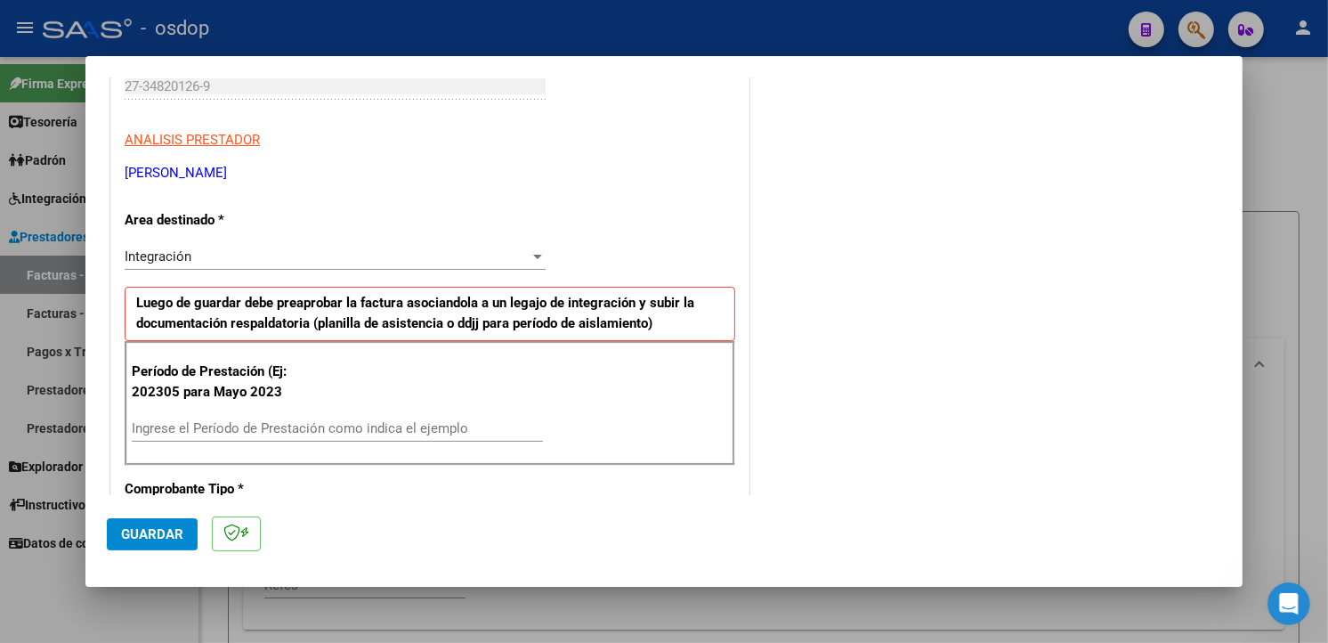
click at [333, 423] on input "Ingrese el Período de Prestación como indica el ejemplo" at bounding box center [337, 428] width 411 height 16
type input "202507"
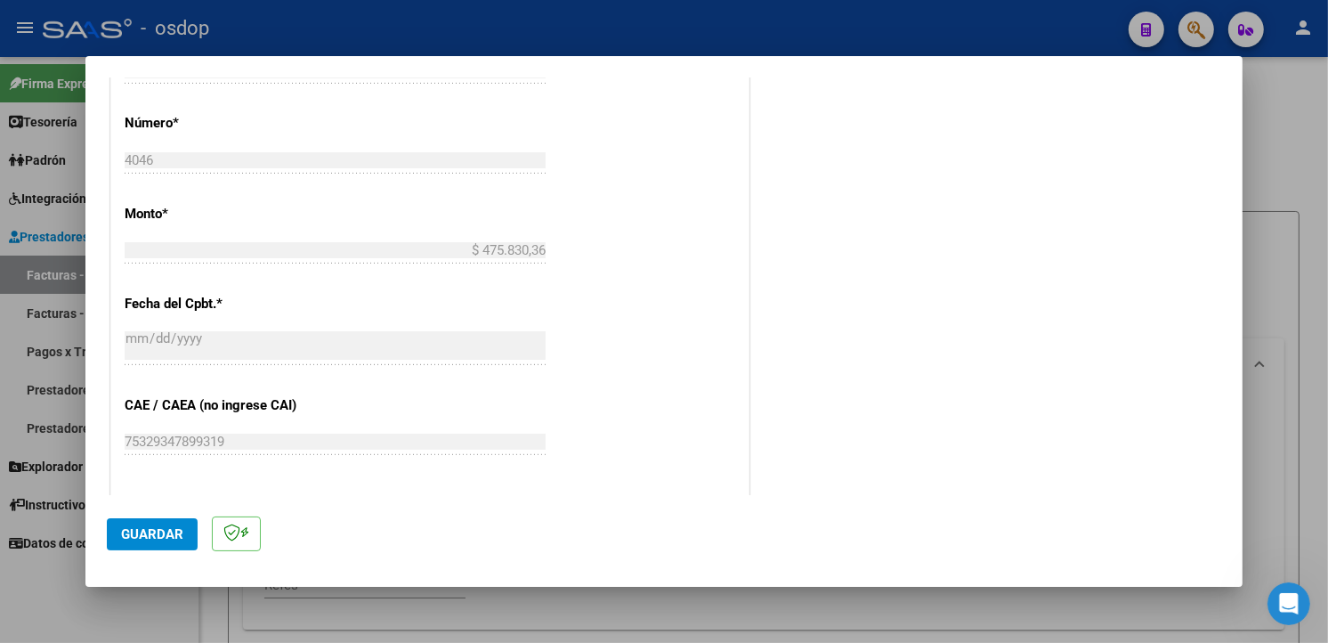
scroll to position [1249, 0]
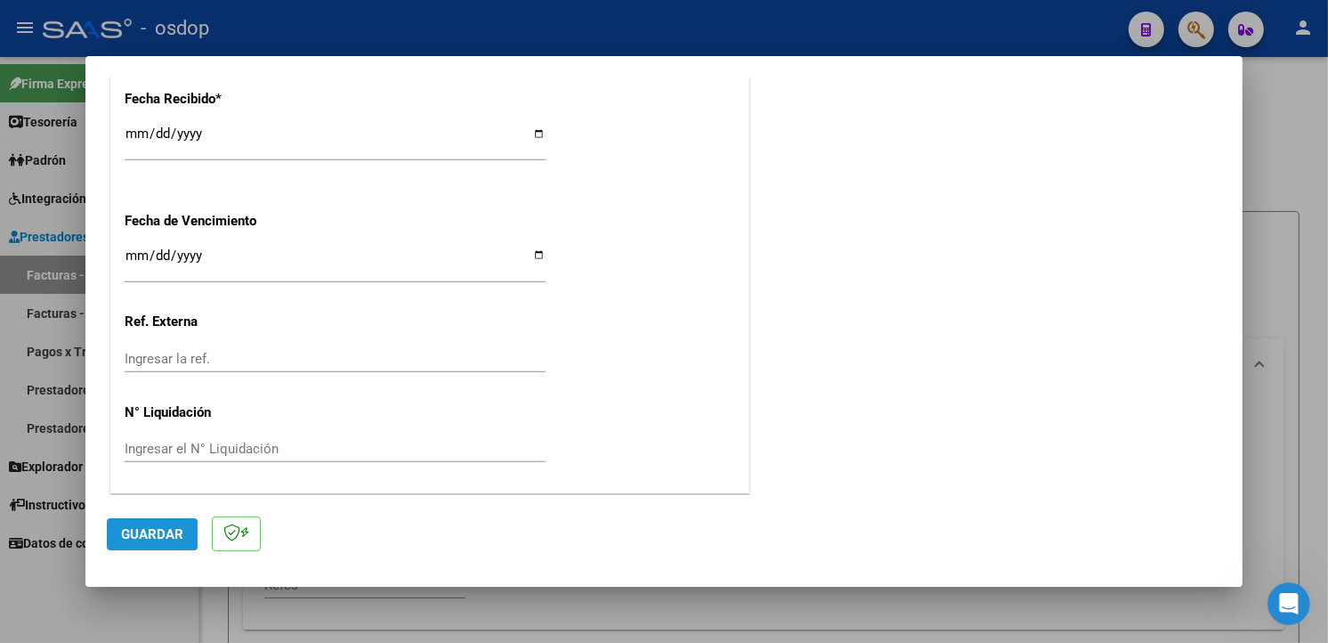
click at [148, 535] on span "Guardar" at bounding box center [152, 534] width 62 height 16
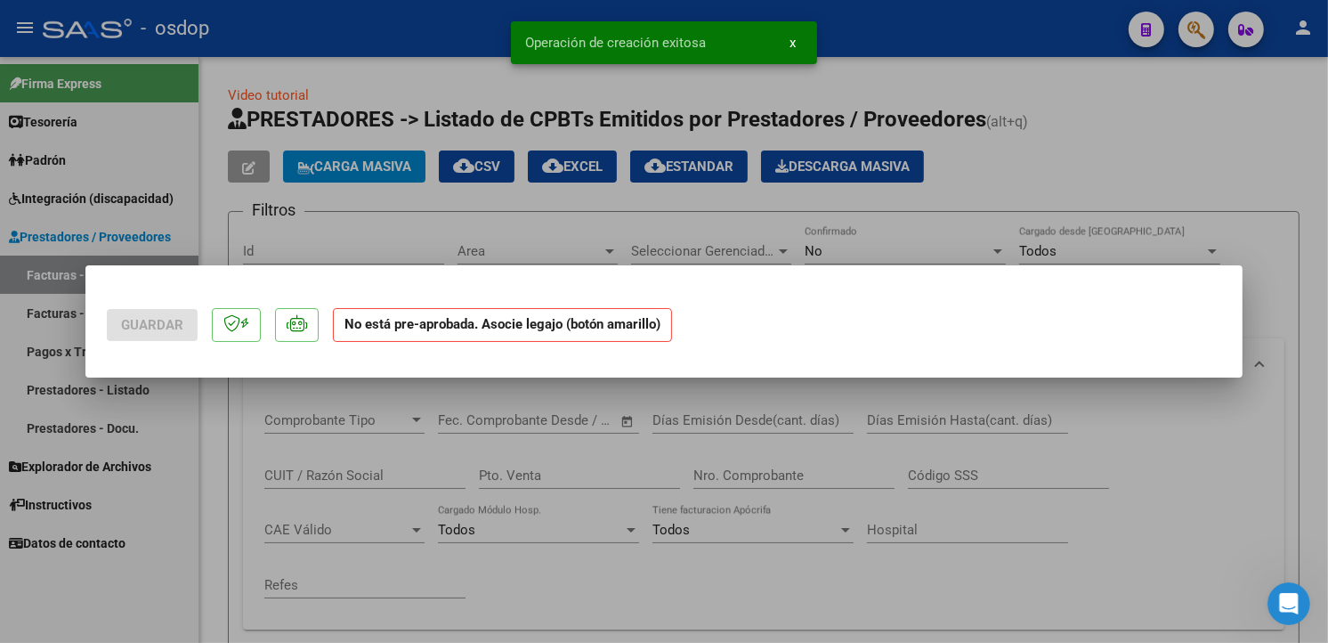
scroll to position [0, 0]
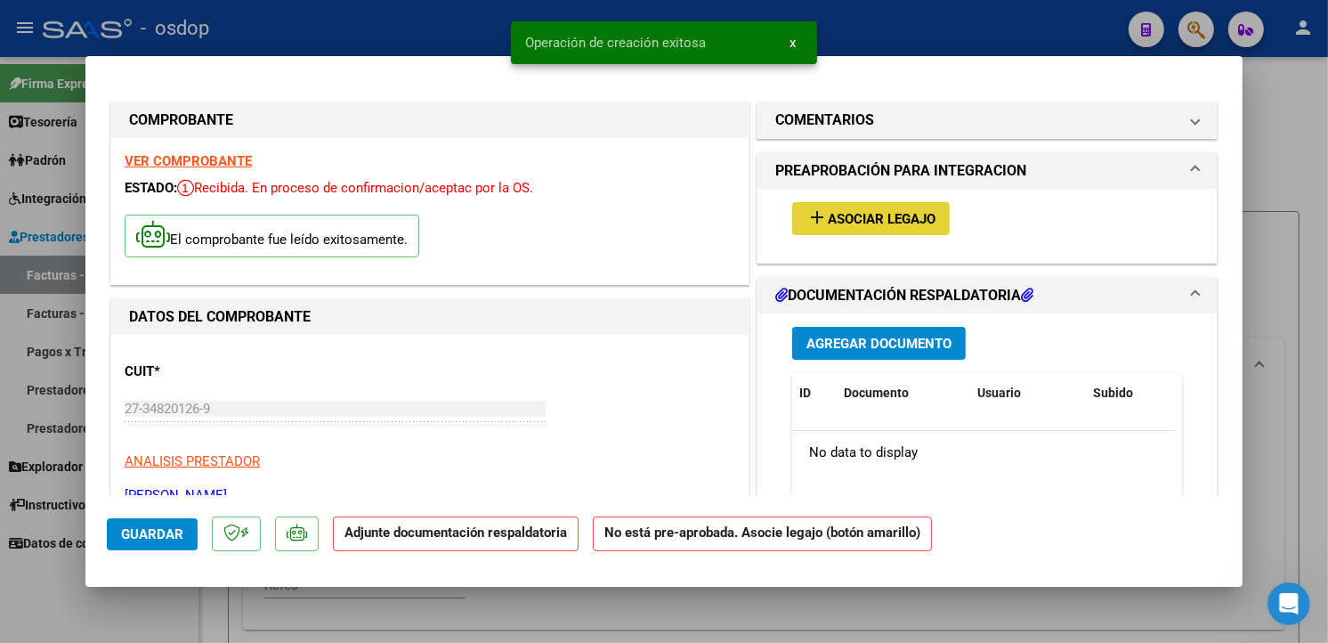
click at [869, 216] on span "Asociar Legajo" at bounding box center [882, 219] width 108 height 16
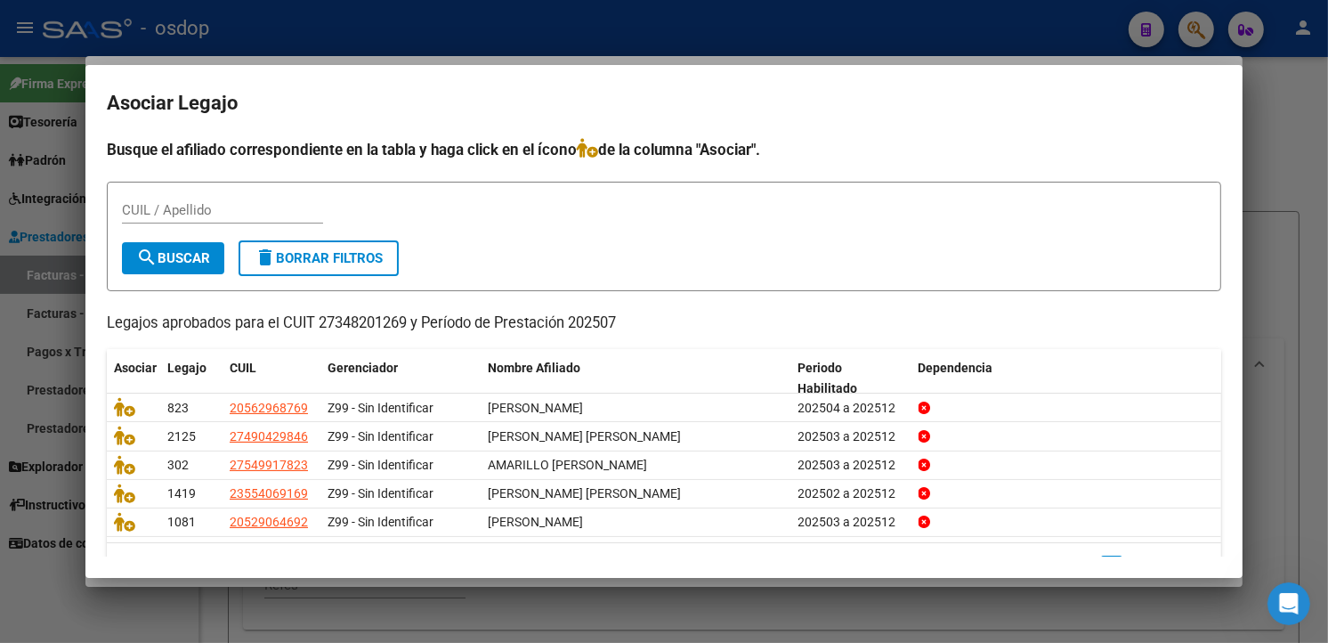
click at [459, 226] on div "CUIL / Apellido" at bounding box center [664, 219] width 1084 height 44
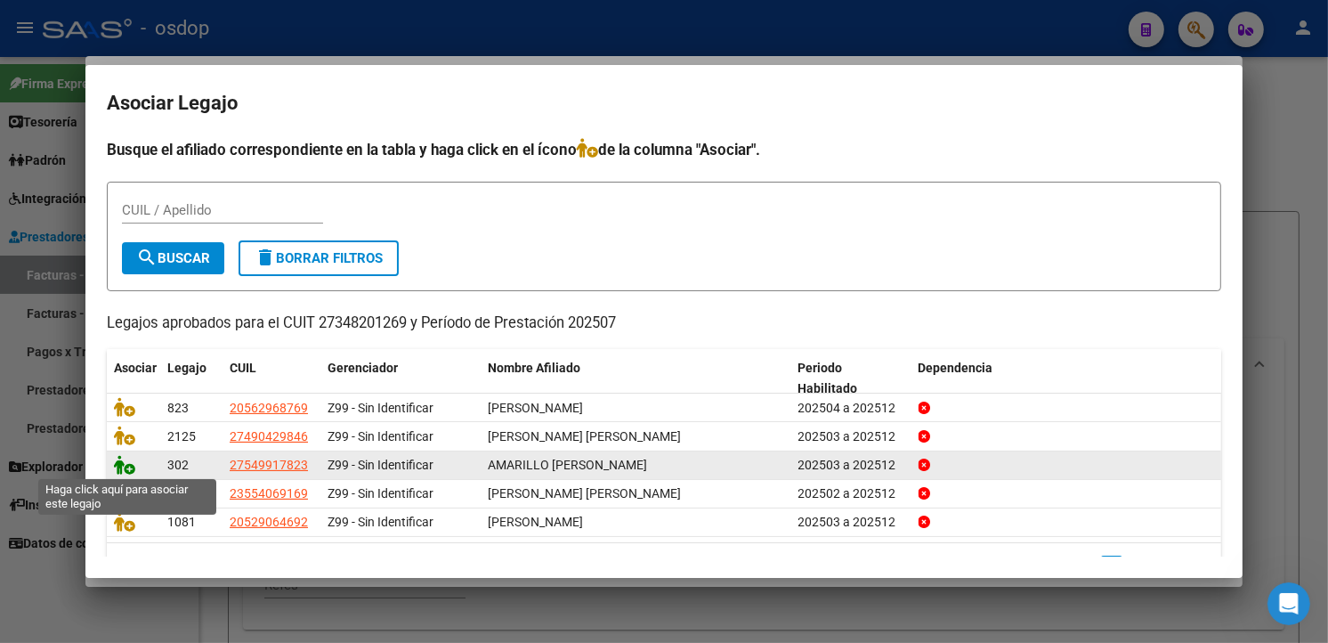
click at [120, 464] on icon at bounding box center [124, 465] width 21 height 20
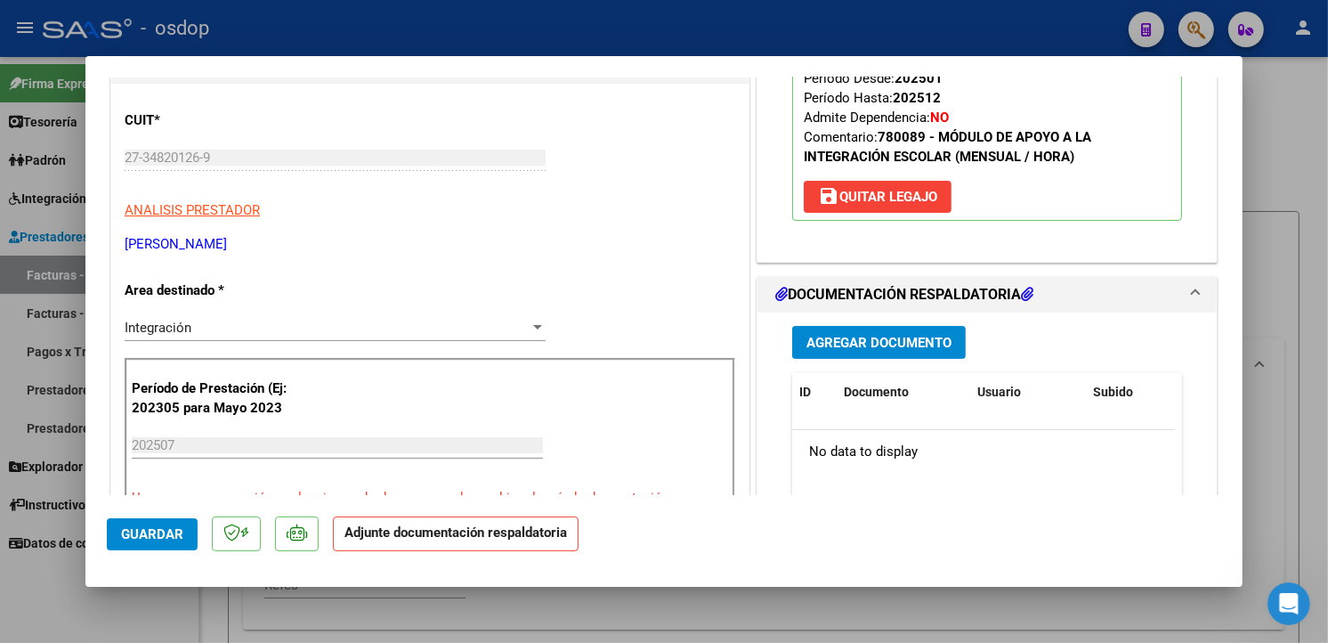
scroll to position [395, 0]
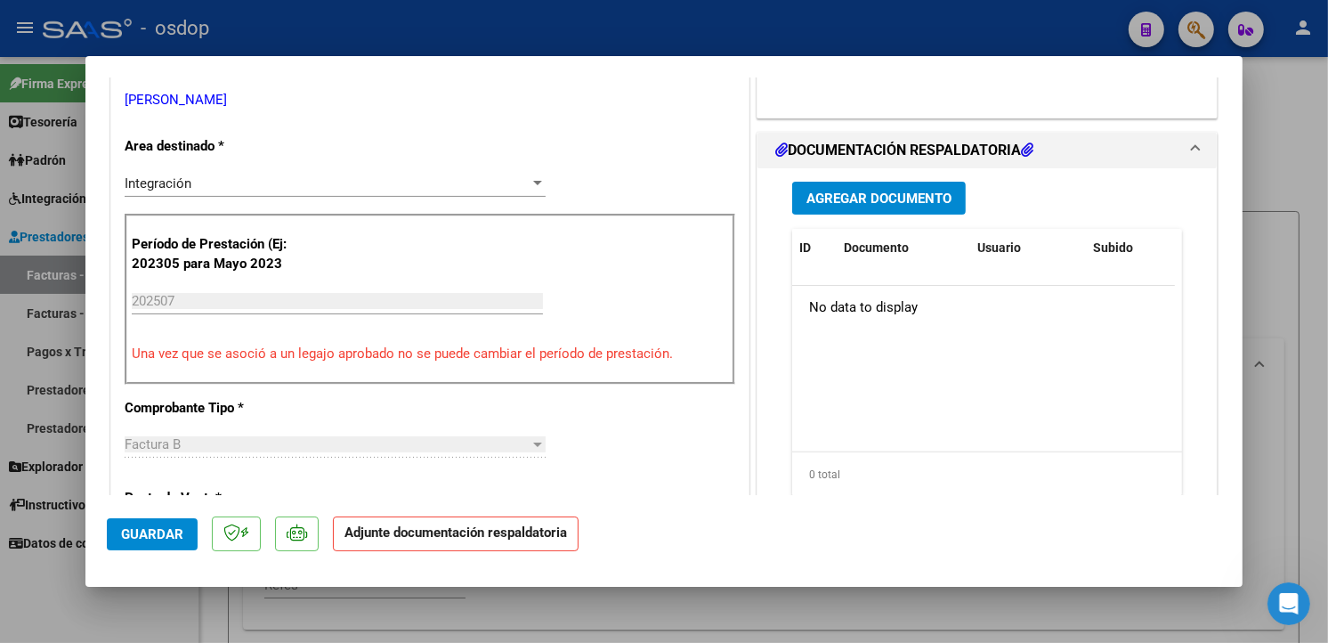
click at [834, 192] on span "Agregar Documento" at bounding box center [878, 198] width 145 height 16
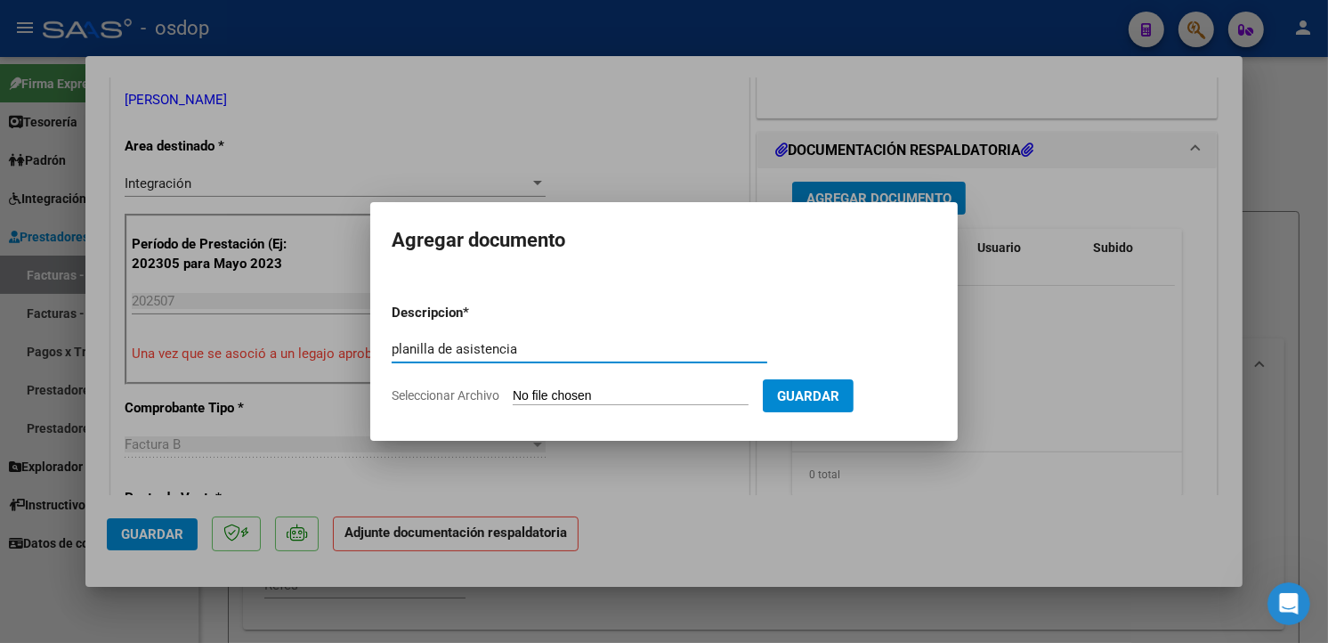
type input "planilla de asistencia"
click at [598, 394] on input "Seleccionar Archivo" at bounding box center [631, 396] width 236 height 17
type input "C:\fakepath\Planilla [PERSON_NAME].pdf"
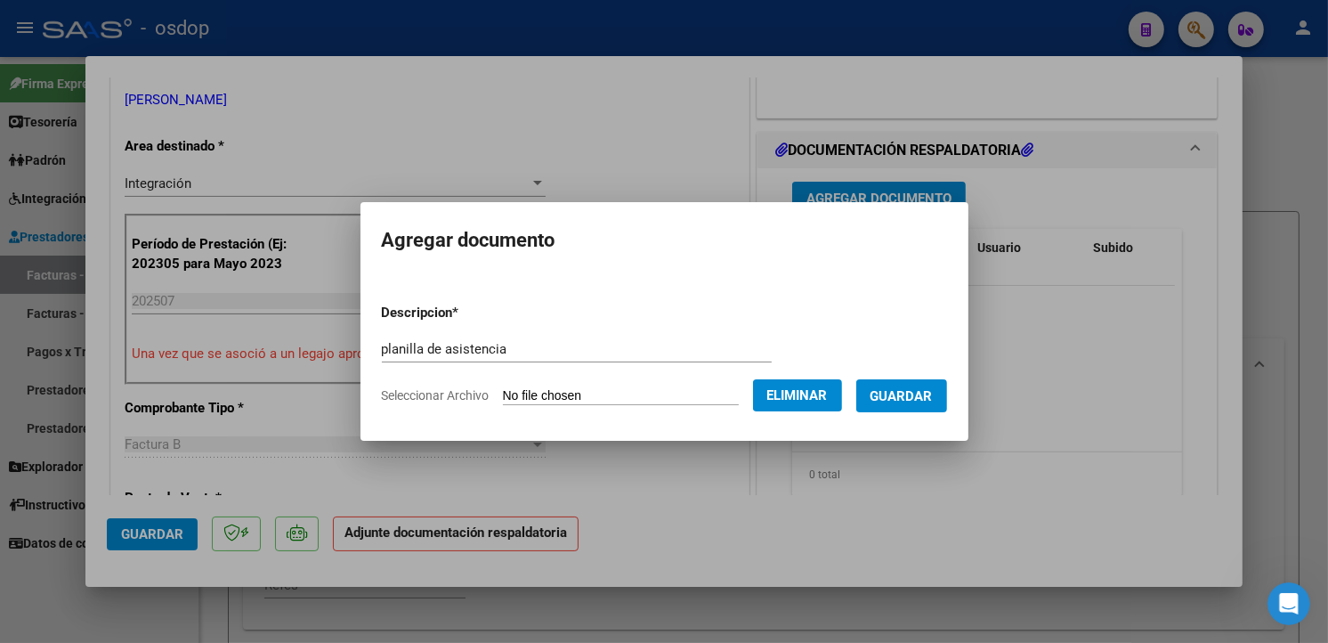
click at [933, 394] on span "Guardar" at bounding box center [901, 396] width 62 height 16
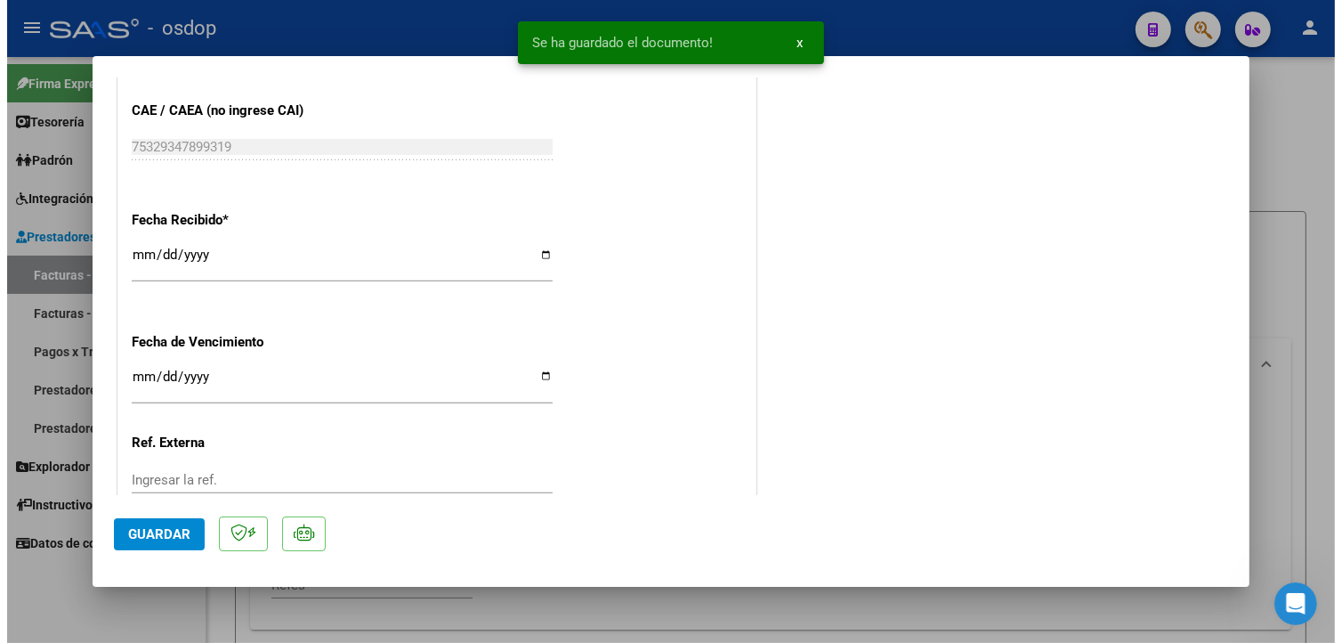
scroll to position [1275, 0]
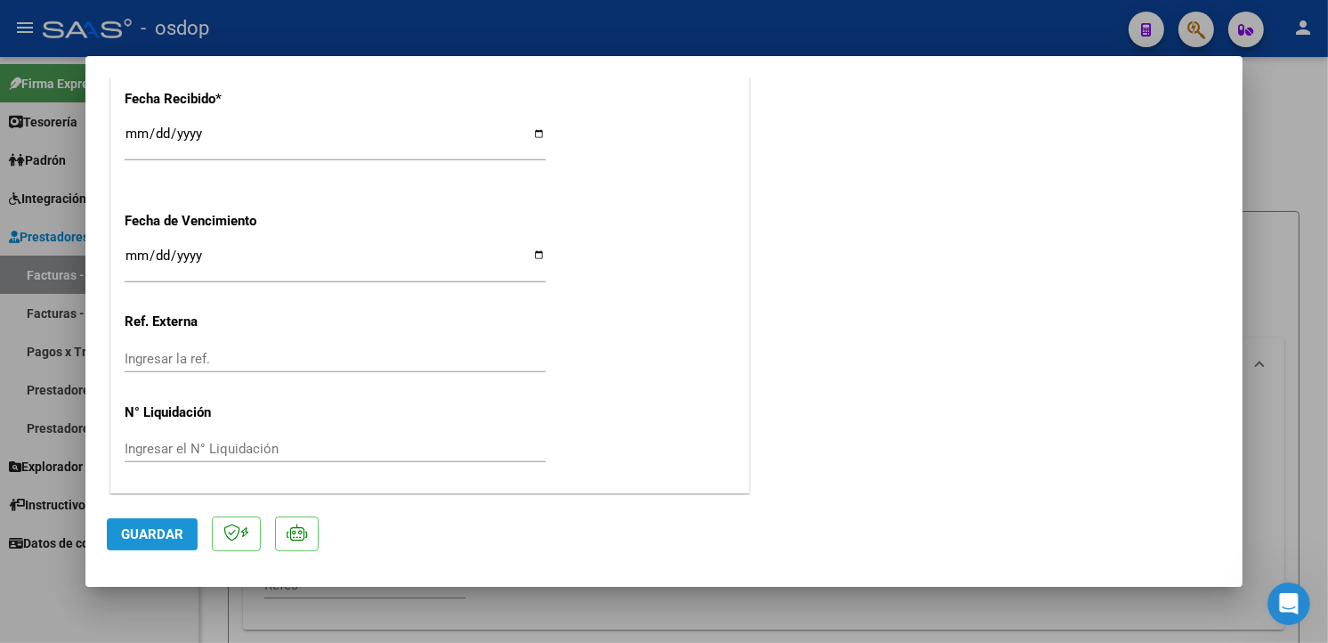
click at [164, 538] on span "Guardar" at bounding box center [152, 534] width 62 height 16
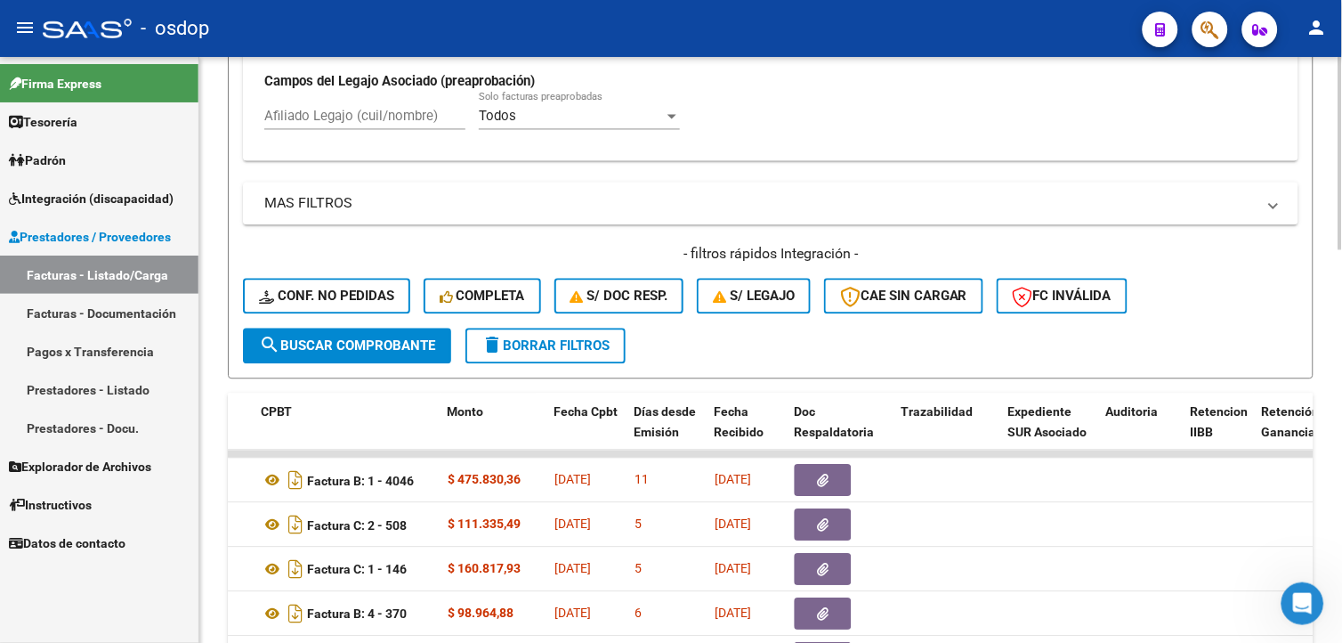
scroll to position [851, 0]
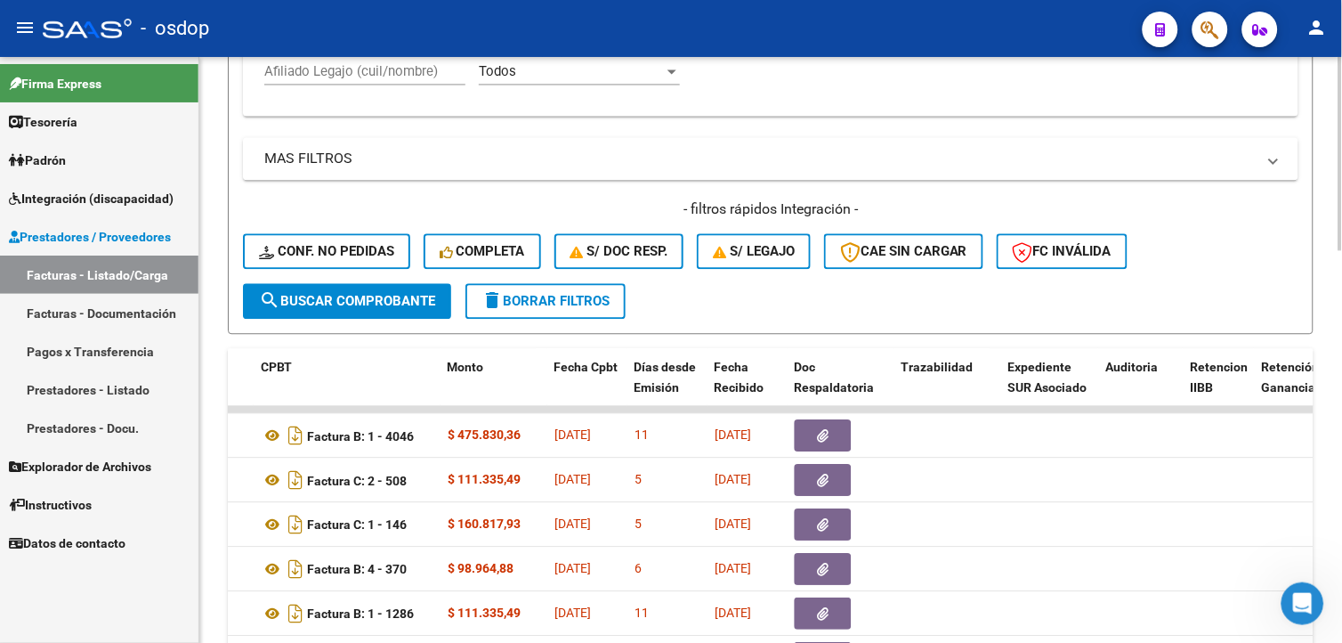
click at [1341, 433] on html "menu - osdop person Firma Express Tesorería Extractos Procesados (csv) Extracto…" at bounding box center [671, 321] width 1342 height 643
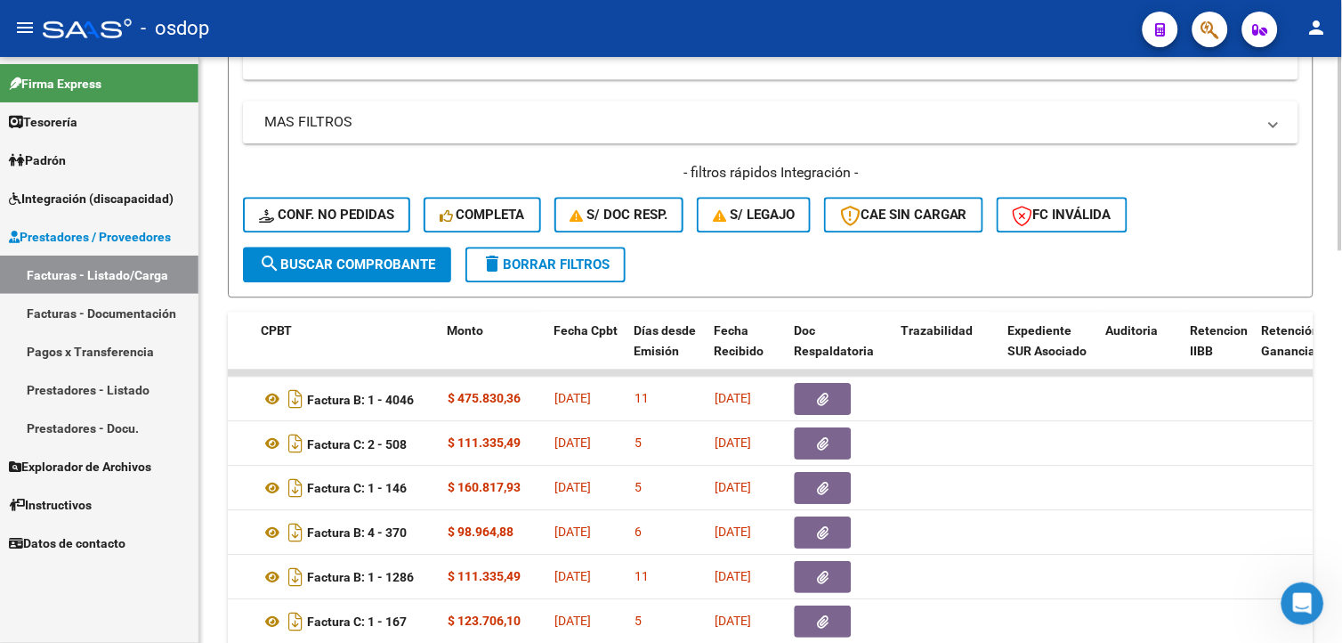
scroll to position [977, 0]
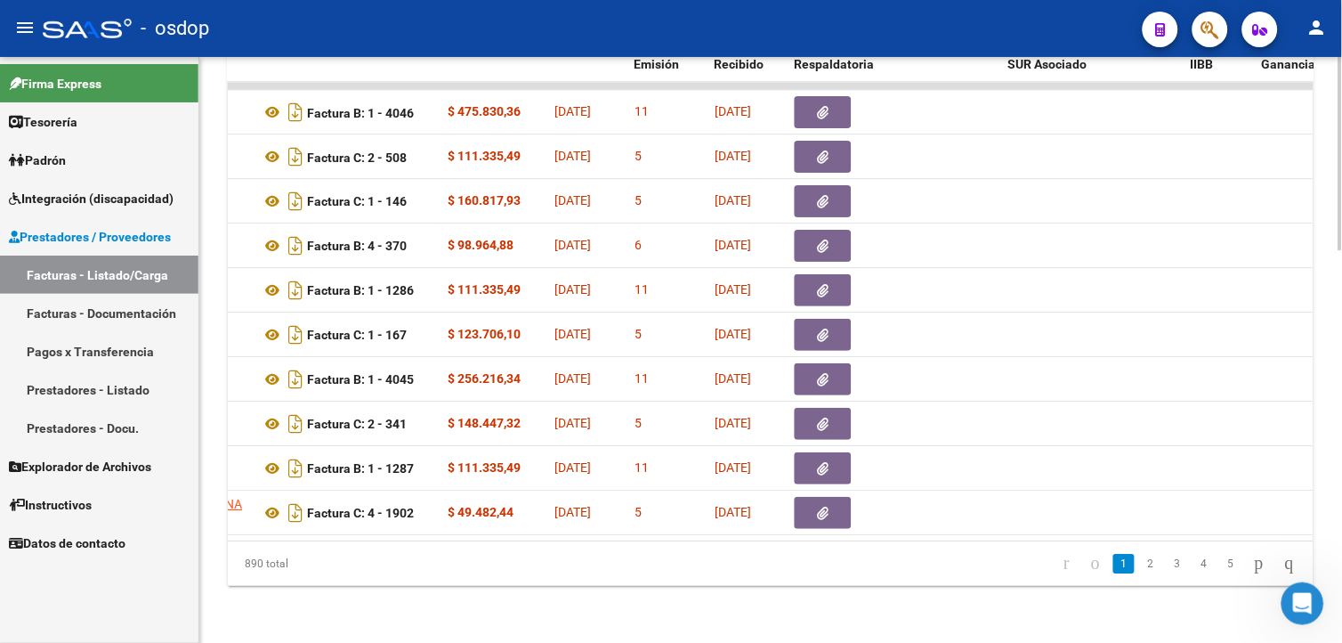
click at [1341, 558] on html "menu - osdop person Firma Express Tesorería Extractos Procesados (csv) Extracto…" at bounding box center [671, 321] width 1342 height 643
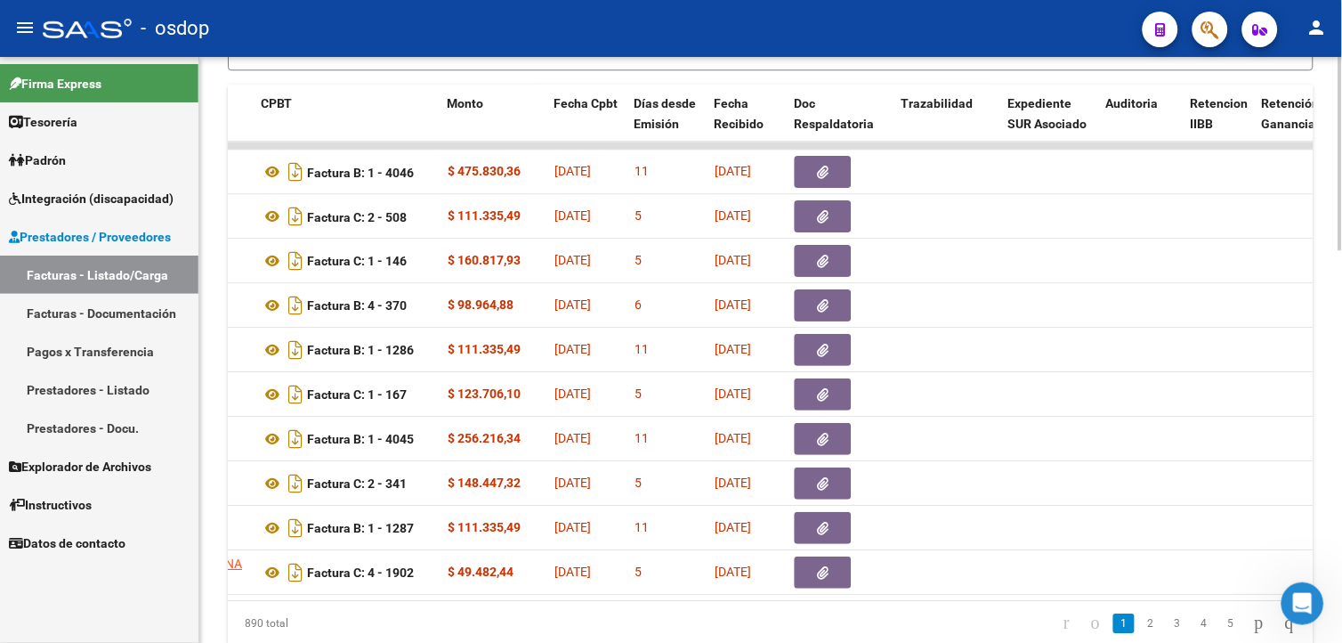
click at [1341, 534] on html "menu - osdop person Firma Express Tesorería Extractos Procesados (csv) Extracto…" at bounding box center [671, 321] width 1342 height 643
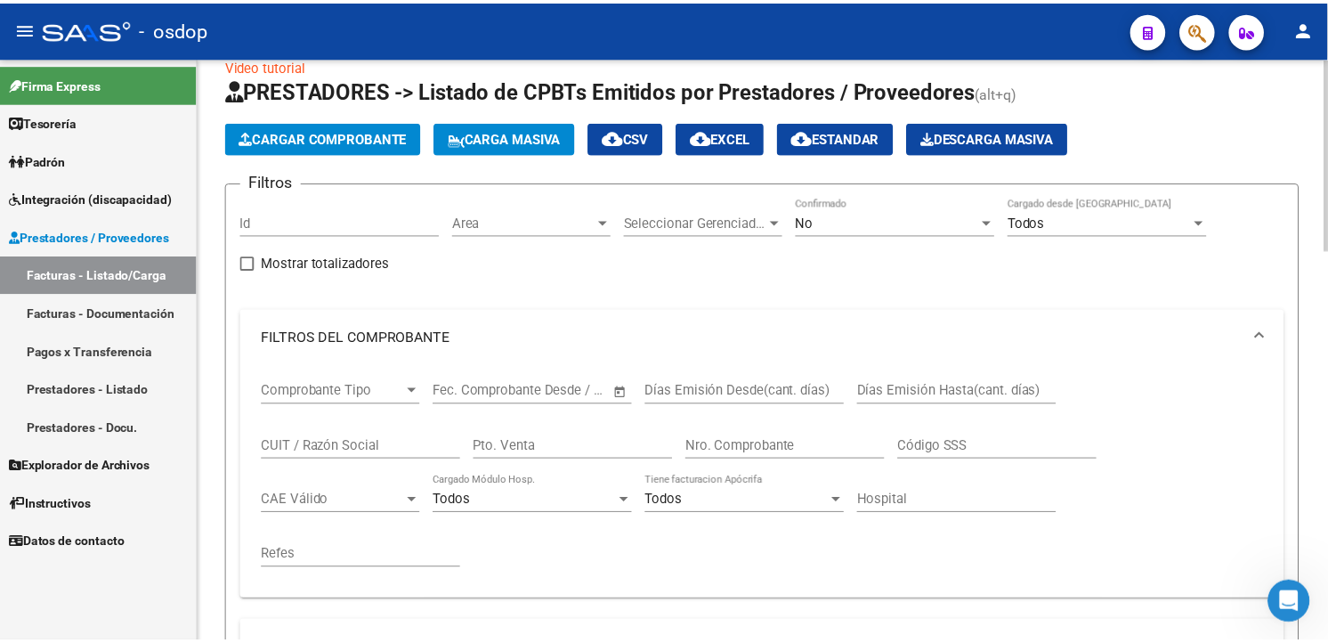
scroll to position [0, 0]
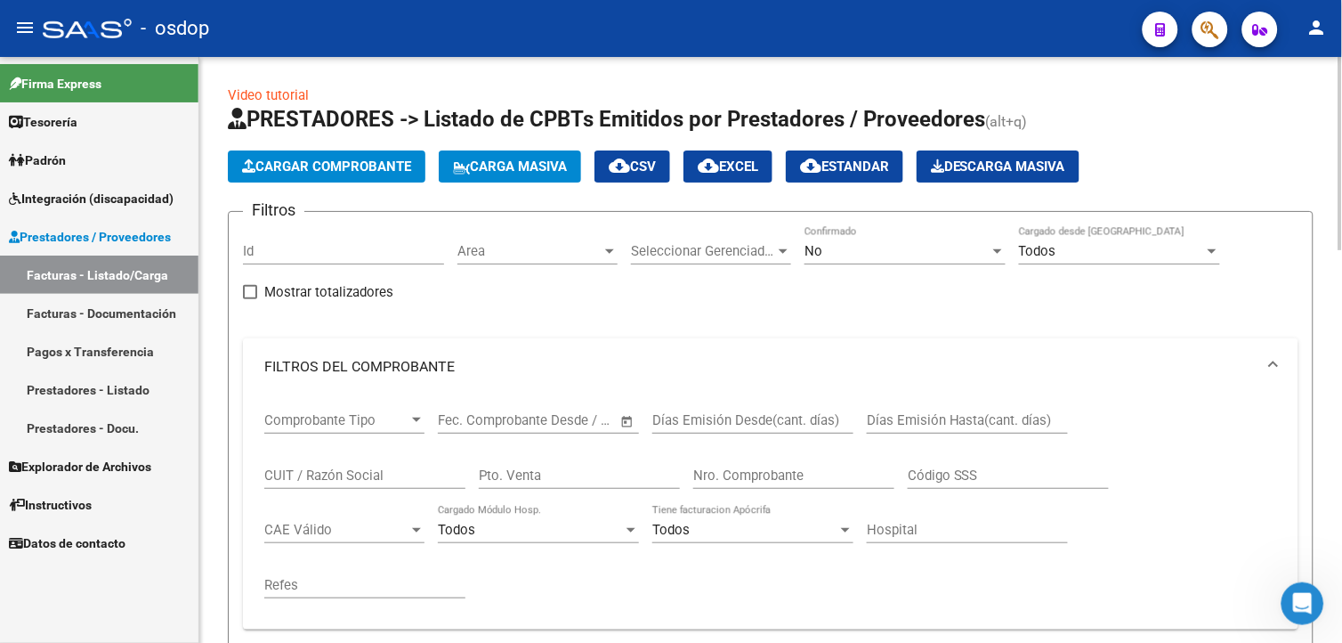
click at [1341, 63] on html "menu - osdop person Firma Express Tesorería Extractos Procesados (csv) Extracto…" at bounding box center [671, 321] width 1342 height 643
click at [392, 169] on span "Cargar Comprobante" at bounding box center [326, 166] width 169 height 16
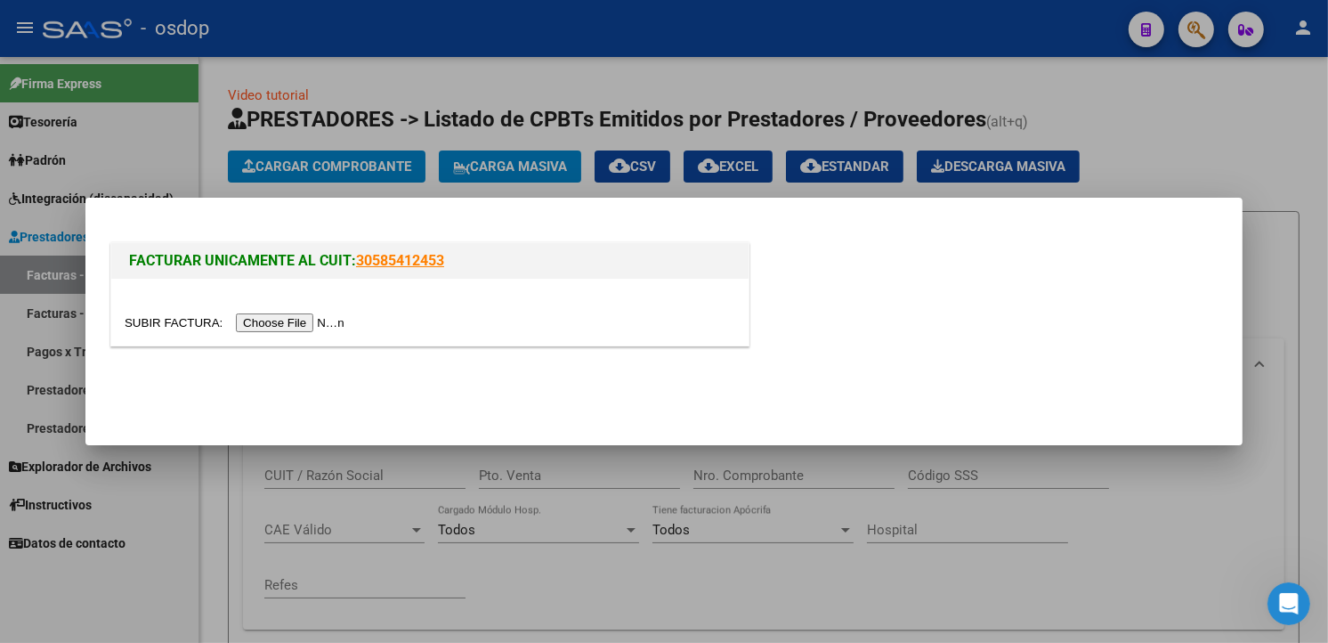
click at [291, 323] on input "file" at bounding box center [237, 322] width 225 height 19
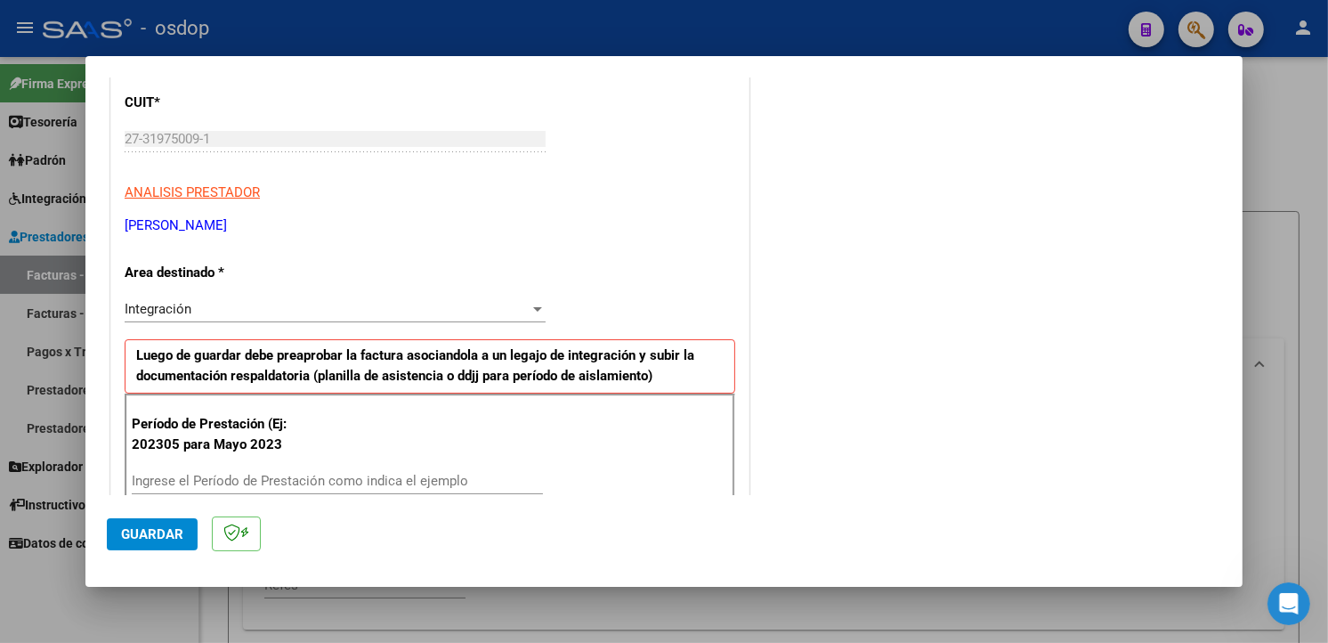
scroll to position [279, 0]
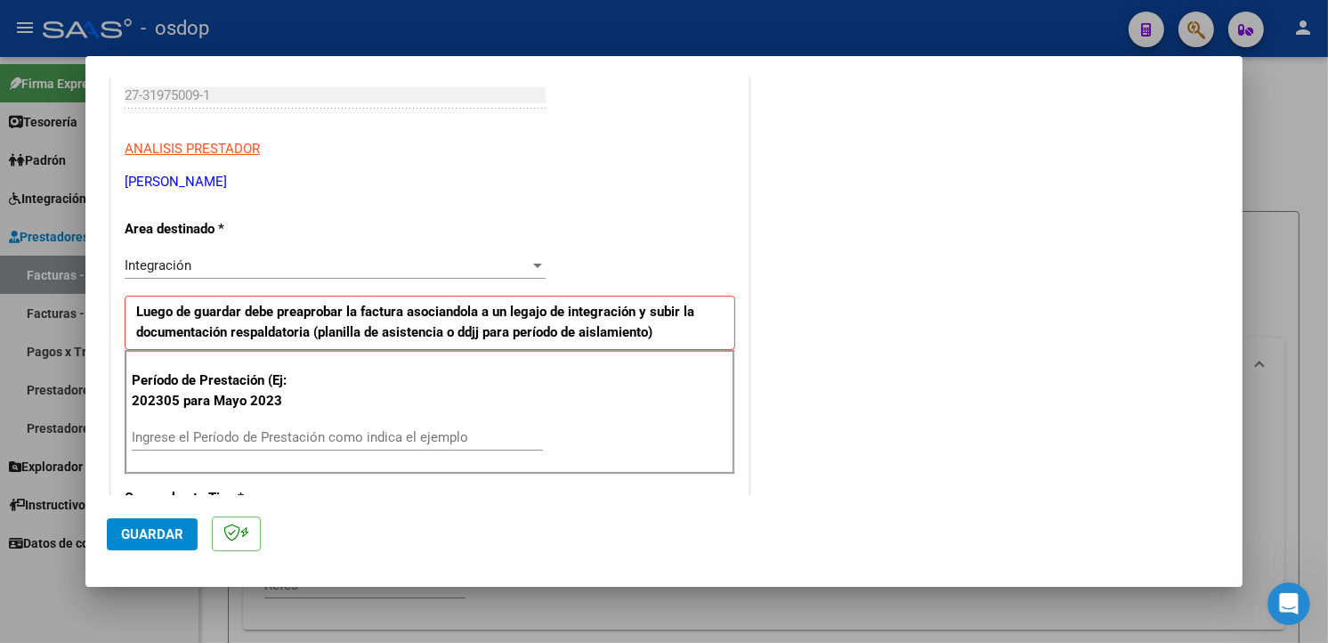
click at [161, 440] on input "Ingrese el Período de Prestación como indica el ejemplo" at bounding box center [337, 437] width 411 height 16
type input "202507"
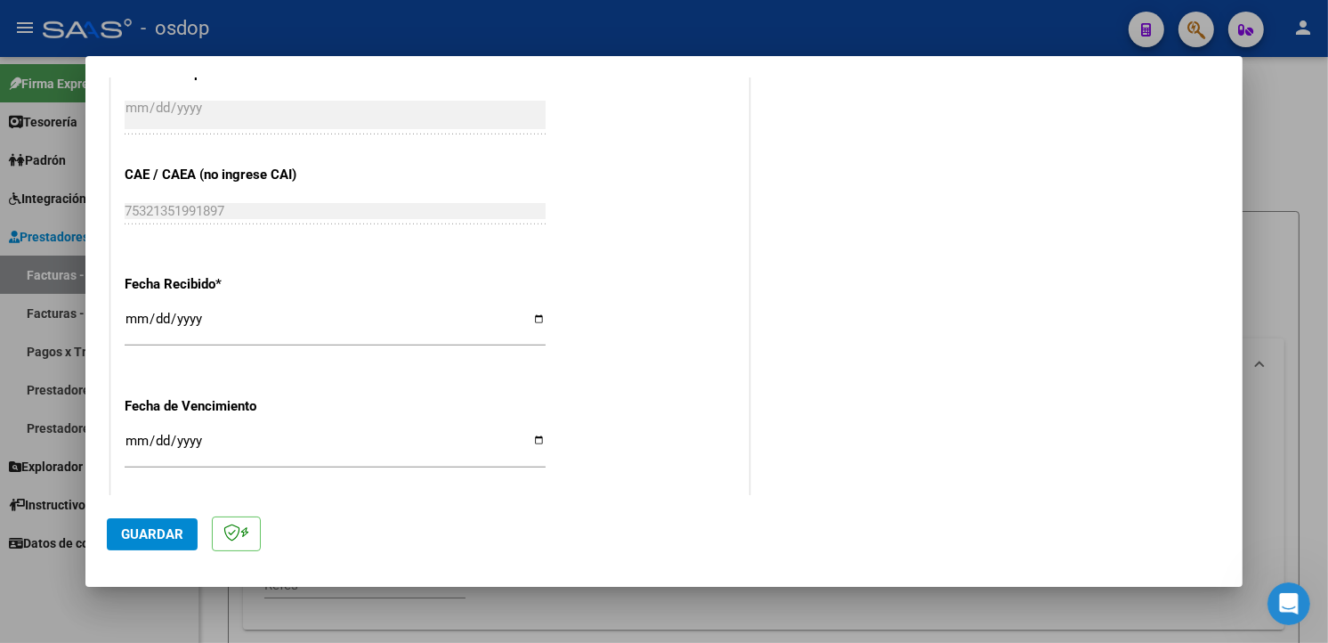
scroll to position [1249, 0]
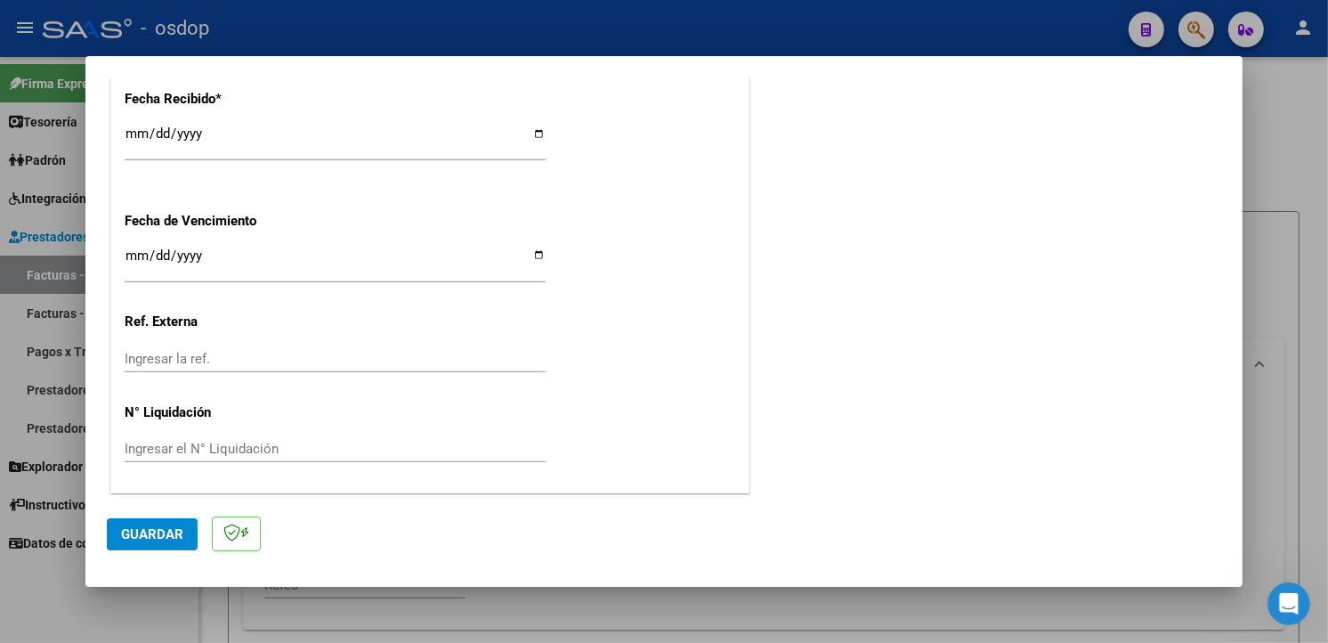
click at [140, 528] on span "Guardar" at bounding box center [152, 534] width 62 height 16
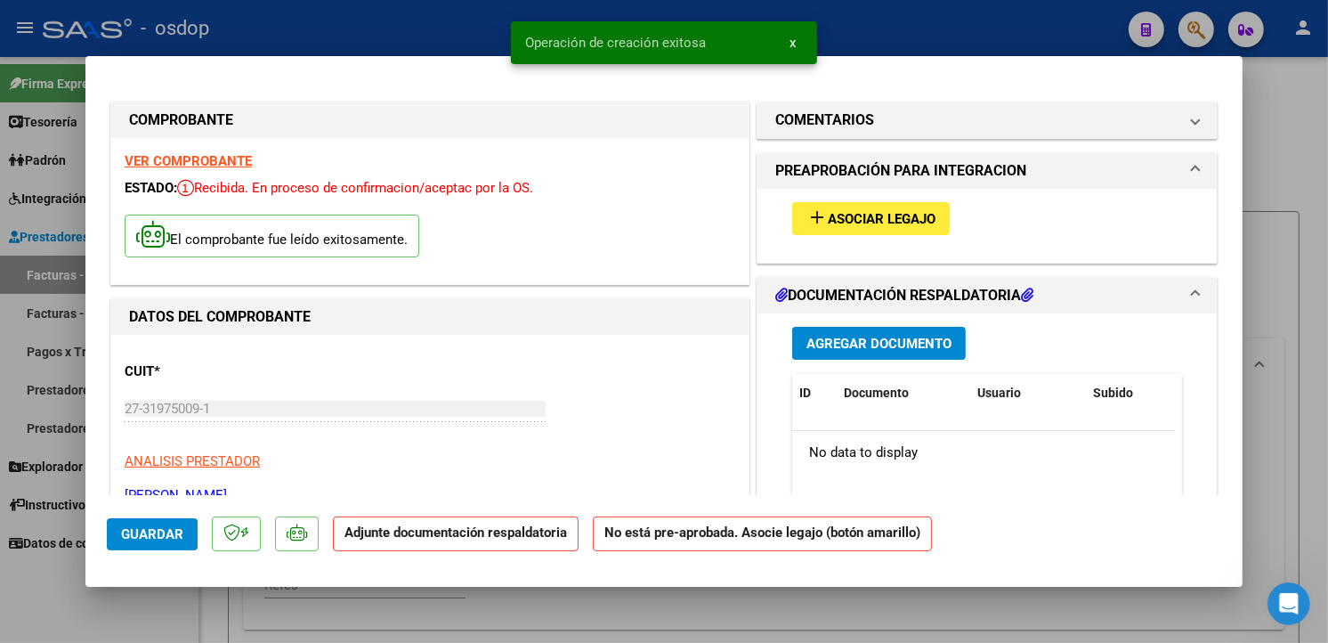
click at [896, 222] on span "Asociar Legajo" at bounding box center [882, 219] width 108 height 16
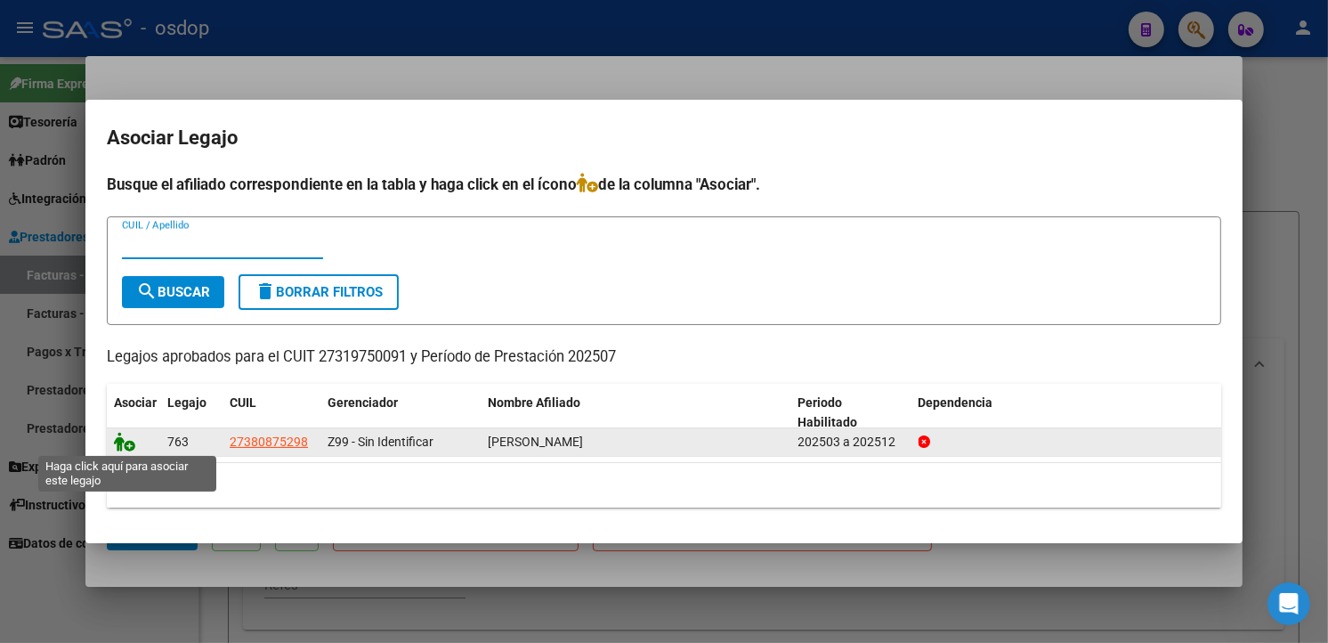
click at [125, 445] on icon at bounding box center [124, 442] width 21 height 20
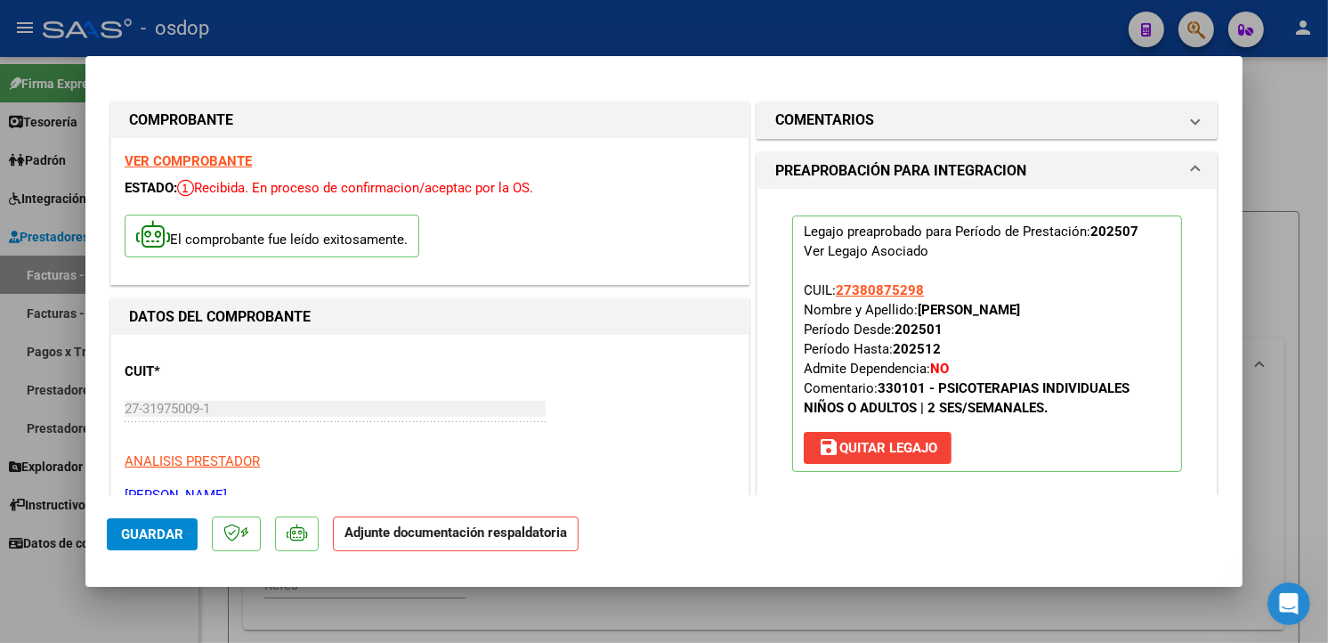
scroll to position [368, 0]
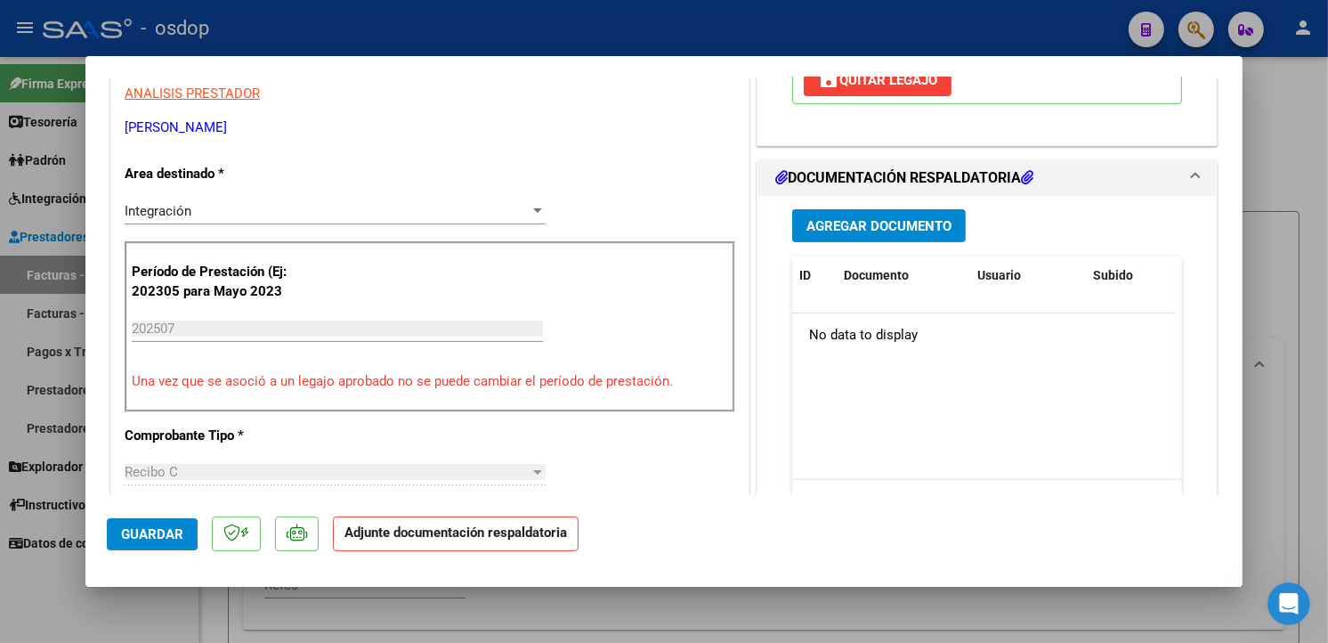
click at [834, 219] on span "Agregar Documento" at bounding box center [878, 226] width 145 height 16
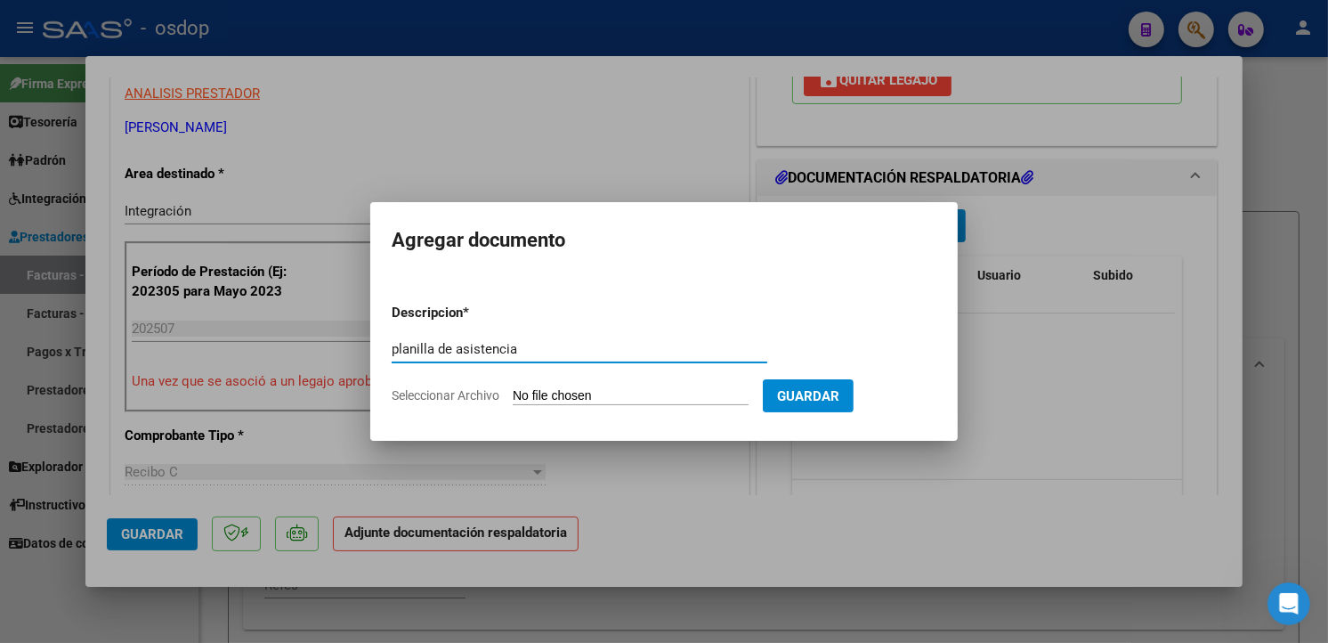
type input "planilla de asistencia"
click at [594, 389] on input "Seleccionar Archivo" at bounding box center [631, 396] width 236 height 17
type input "C:\fakepath\asistencia.pdf"
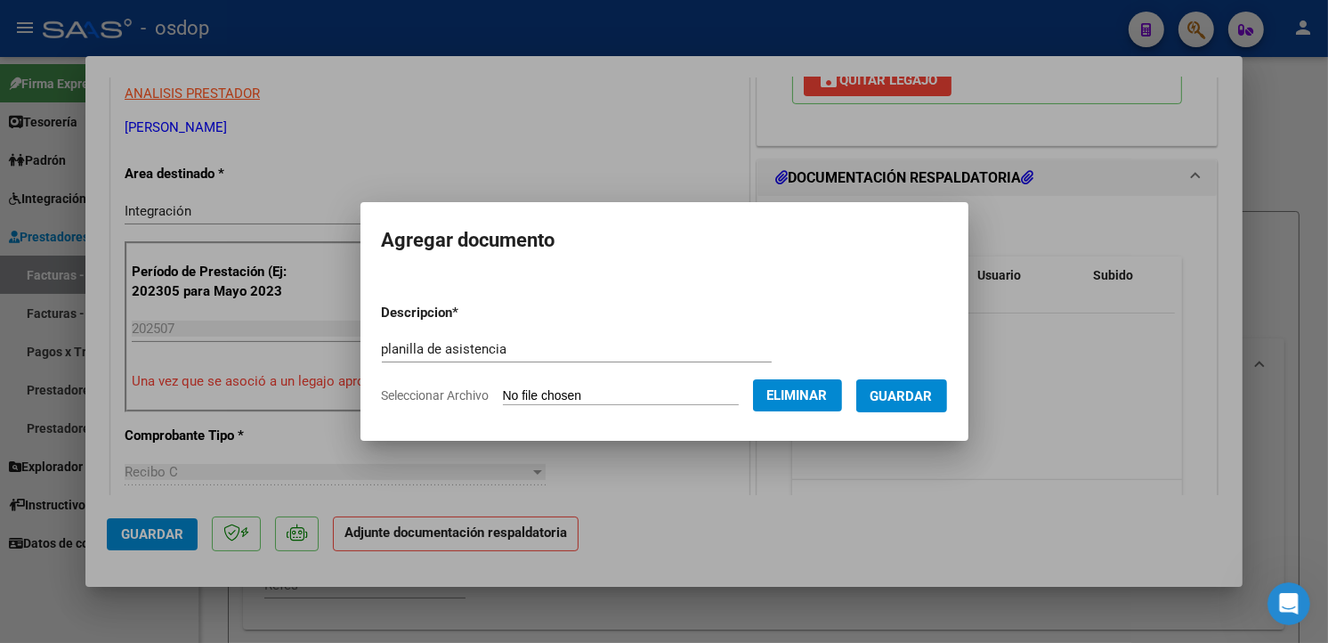
click at [933, 403] on span "Guardar" at bounding box center [901, 396] width 62 height 16
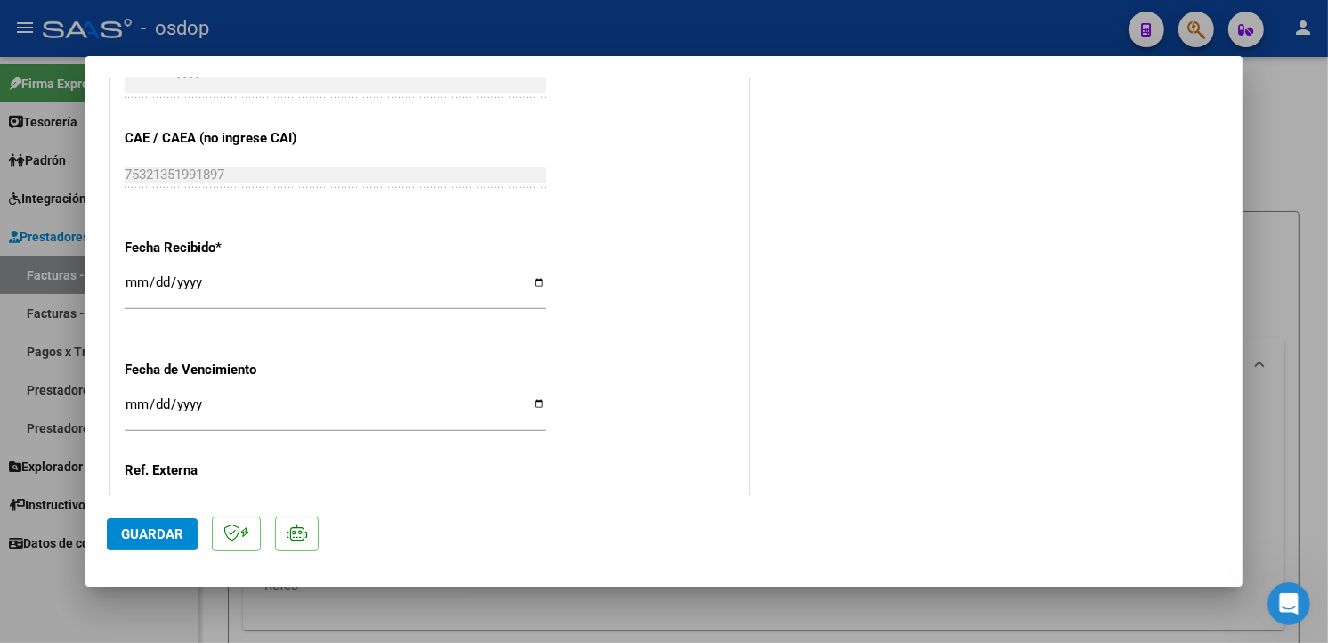
scroll to position [1275, 0]
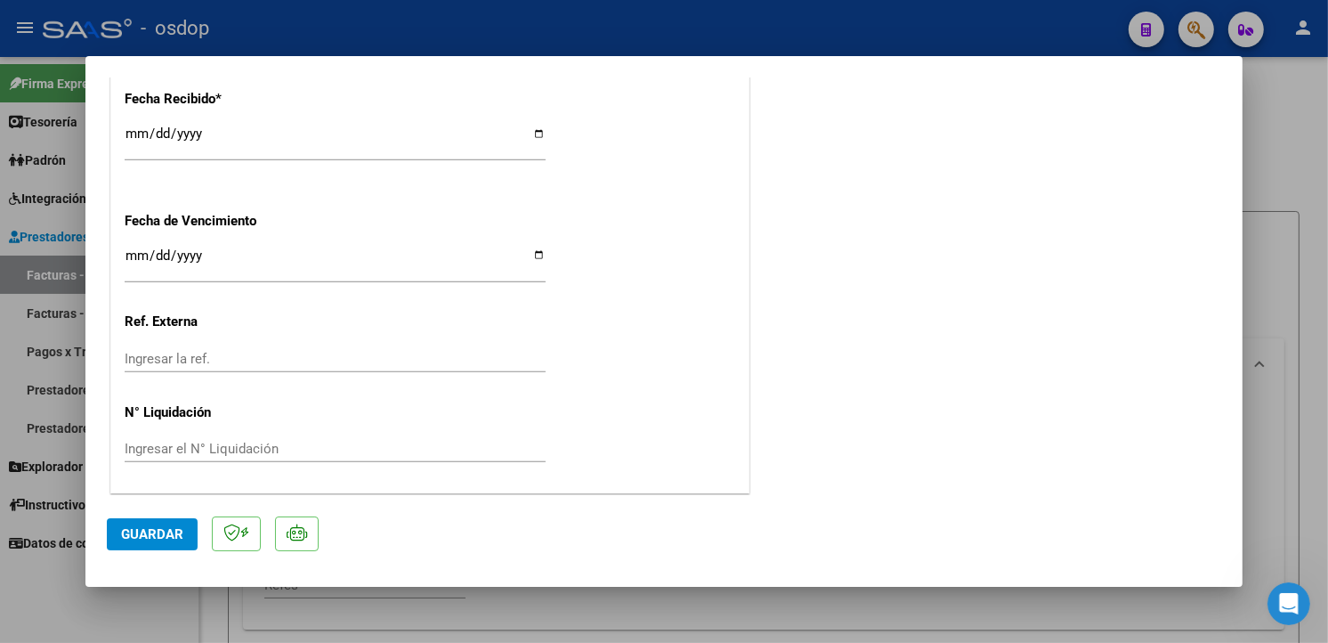
click at [176, 532] on span "Guardar" at bounding box center [152, 534] width 62 height 16
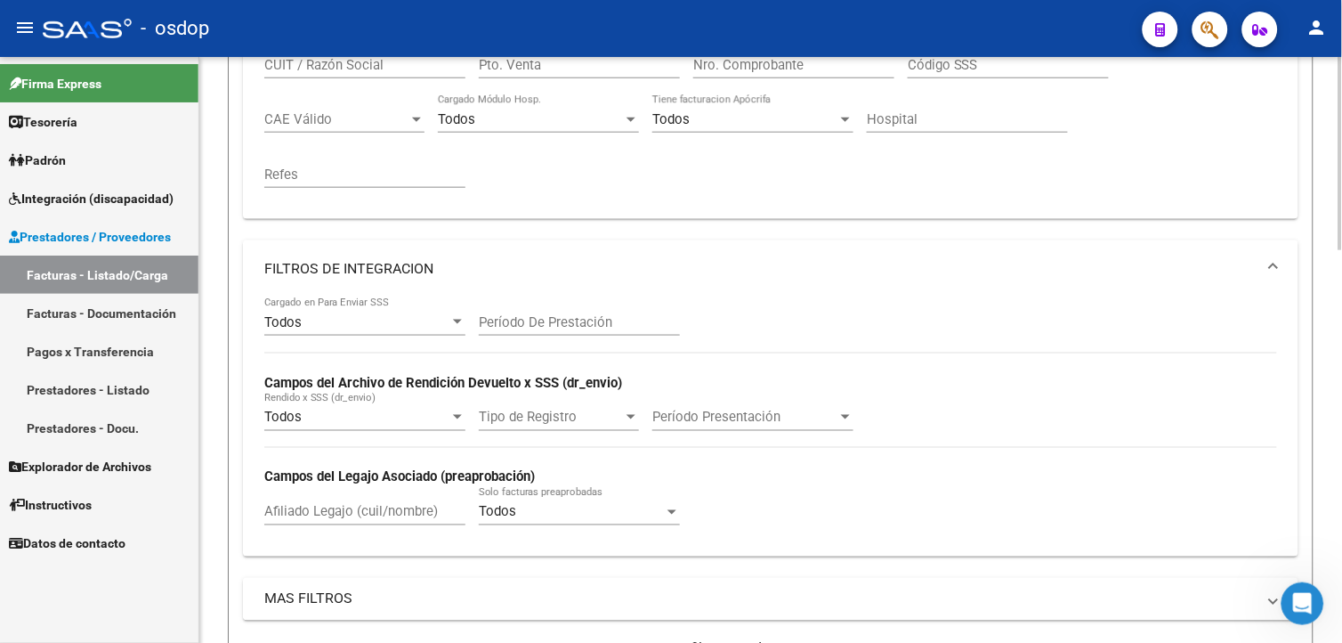
scroll to position [428, 0]
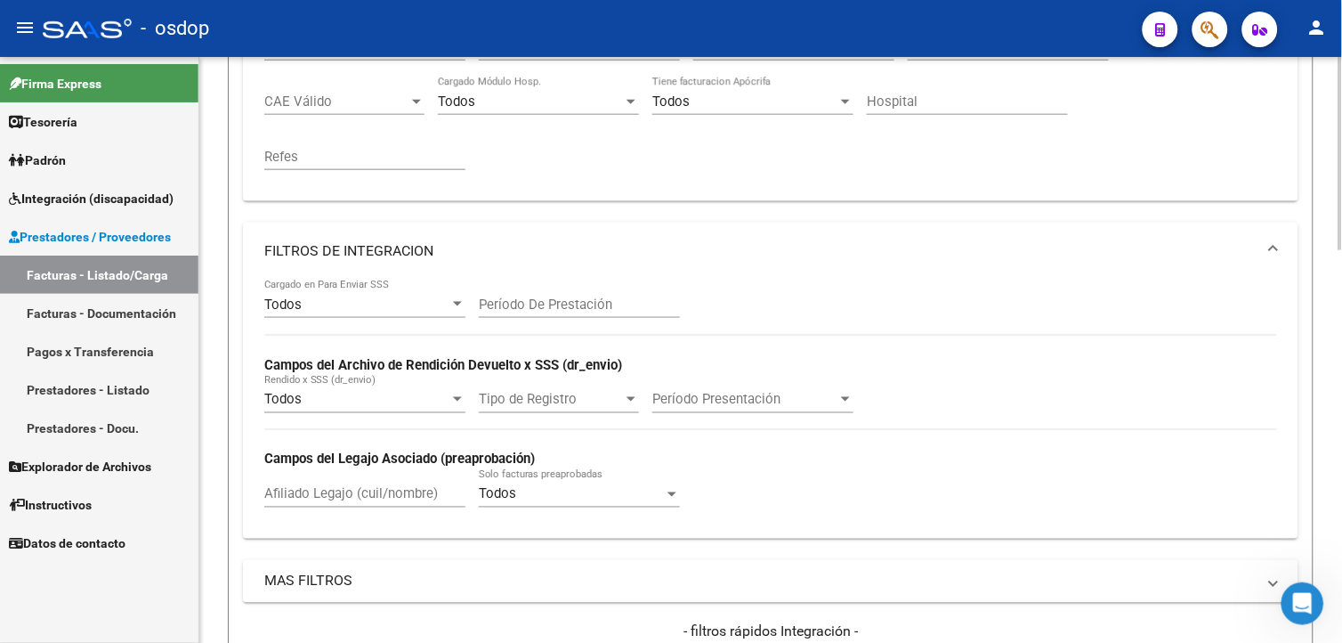
click at [1338, 294] on div "Video tutorial PRESTADORES -> Listado de CPBTs Emitidos por Prestadores / Prove…" at bounding box center [772, 508] width 1147 height 1759
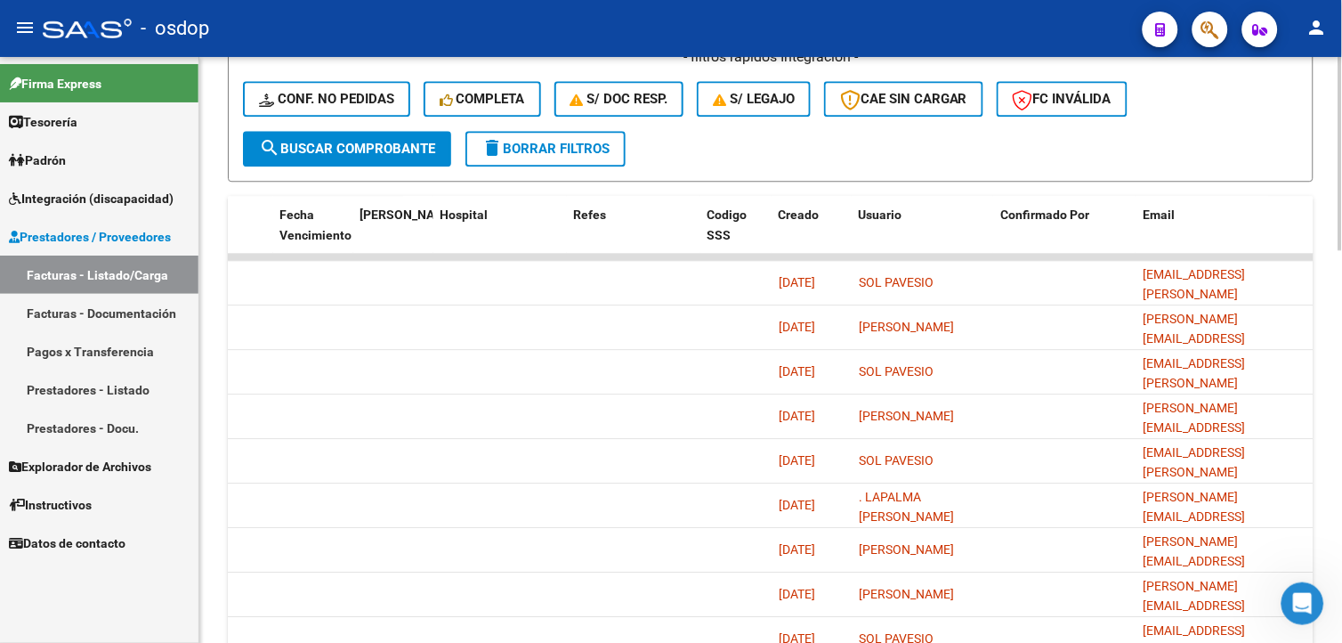
scroll to position [1009, 0]
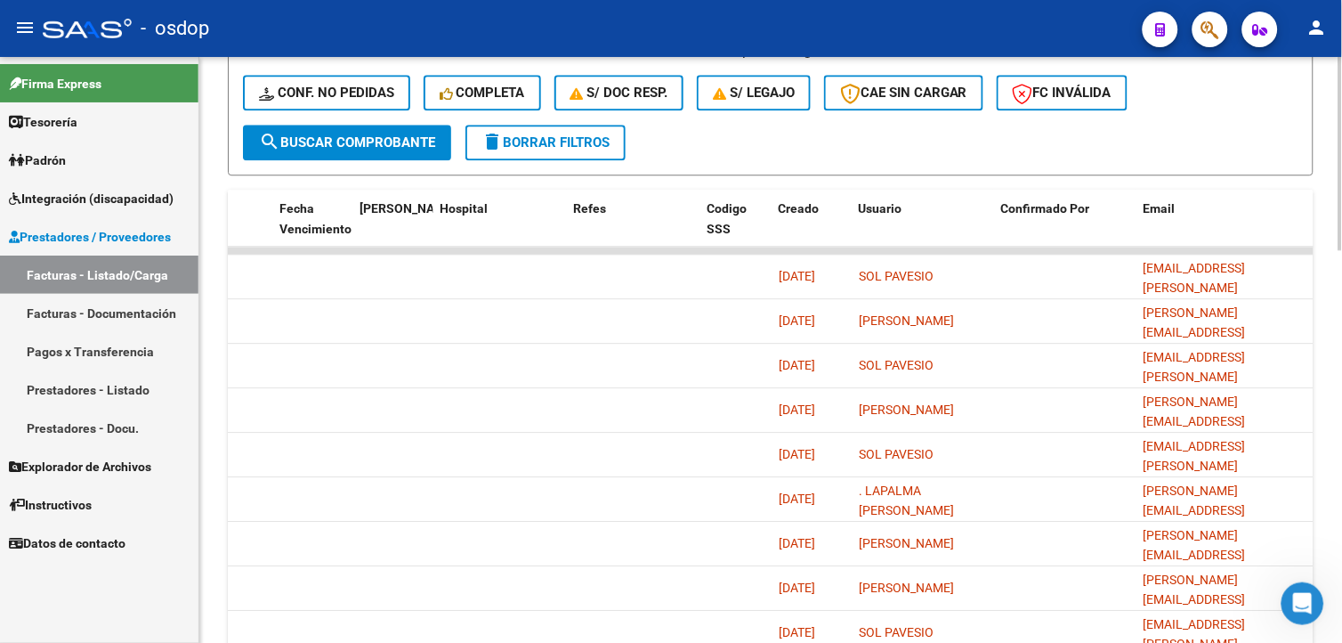
click at [1341, 491] on html "menu - osdop person Firma Express Tesorería Extractos Procesados (csv) Extracto…" at bounding box center [671, 321] width 1342 height 643
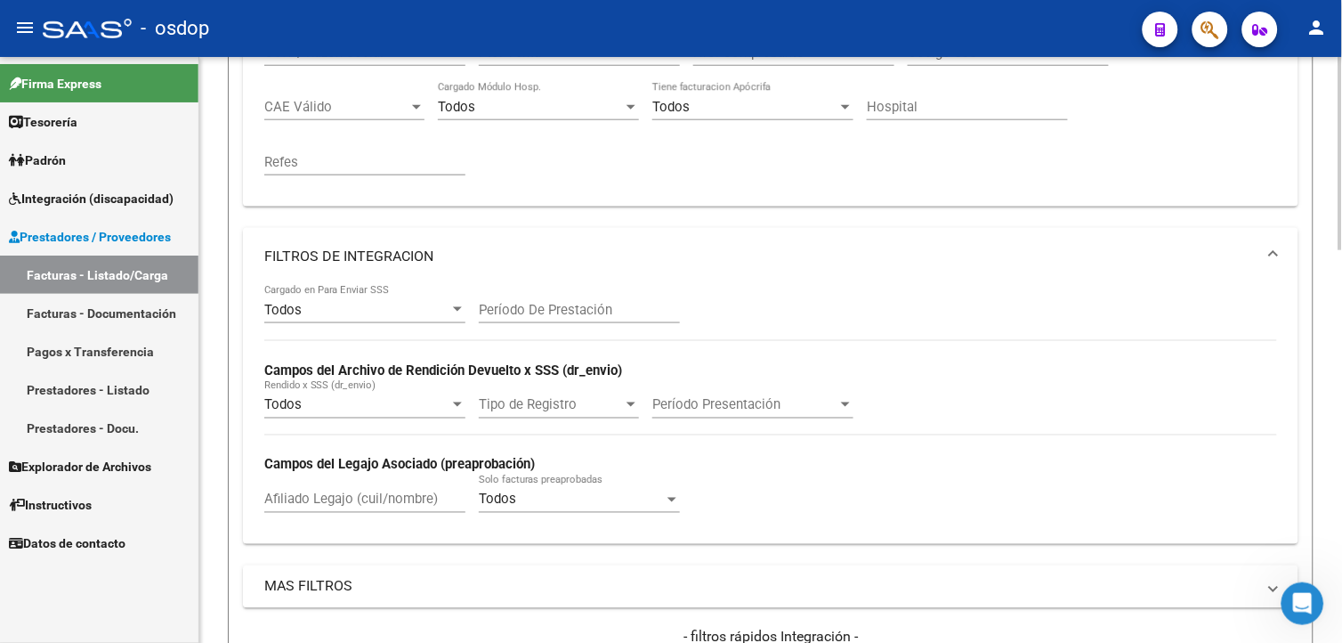
click at [1341, 303] on html "menu - osdop person Firma Express Tesorería Extractos Procesados (csv) Extracto…" at bounding box center [671, 321] width 1342 height 643
drag, startPoint x: 1338, startPoint y: 327, endPoint x: 1342, endPoint y: 485, distance: 158.5
click at [1341, 485] on html "menu - osdop person Firma Express Tesorería Extractos Procesados (csv) Extracto…" at bounding box center [671, 321] width 1342 height 643
drag, startPoint x: 1341, startPoint y: 481, endPoint x: 1327, endPoint y: 226, distance: 255.8
click at [1327, 226] on div "Video tutorial PRESTADORES -> Listado de CPBTs Emitidos por Prestadores / Prove…" at bounding box center [770, 513] width 1143 height 1759
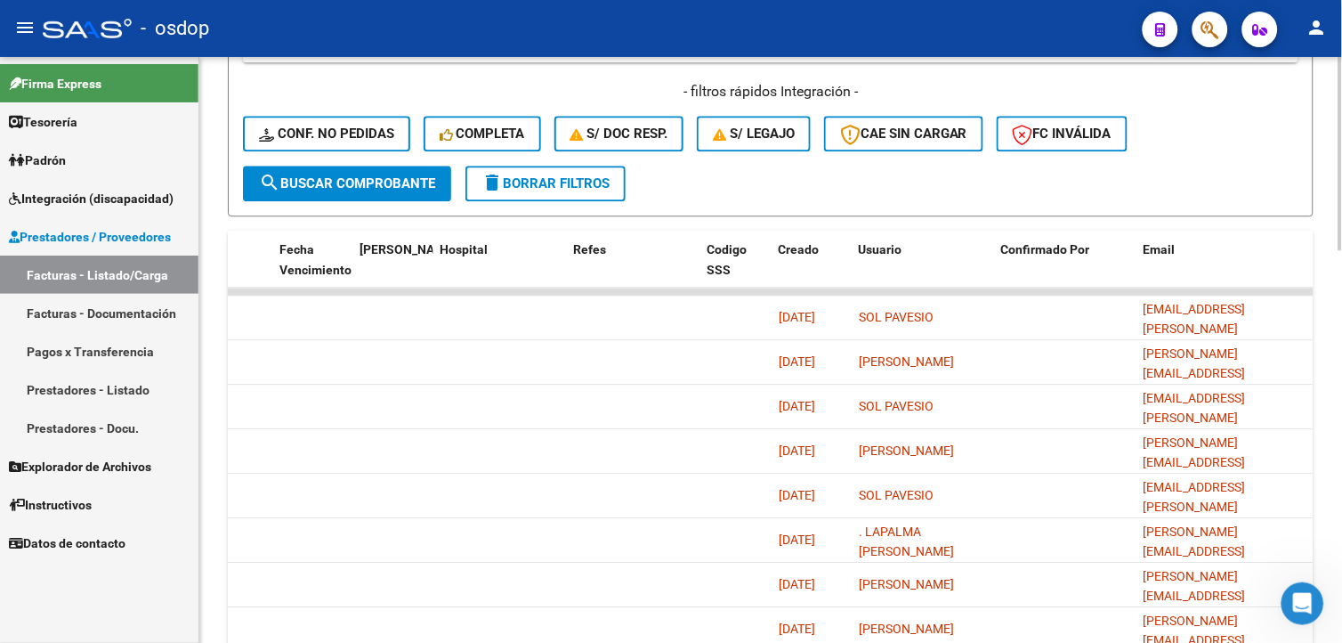
scroll to position [1188, 0]
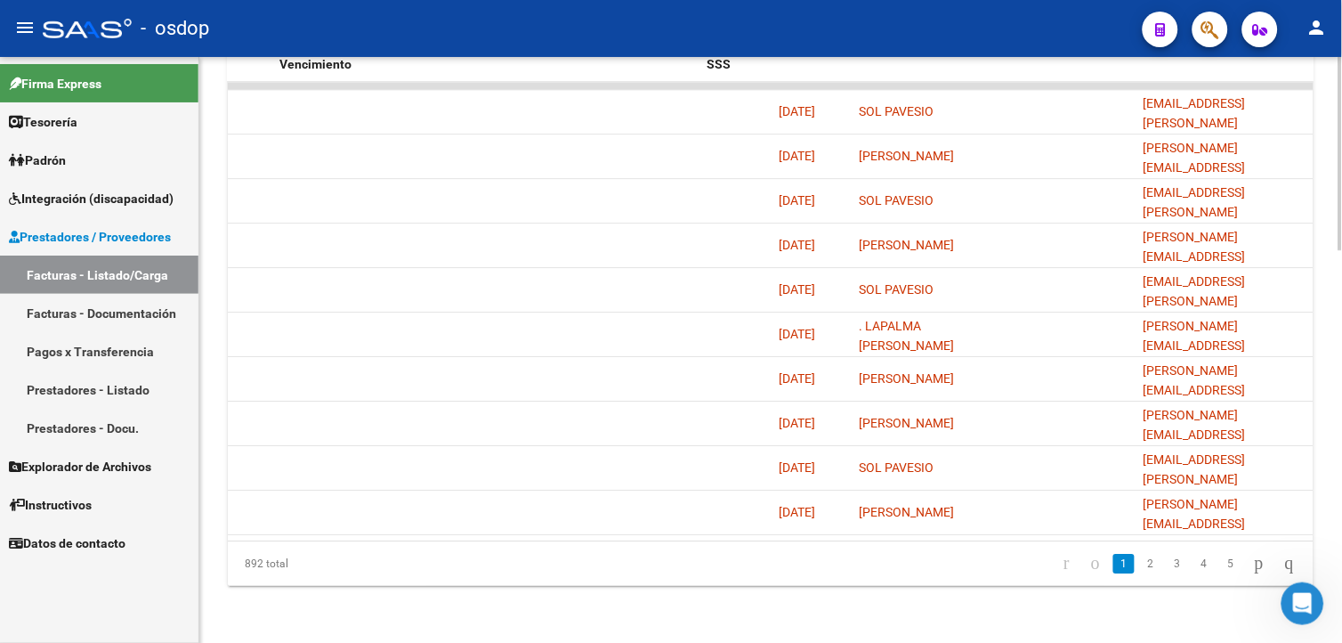
click at [1341, 568] on html "menu - osdop person Firma Express Tesorería Extractos Procesados (csv) Extracto…" at bounding box center [671, 321] width 1342 height 643
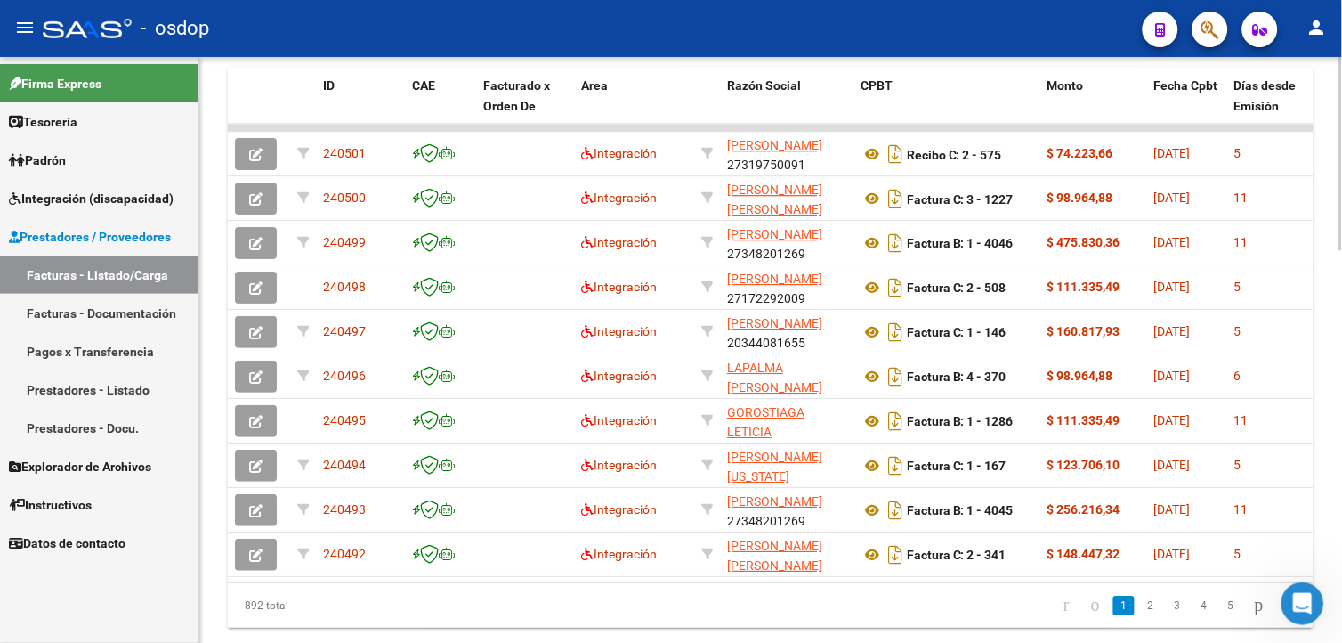
scroll to position [1126, 0]
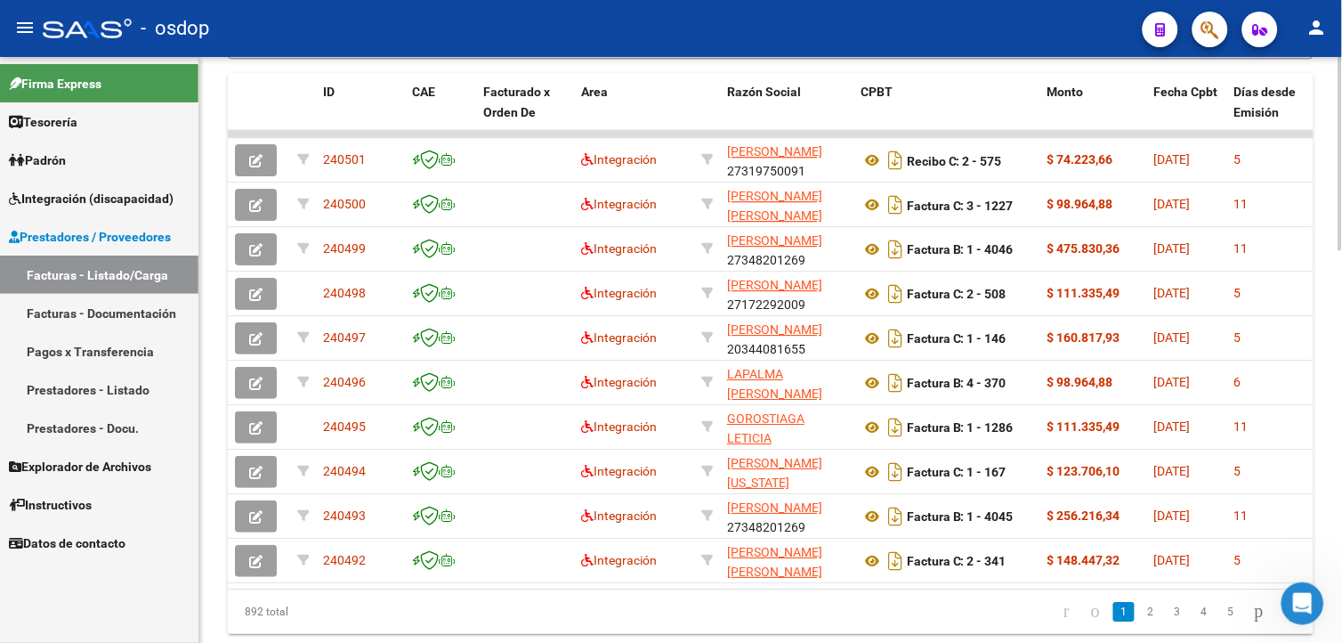
click at [1341, 489] on html "menu - osdop person Firma Express Tesorería Extractos Procesados (csv) Extracto…" at bounding box center [671, 321] width 1342 height 643
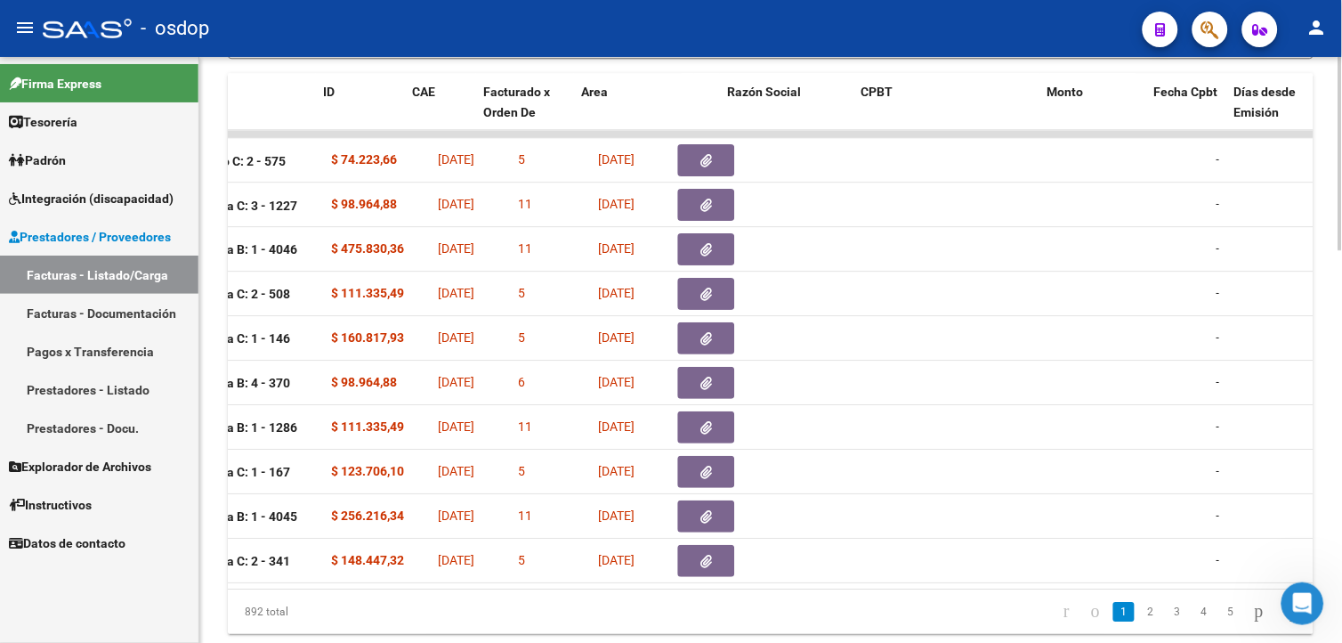
scroll to position [0, 0]
